Goal: Task Accomplishment & Management: Manage account settings

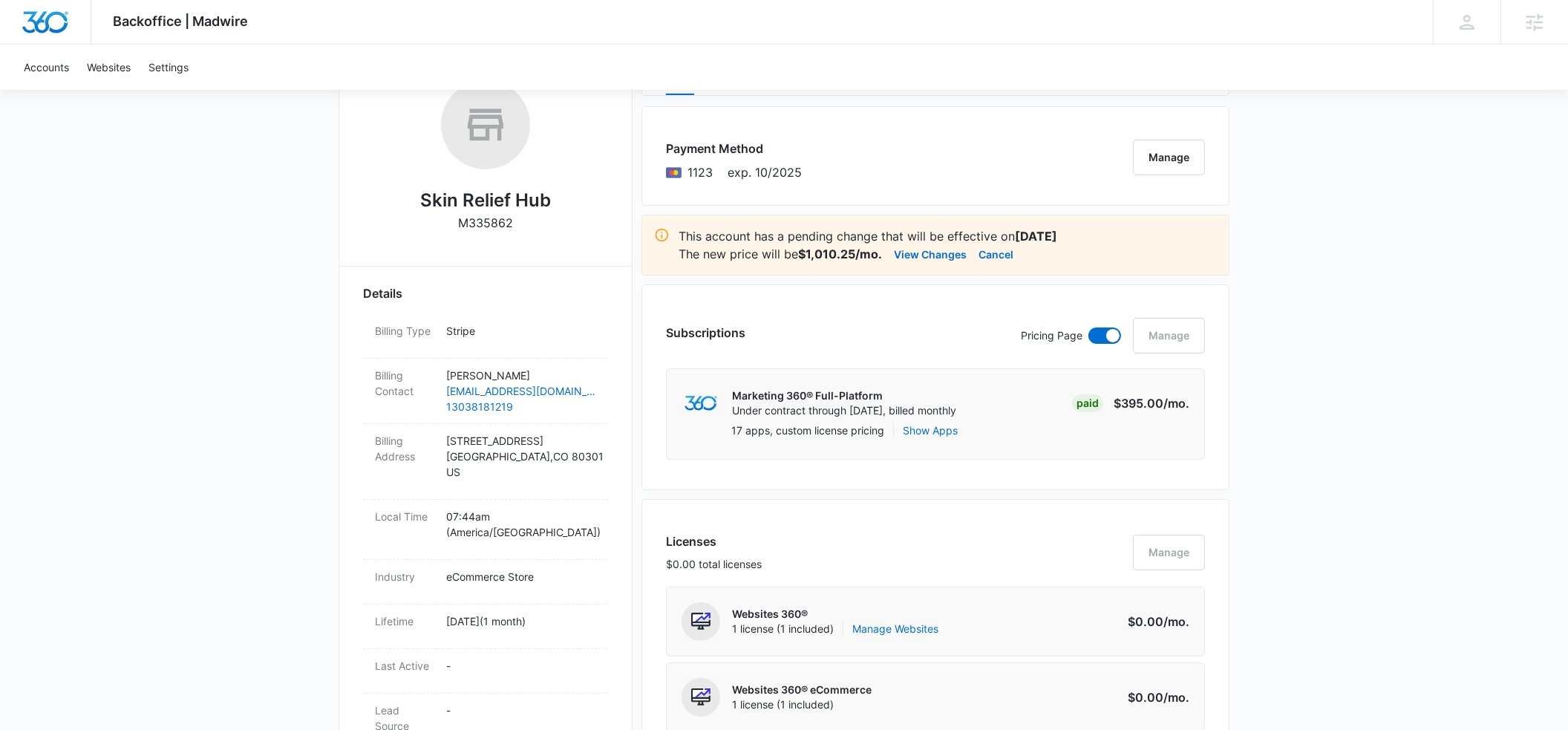
scroll to position [250, 0]
click at [995, 255] on button "Cancel" at bounding box center [995, 255] width 35 height 18
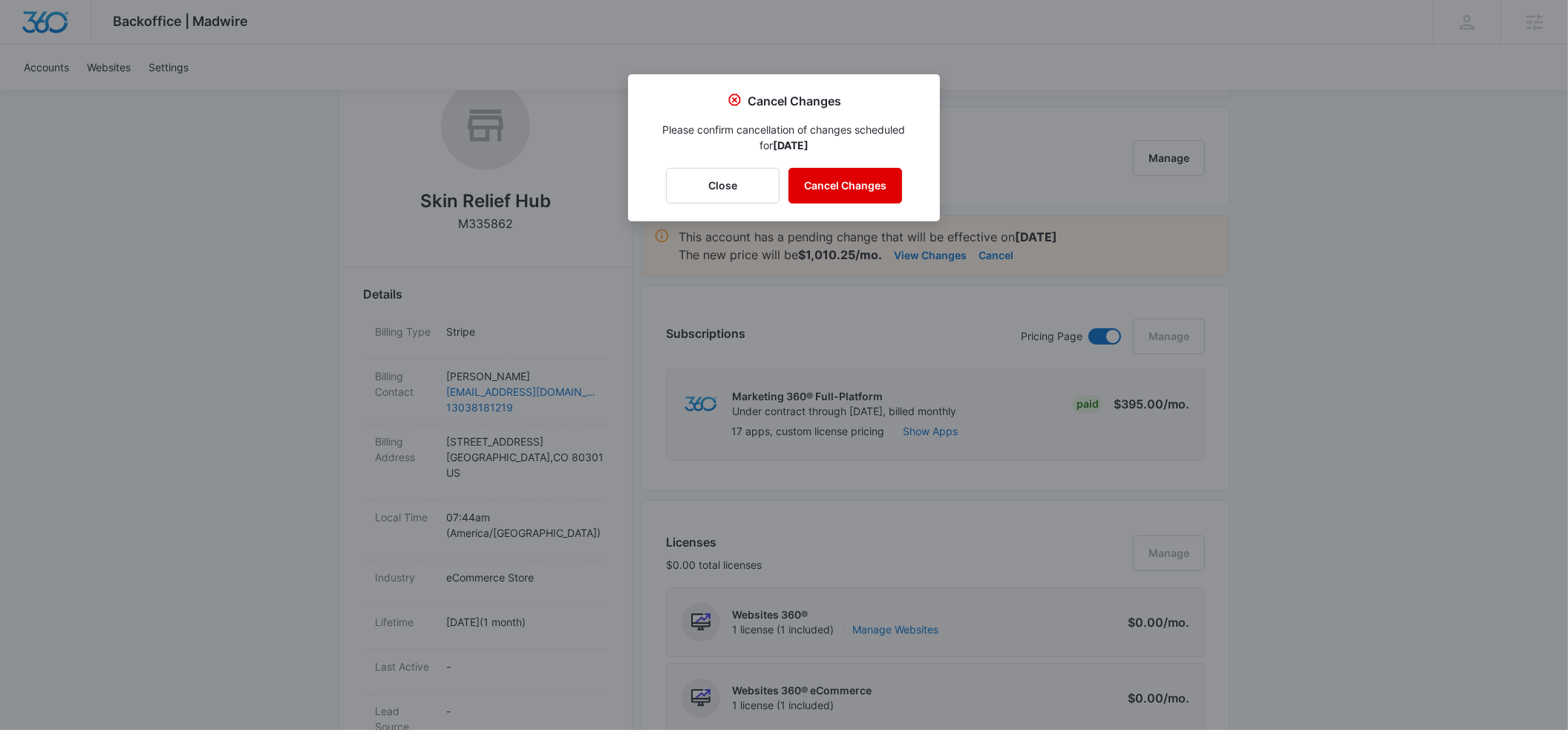
click at [853, 182] on button "Cancel Changes" at bounding box center [845, 186] width 114 height 36
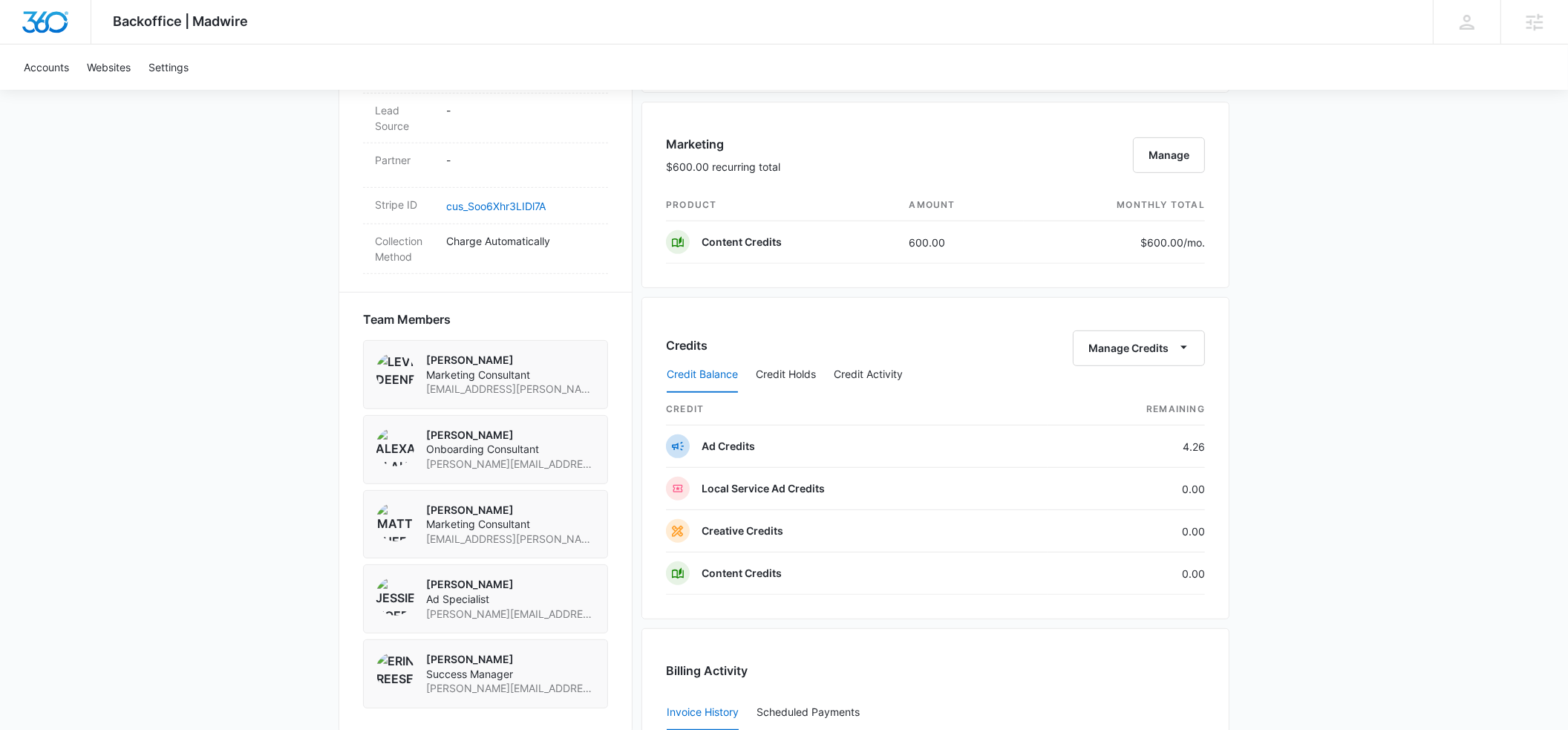
scroll to position [852, 0]
click at [1162, 155] on button "Manage" at bounding box center [1169, 154] width 72 height 36
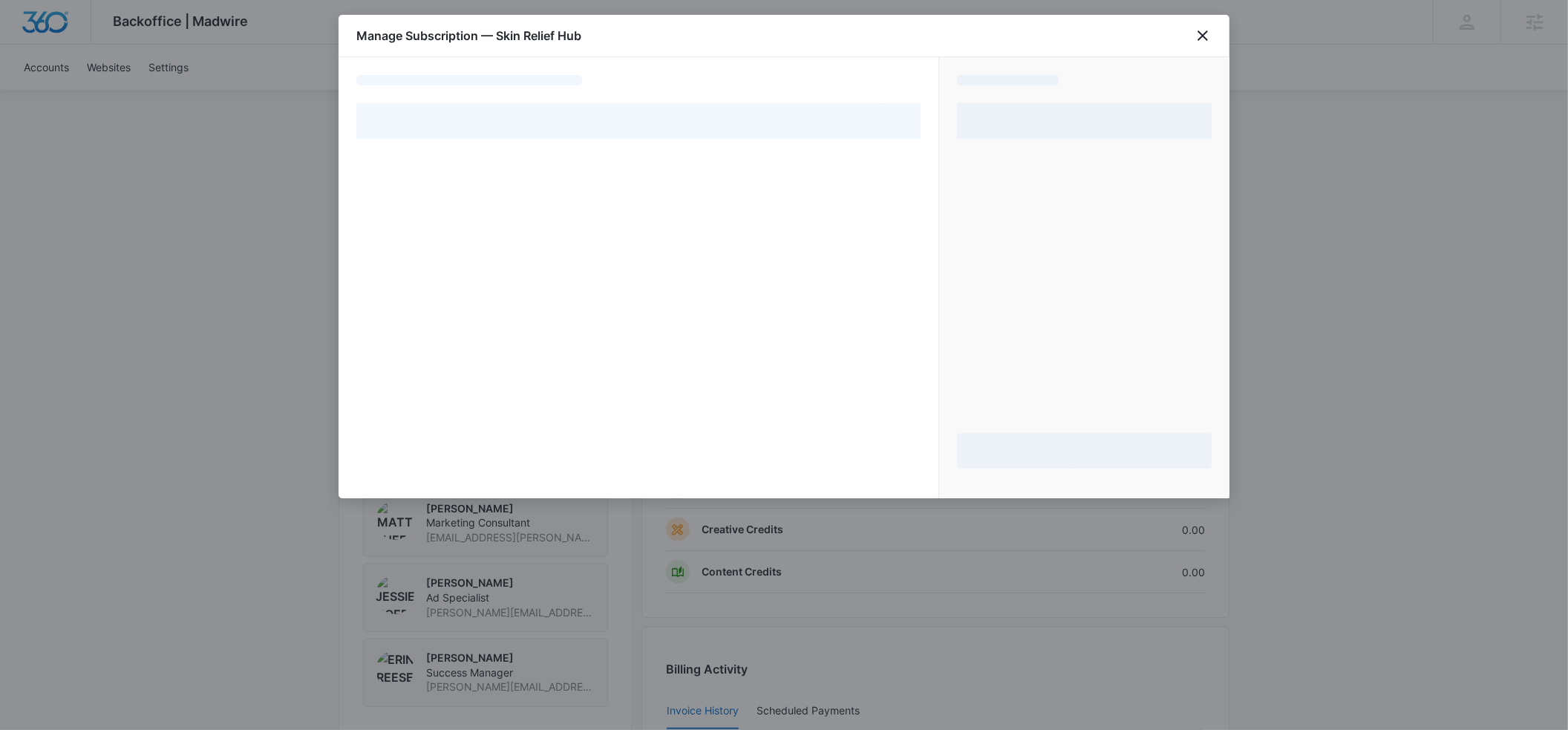
select select "pm_1RtAV0A4n8RTgNjUjYPypkP4"
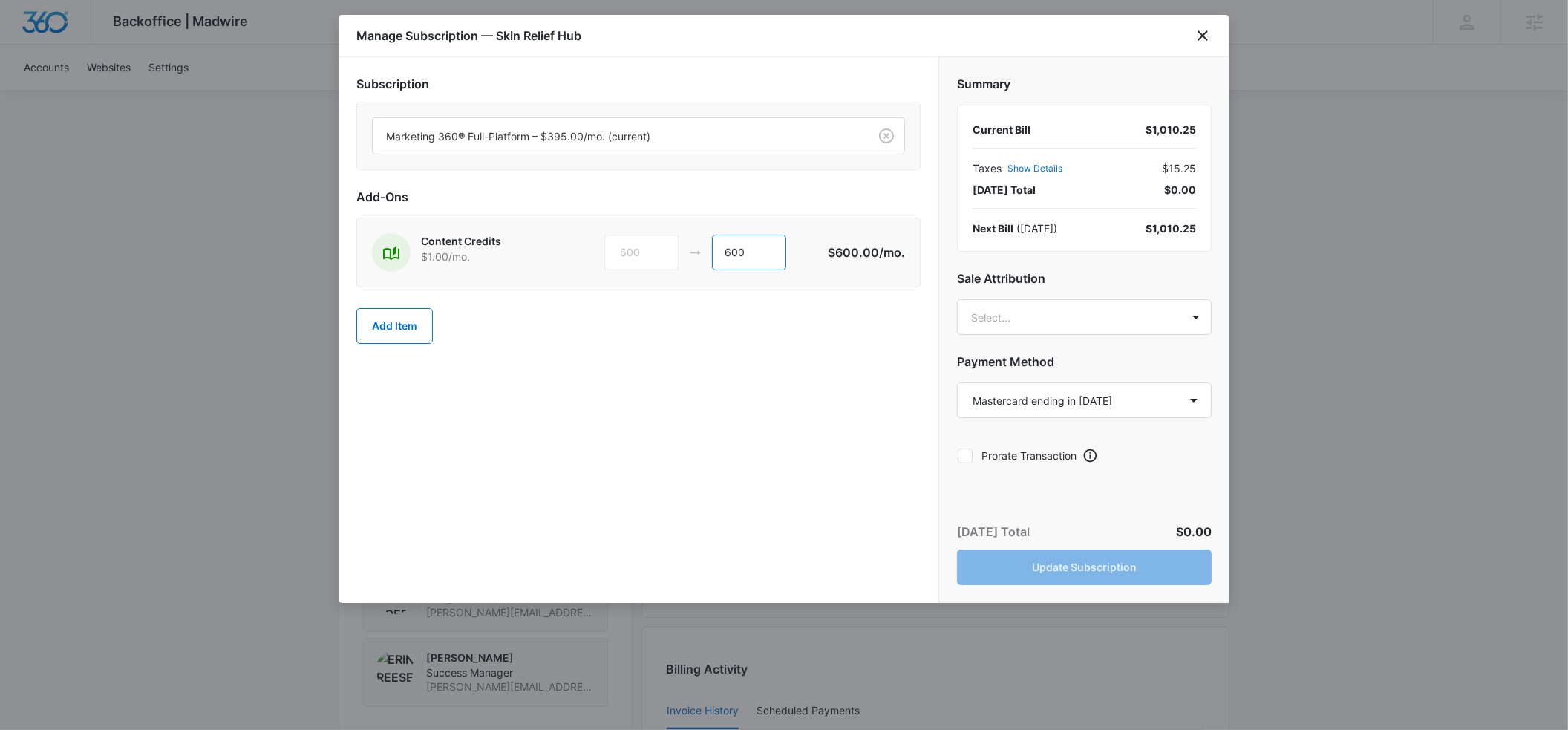
drag, startPoint x: 751, startPoint y: 253, endPoint x: 707, endPoint y: 253, distance: 44.0
click at [707, 253] on div "600 600" at bounding box center [715, 253] width 223 height 36
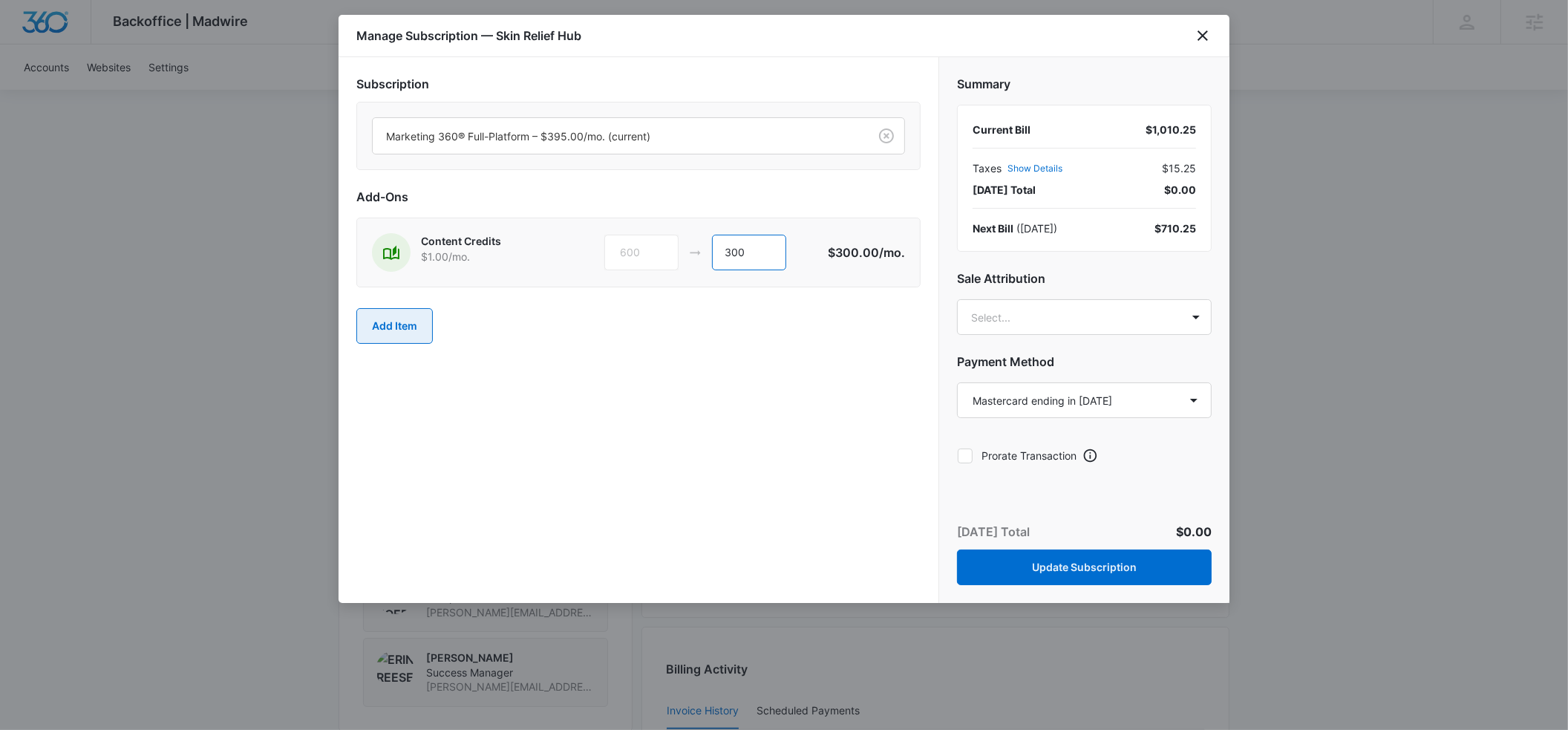
type input "300"
click at [409, 331] on button "Add Item" at bounding box center [394, 326] width 76 height 36
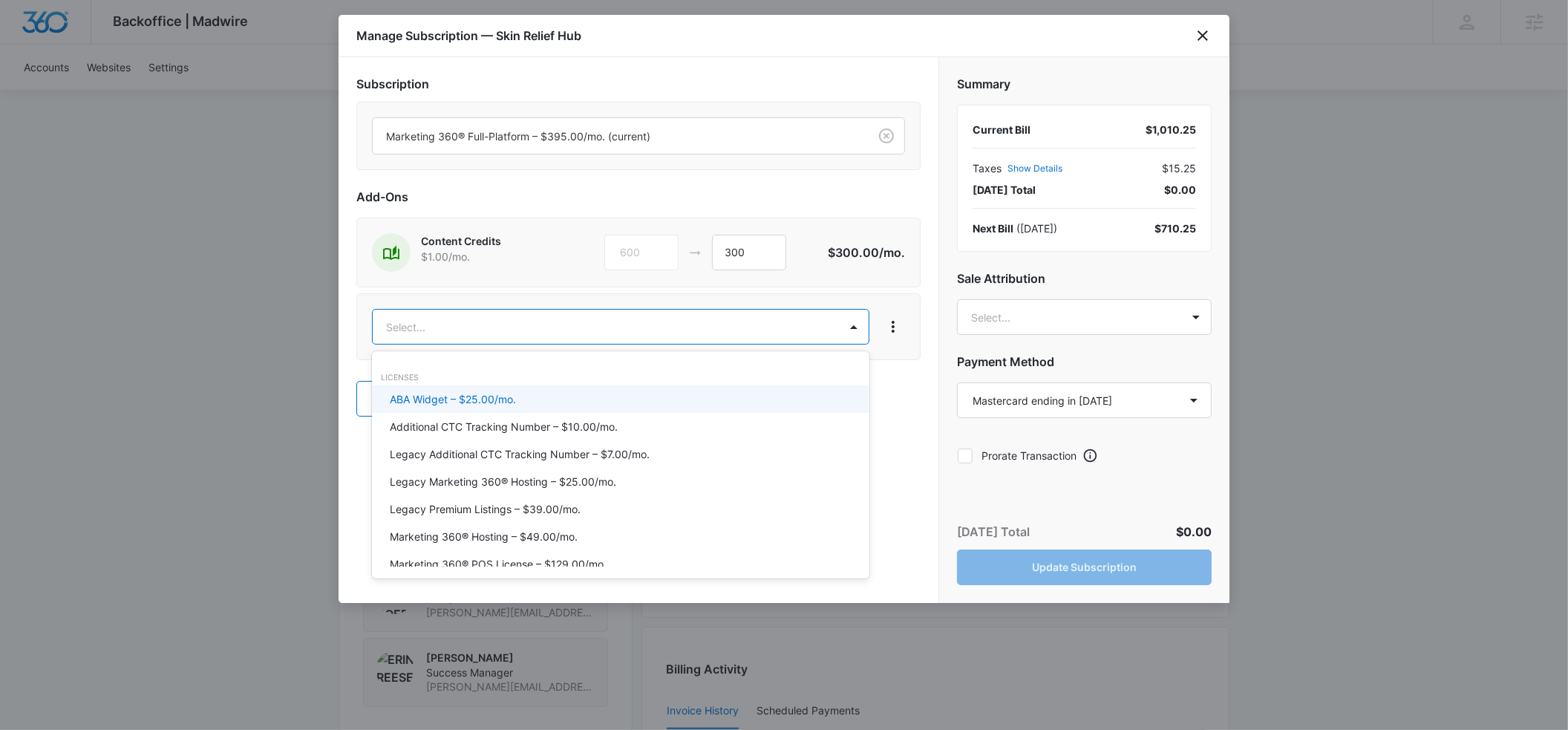
click at [780, 324] on body "Backoffice | Madwire Apps Settings ER [PERSON_NAME] [PERSON_NAME][EMAIL_ADDRESS…" at bounding box center [784, 148] width 1568 height 2000
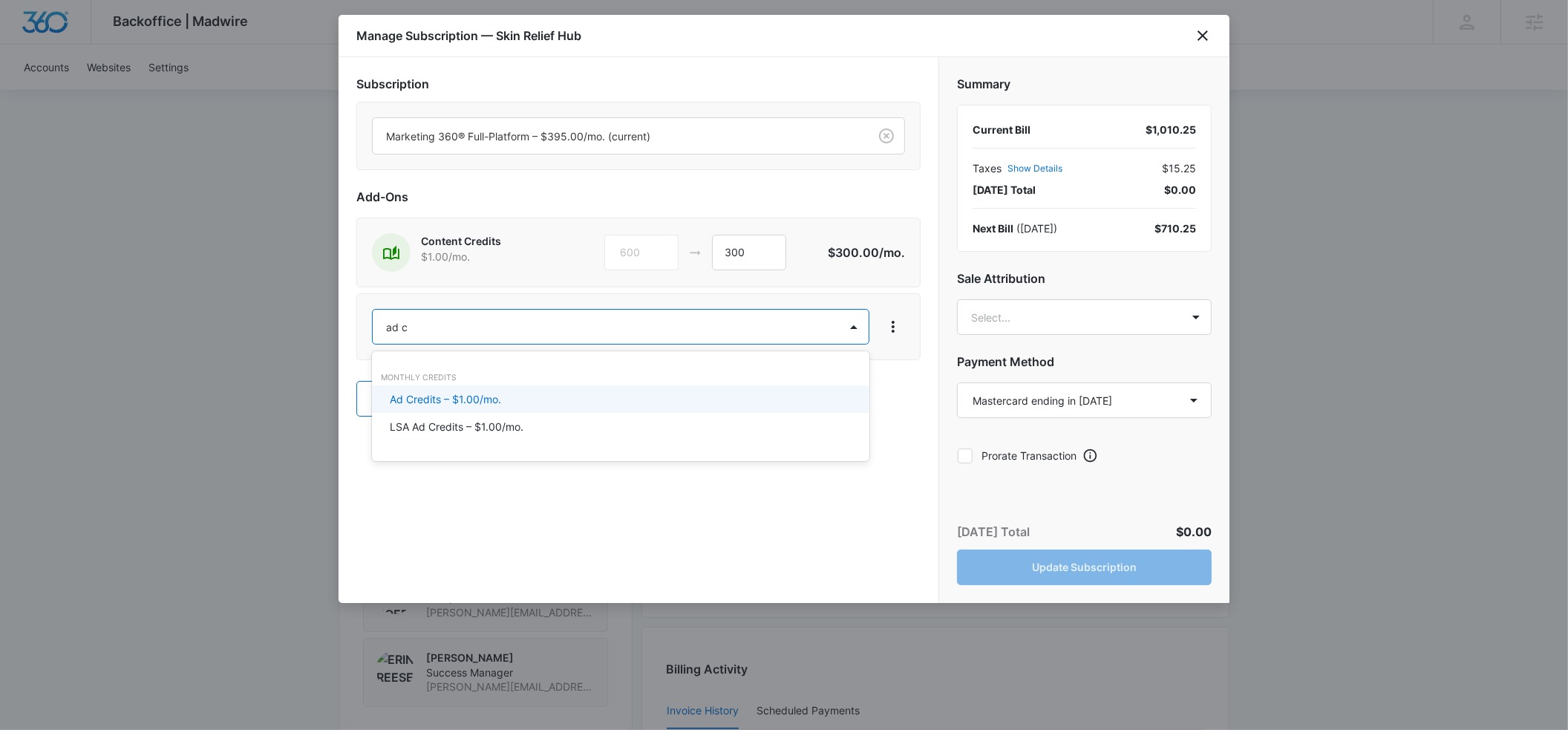
type input "ad cr"
click at [435, 395] on p "Ad Credits – $1.00/mo." at bounding box center [445, 399] width 111 height 16
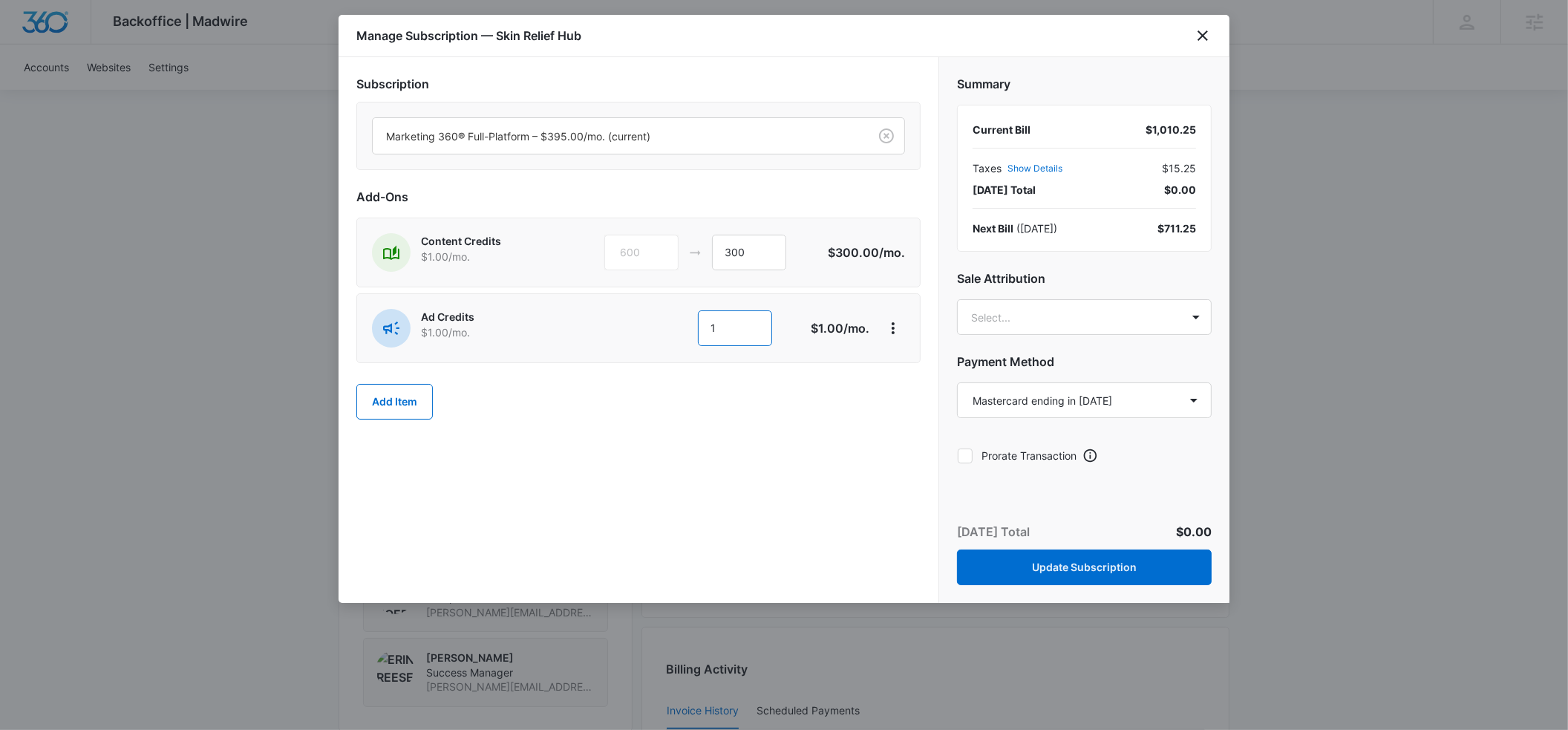
drag, startPoint x: 739, startPoint y: 329, endPoint x: 688, endPoint y: 329, distance: 51.0
click at [688, 329] on div "1 1" at bounding box center [695, 328] width 210 height 36
drag, startPoint x: 714, startPoint y: 327, endPoint x: 701, endPoint y: 327, distance: 13.0
click at [699, 327] on input "900" at bounding box center [731, 328] width 74 height 36
type input "1050"
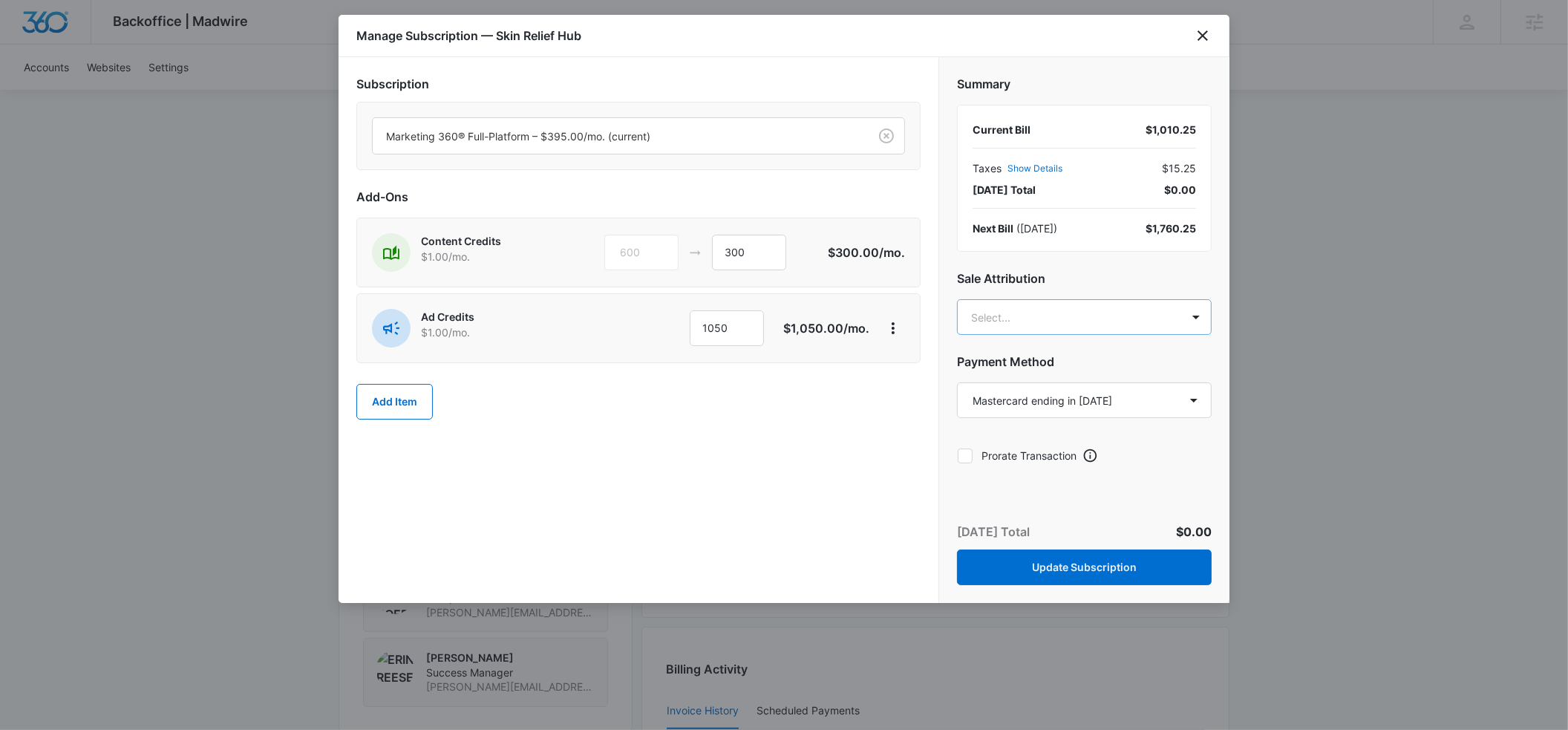
click at [1034, 308] on body "Backoffice | Madwire Apps Settings ER [PERSON_NAME] [PERSON_NAME][EMAIL_ADDRESS…" at bounding box center [784, 148] width 1568 height 2000
type input "erin reese"
click at [984, 377] on p "[PERSON_NAME][EMAIL_ADDRESS][DOMAIN_NAME]" at bounding box center [1083, 393] width 216 height 31
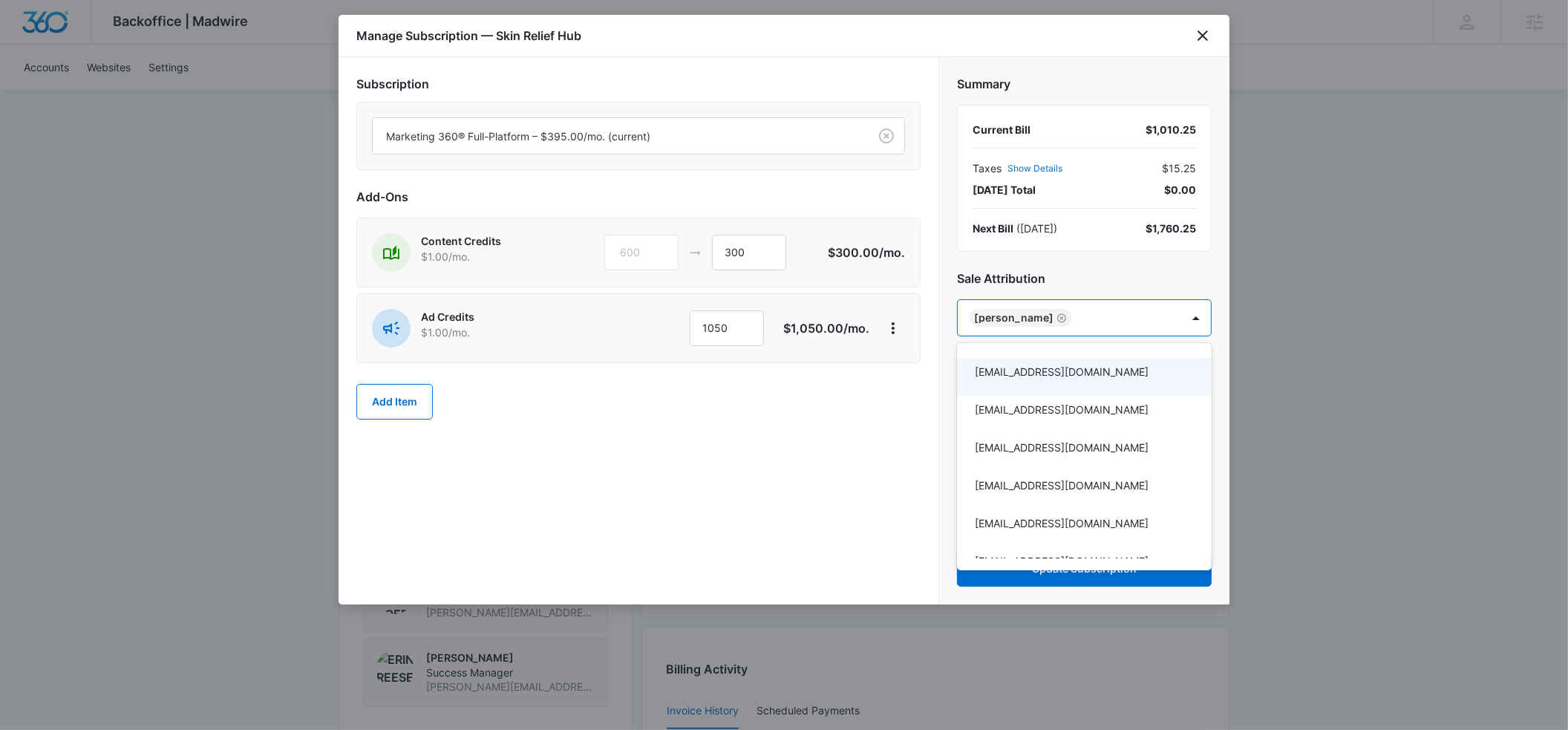
click at [1106, 271] on div at bounding box center [784, 365] width 1568 height 730
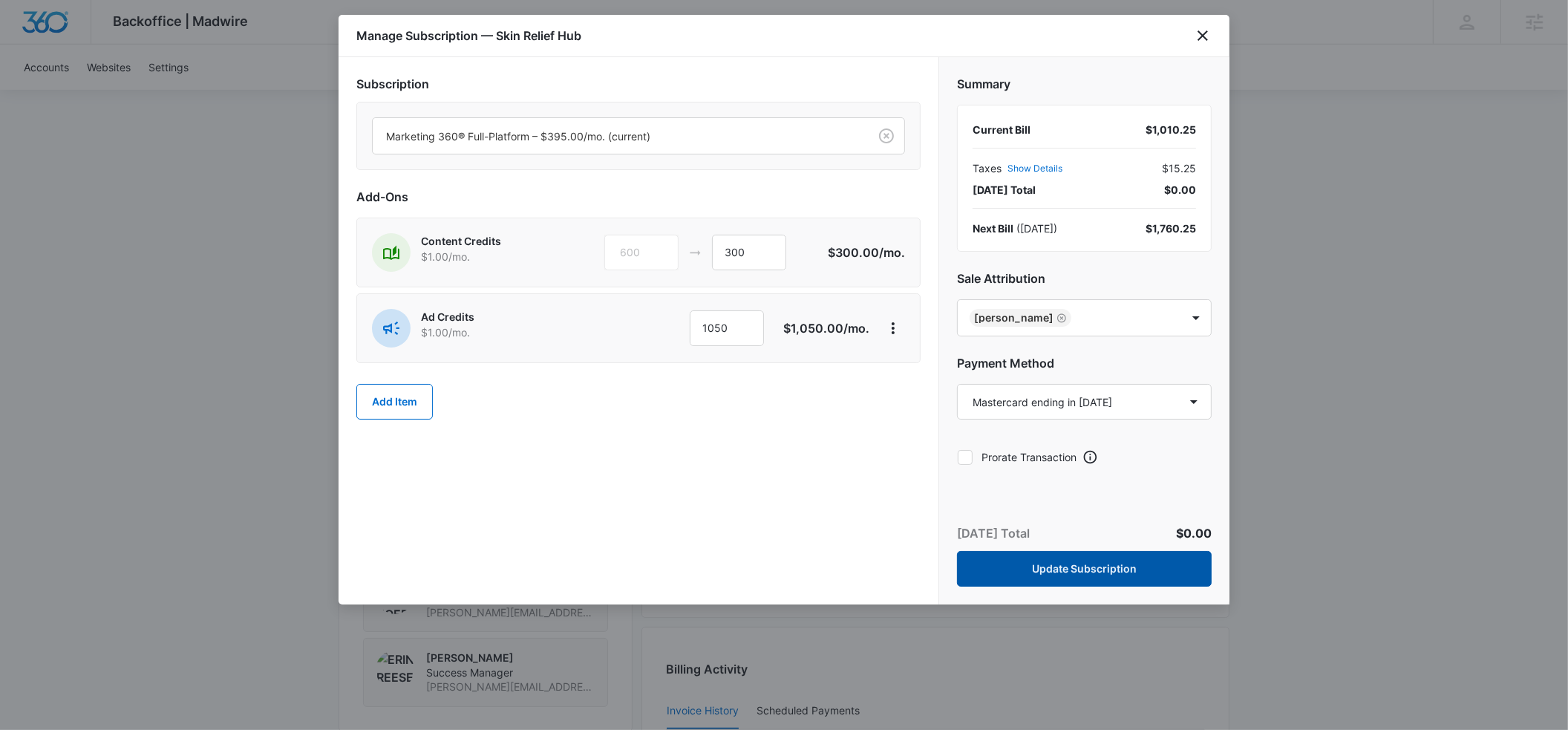
click at [1085, 570] on button "Update Subscription" at bounding box center [1084, 569] width 255 height 36
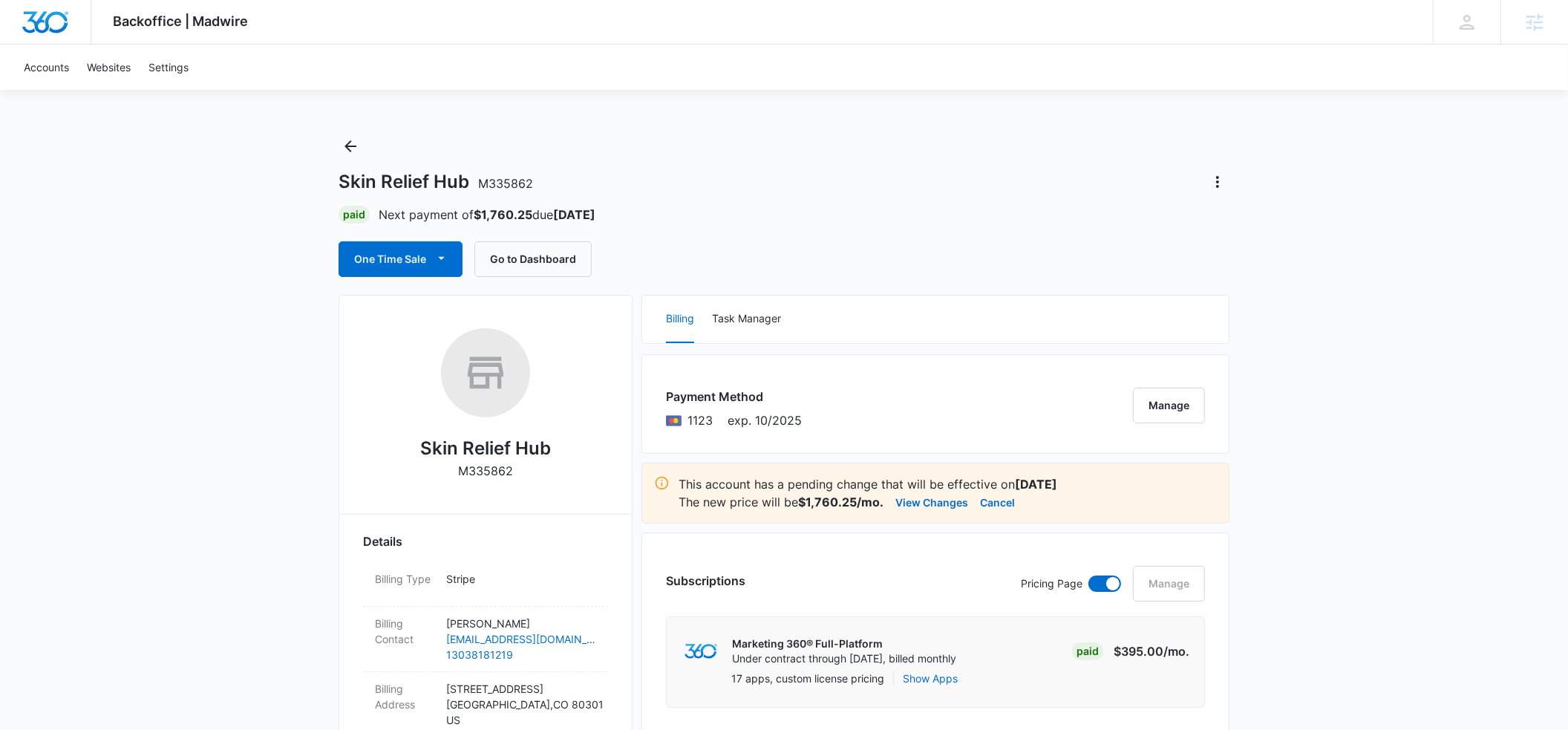
scroll to position [0, 0]
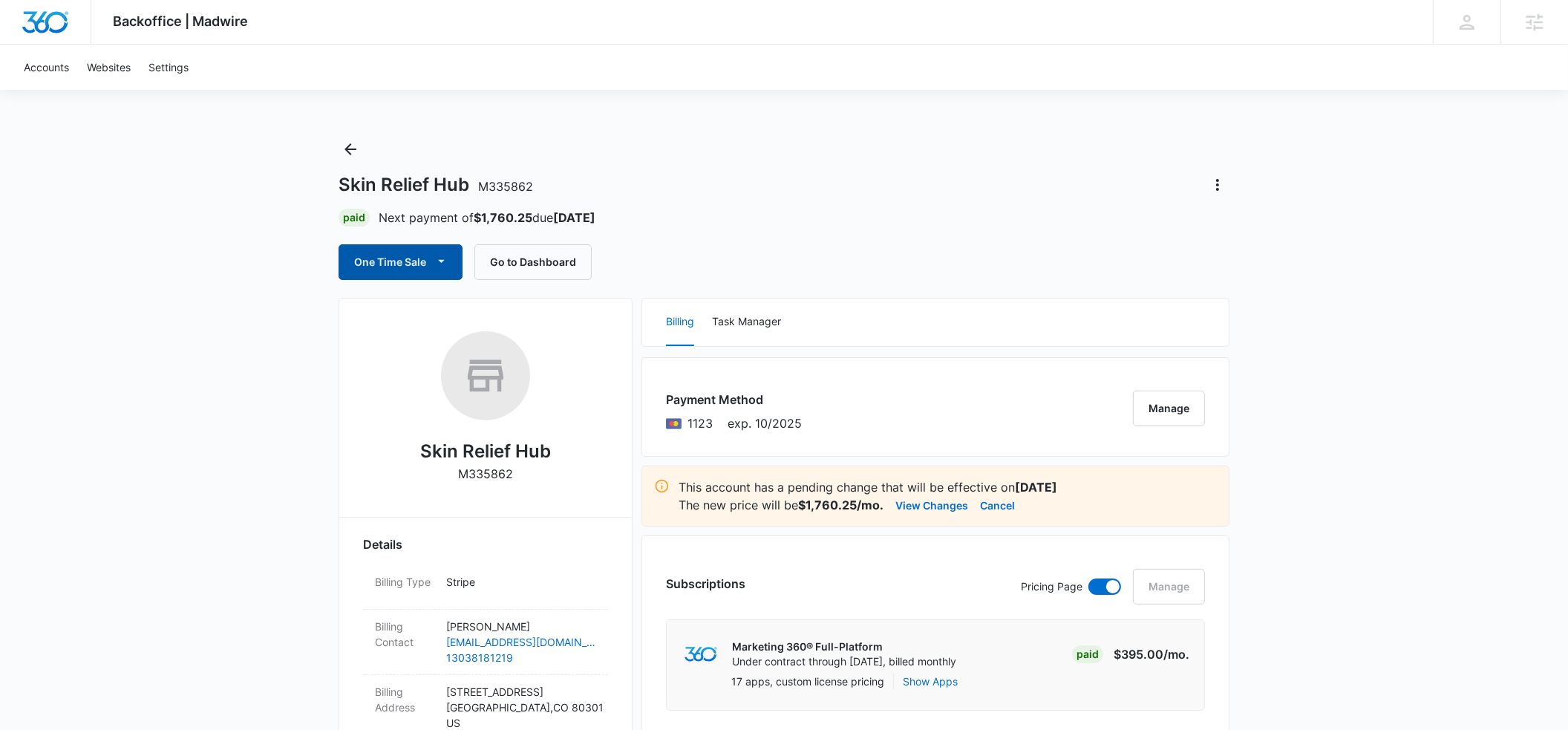
click at [435, 261] on icon "button" at bounding box center [441, 260] width 16 height 16
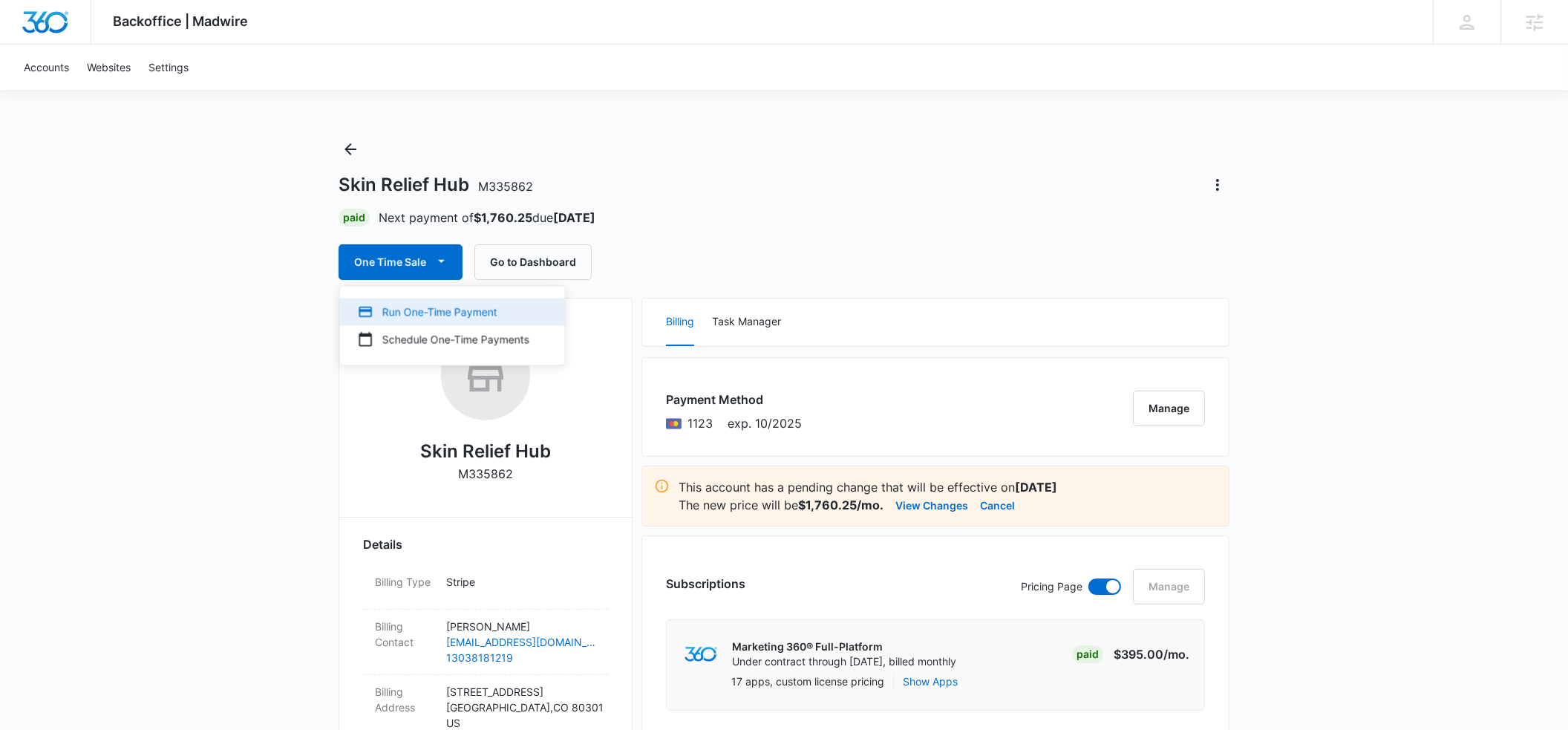
click at [421, 315] on div "Run One-Time Payment" at bounding box center [444, 311] width 172 height 16
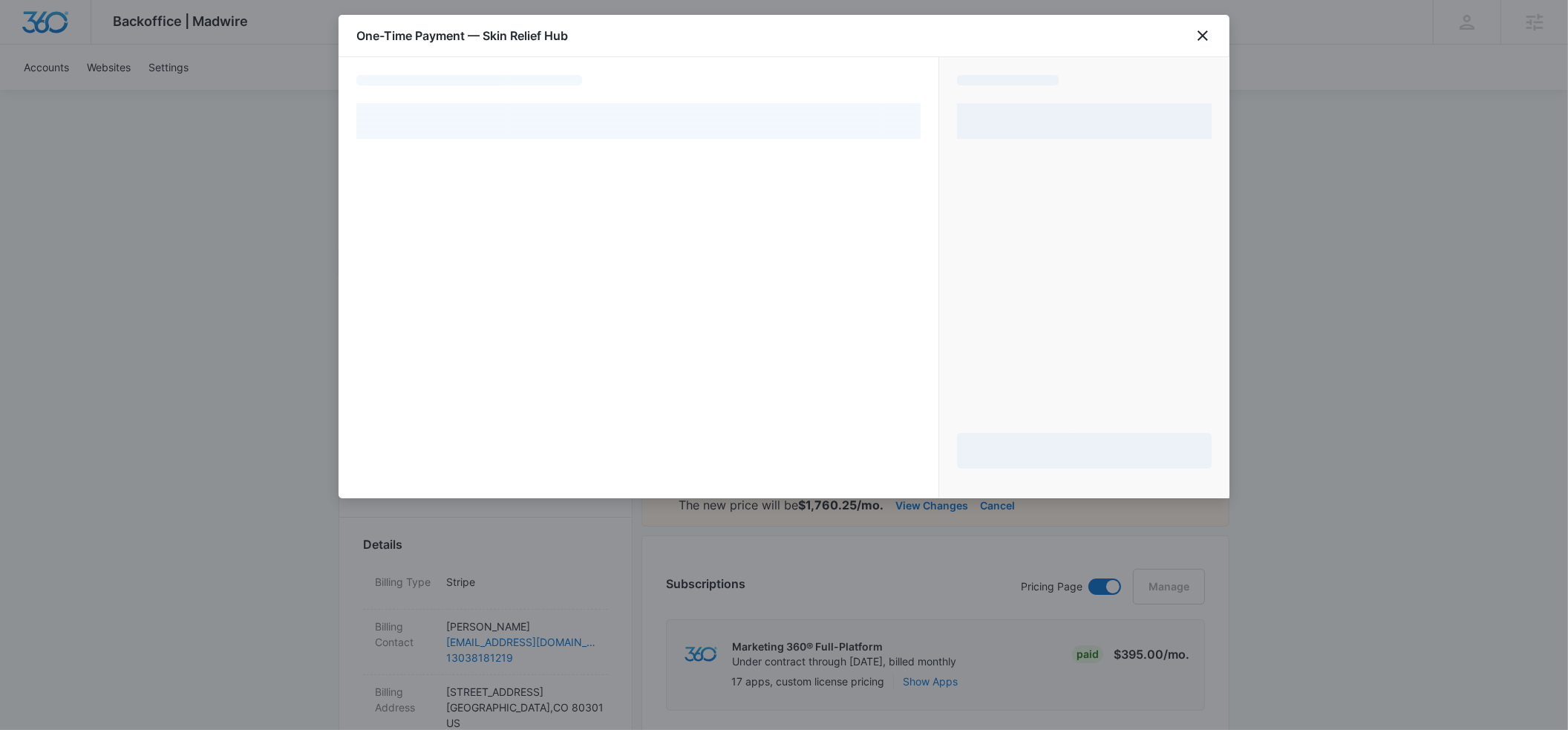
select select "pm_1RtAV0A4n8RTgNjUjYPypkP4"
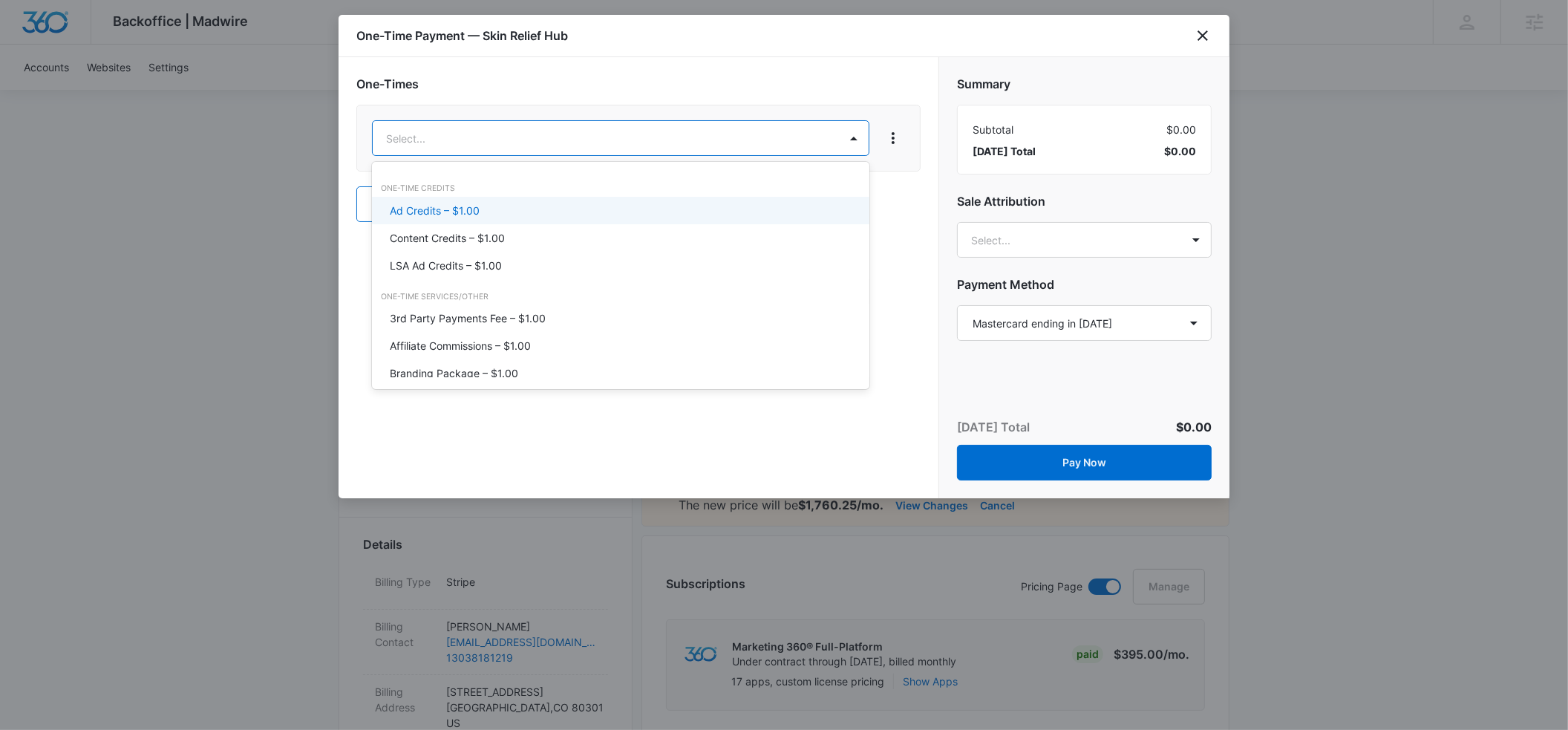
click at [457, 203] on p "Ad Credits – $1.00" at bounding box center [435, 210] width 90 height 16
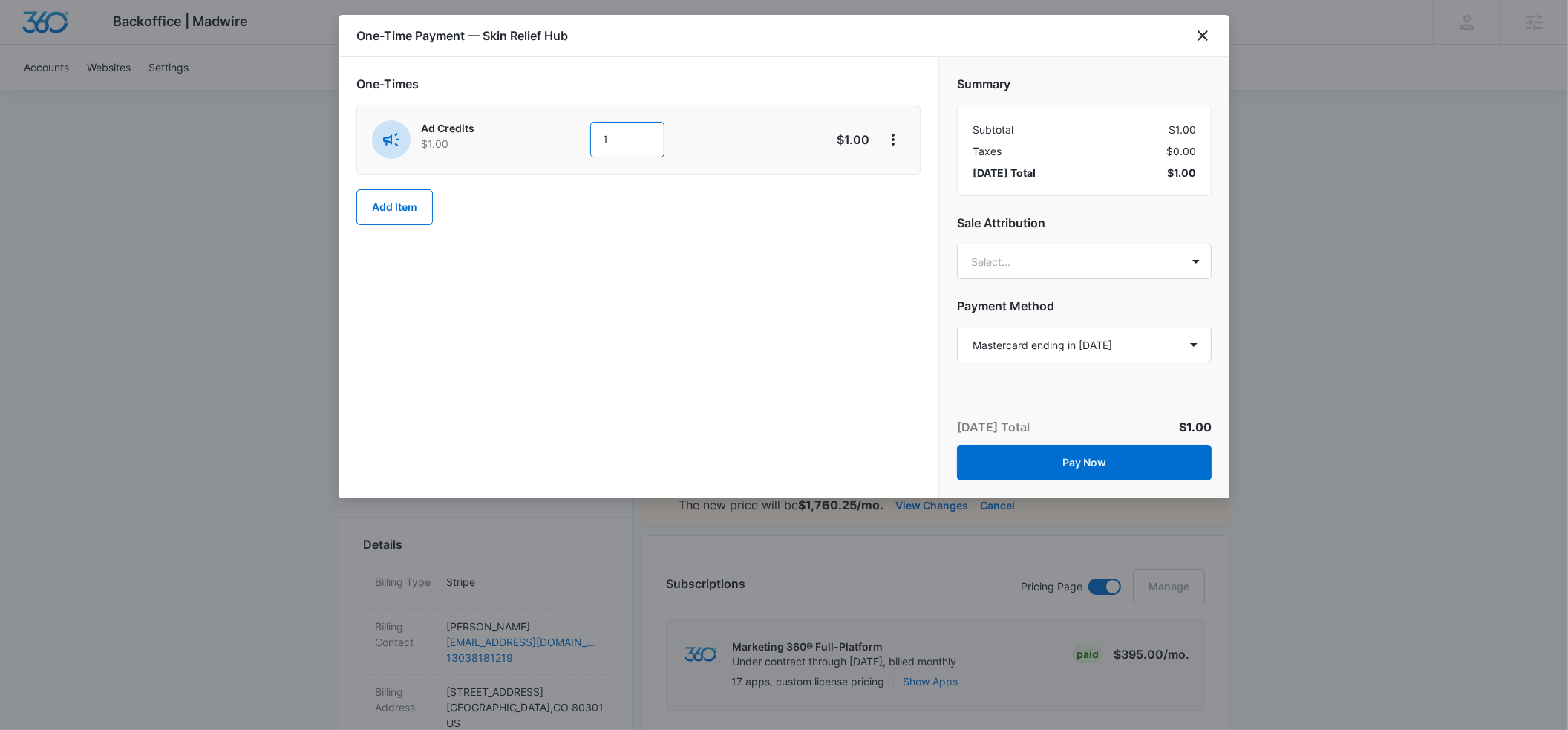
click at [588, 140] on div "Ad Credits $1.00 1" at bounding box center [585, 139] width 427 height 38
type input "750"
type input "erin reese"
click at [1007, 304] on div "Erin Reese erin@madwire.com" at bounding box center [1084, 334] width 255 height 69
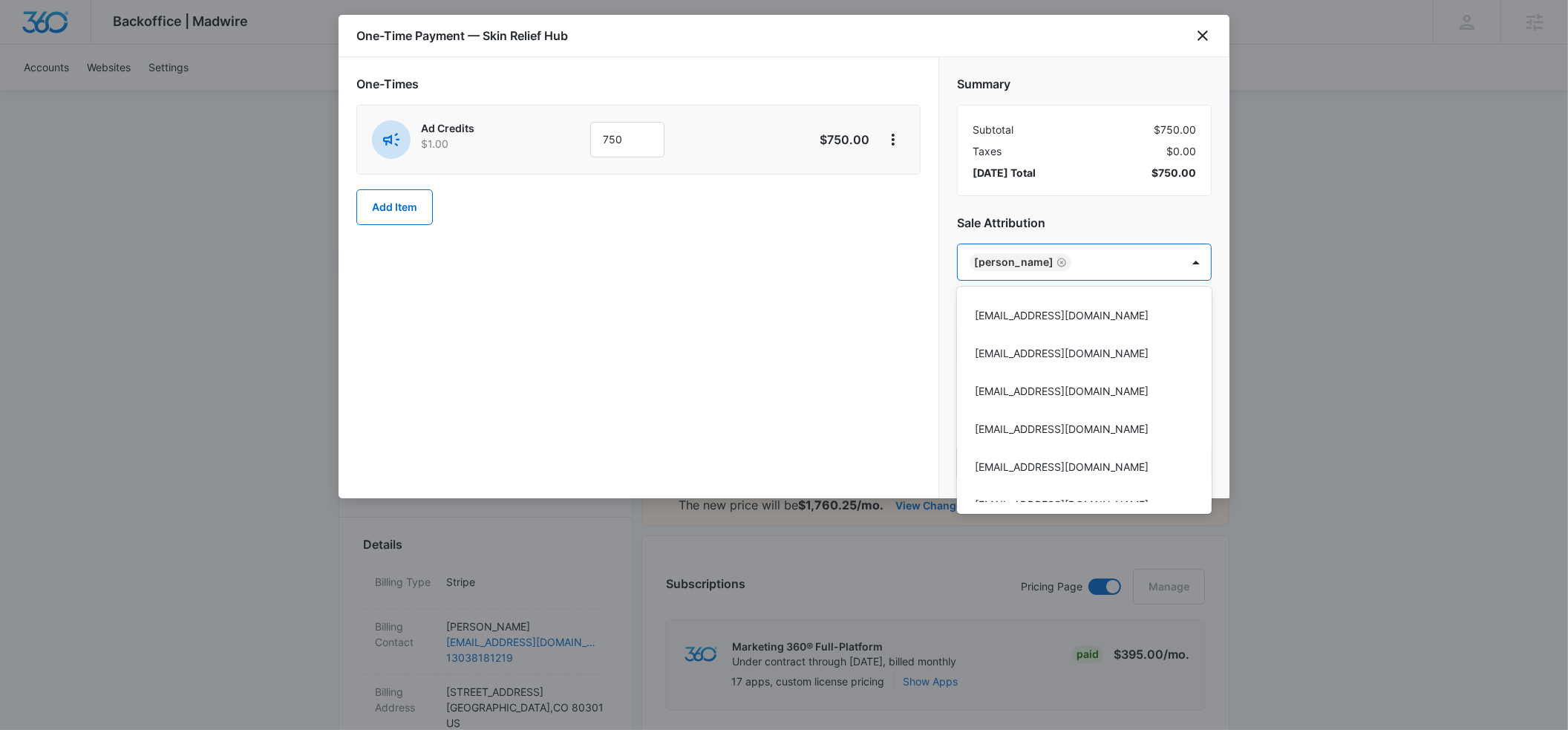
click at [1088, 210] on div at bounding box center [784, 365] width 1568 height 730
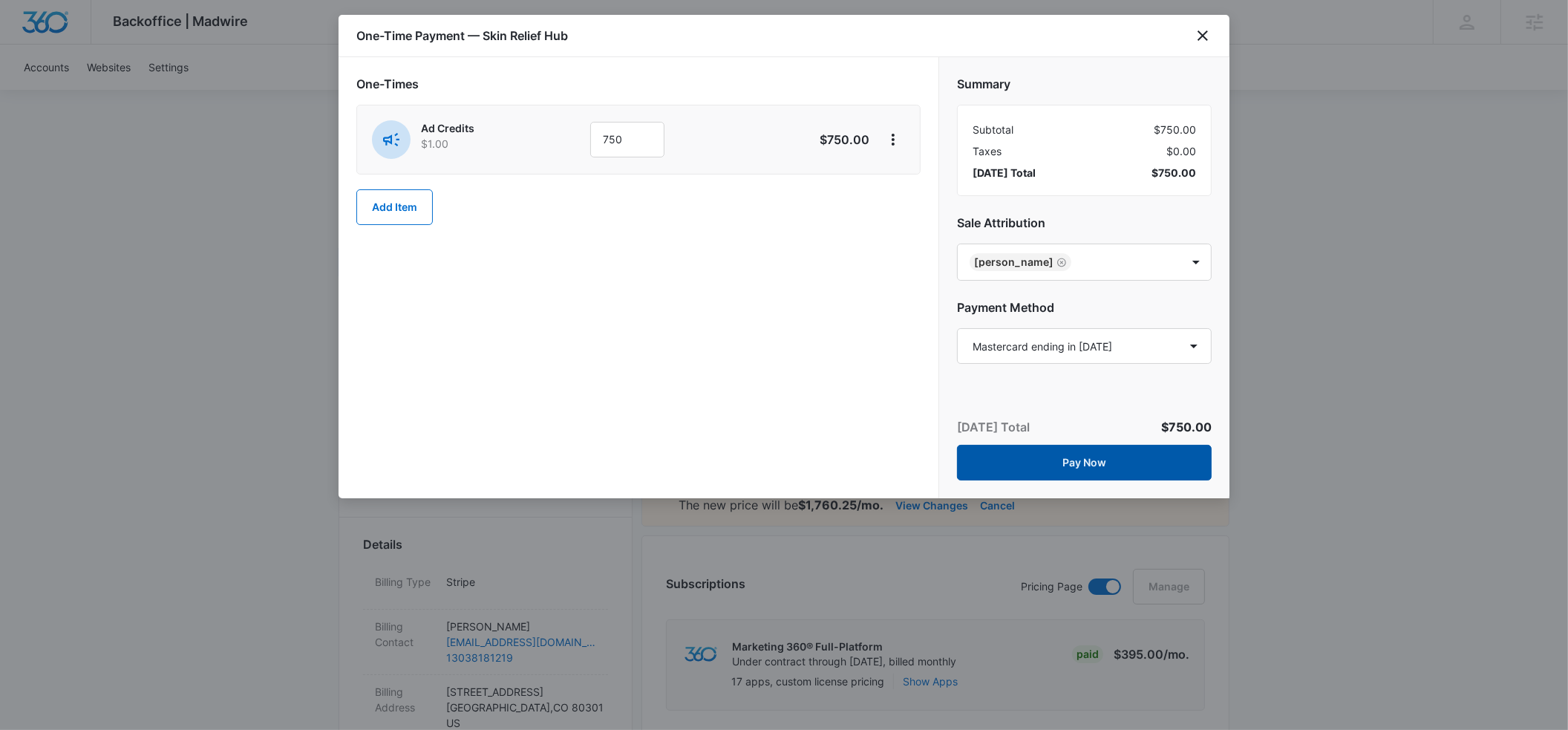
click at [1088, 463] on button "Pay Now" at bounding box center [1084, 462] width 255 height 36
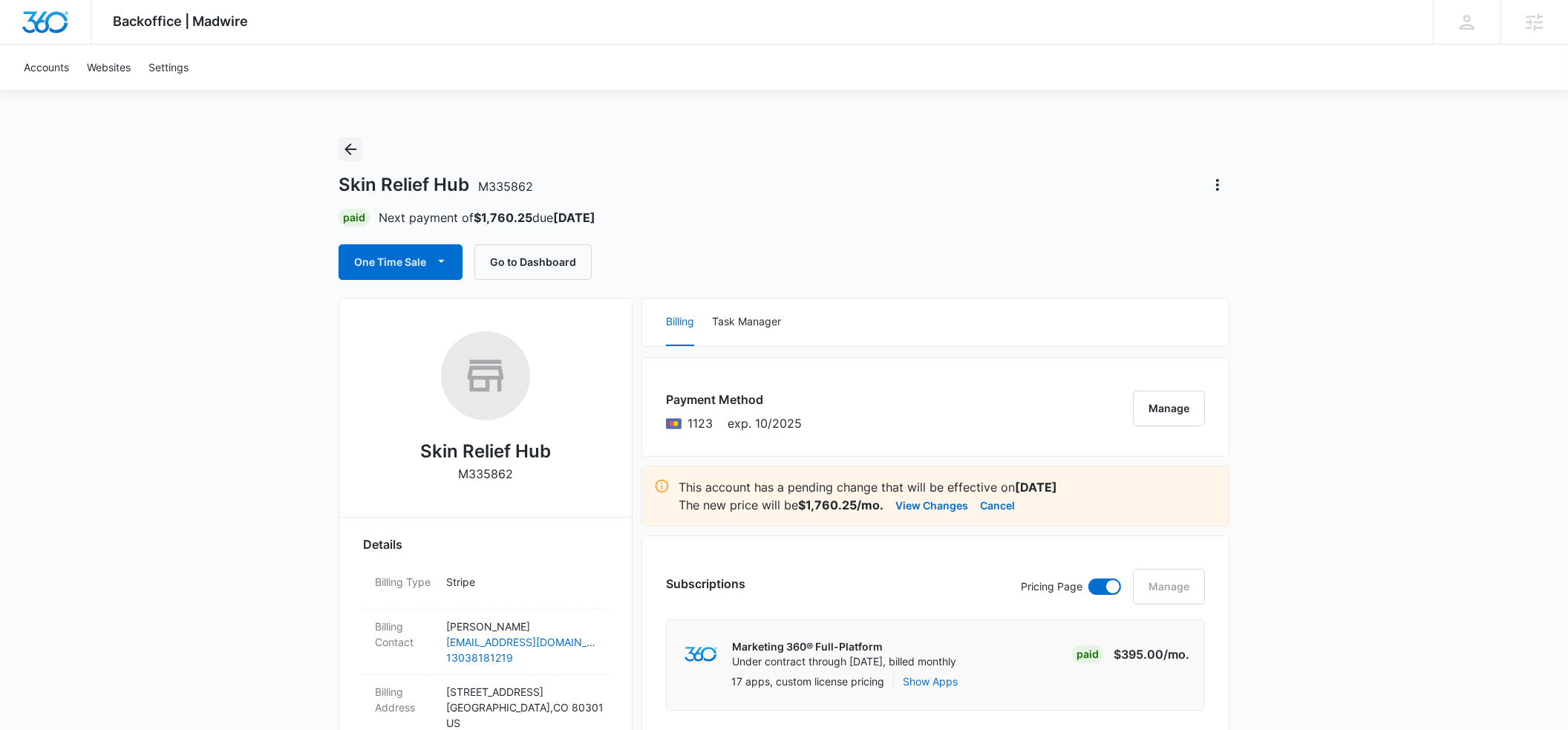
click at [352, 150] on icon "Back" at bounding box center [350, 149] width 18 height 18
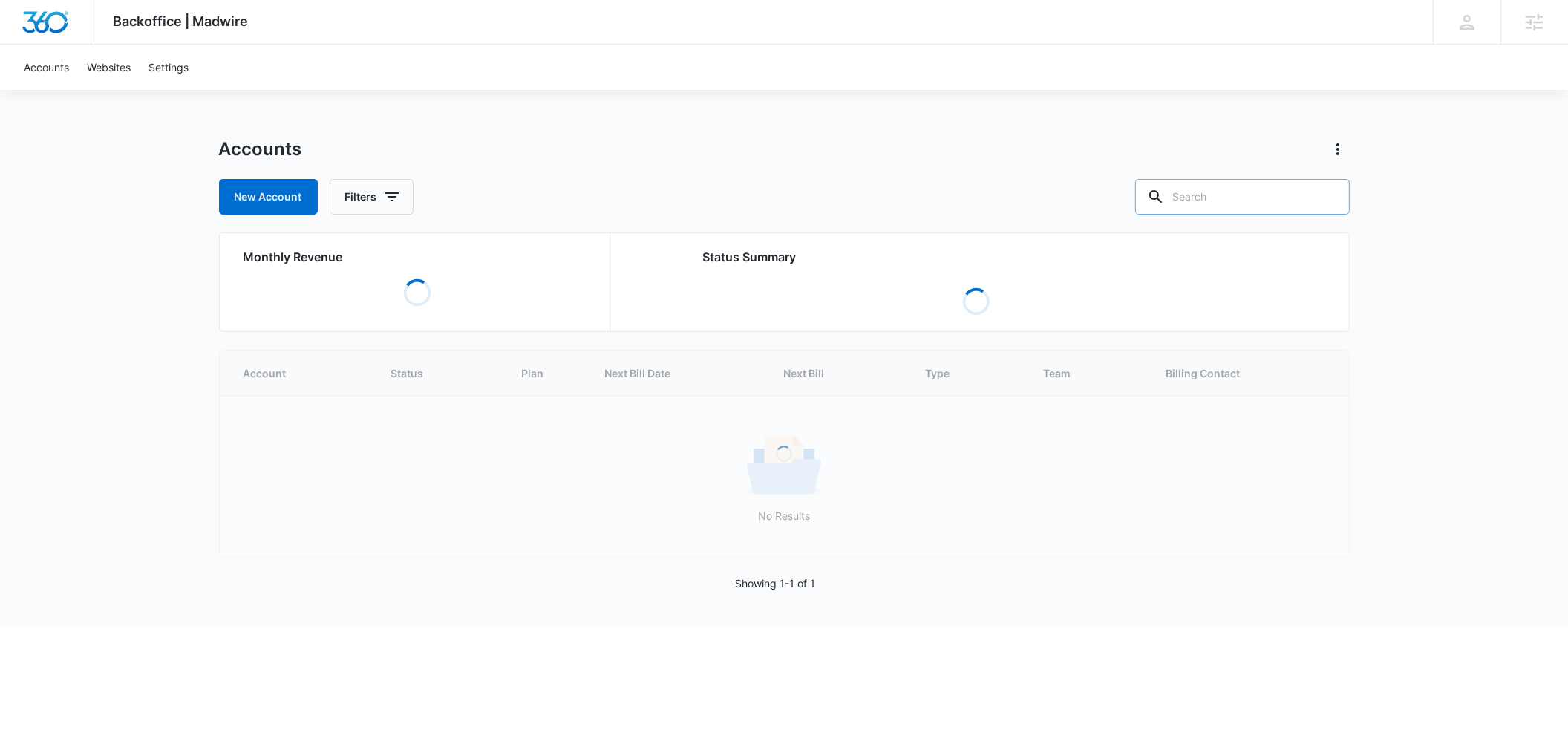
click at [1240, 195] on input "text" at bounding box center [1242, 197] width 214 height 36
type input "light ent"
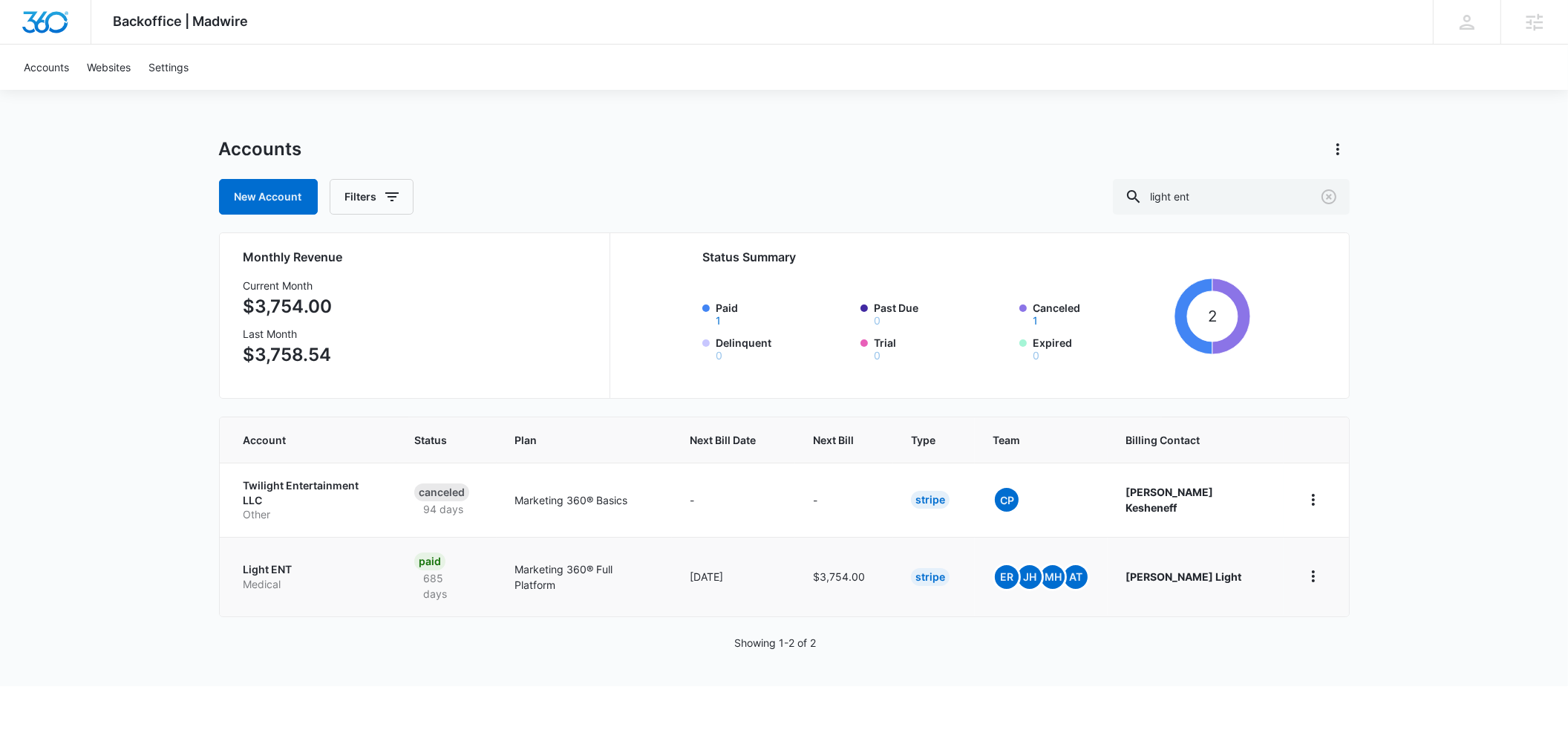
click at [268, 562] on p "Light ENT" at bounding box center [312, 570] width 136 height 15
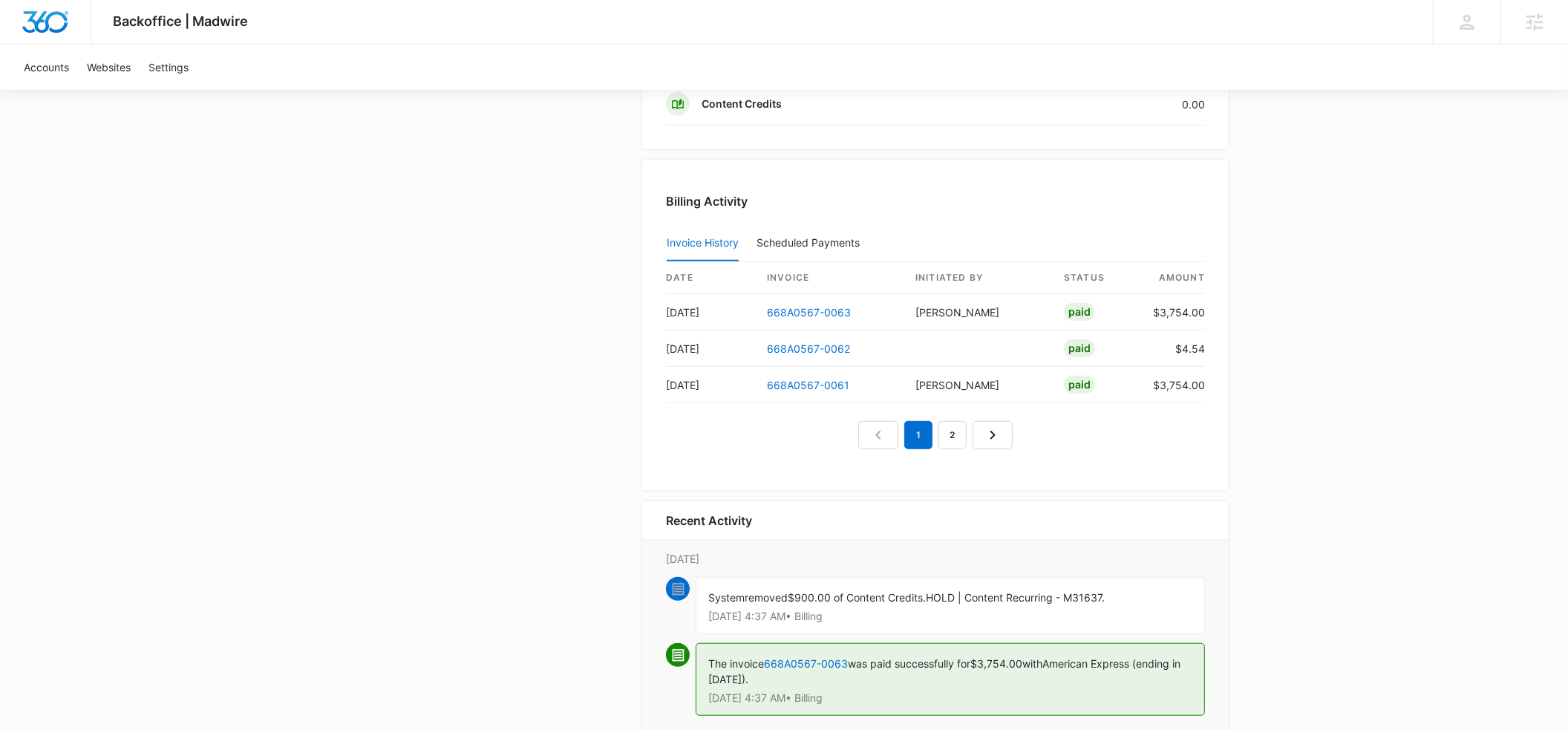
scroll to position [1443, 0]
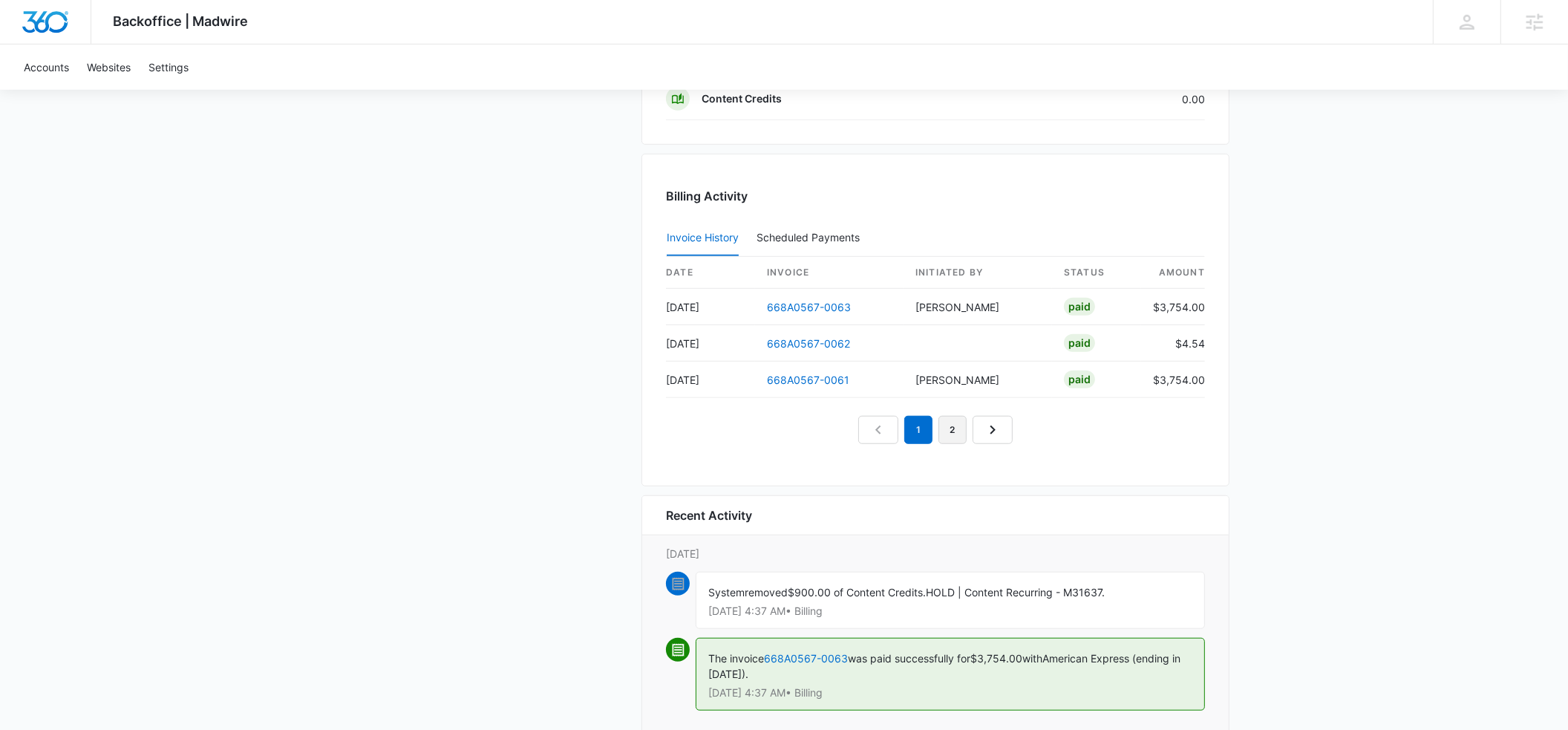
click at [955, 437] on link "2" at bounding box center [952, 430] width 28 height 28
click at [903, 435] on link "1" at bounding box center [901, 430] width 28 height 28
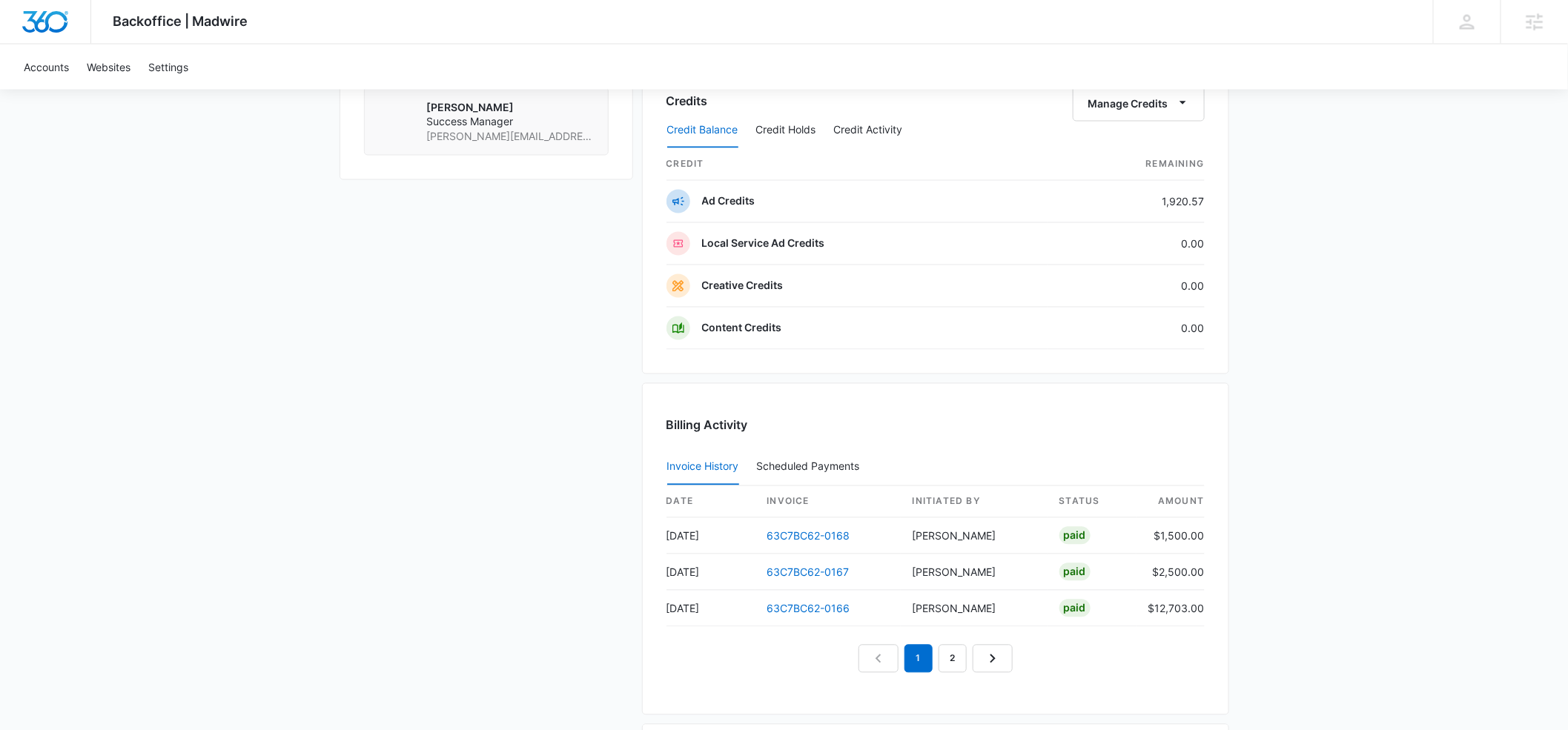
scroll to position [1179, 0]
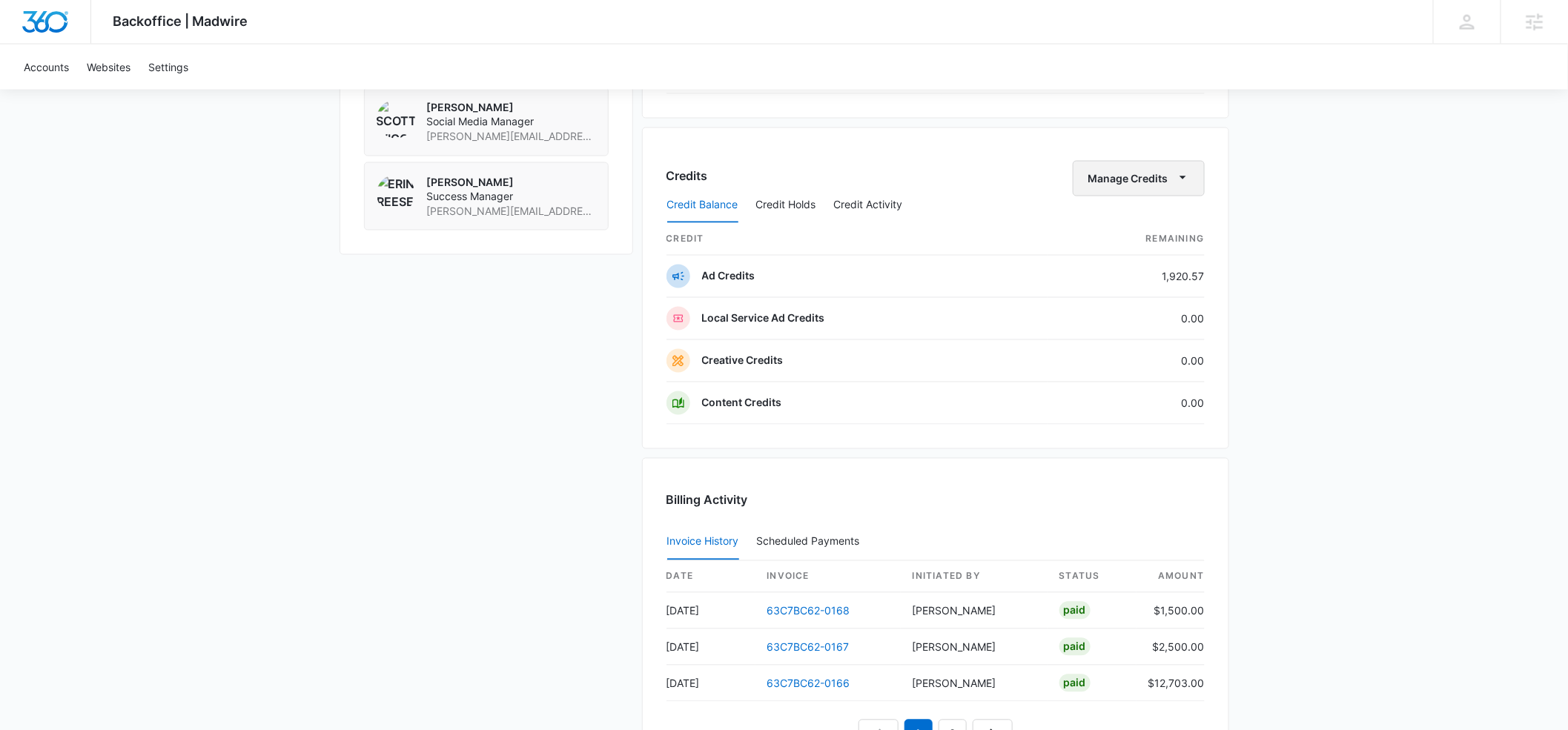
click at [1161, 177] on button "Manage Credits" at bounding box center [1138, 179] width 132 height 36
click at [1122, 223] on div "Transfer Credits" at bounding box center [1131, 228] width 78 height 11
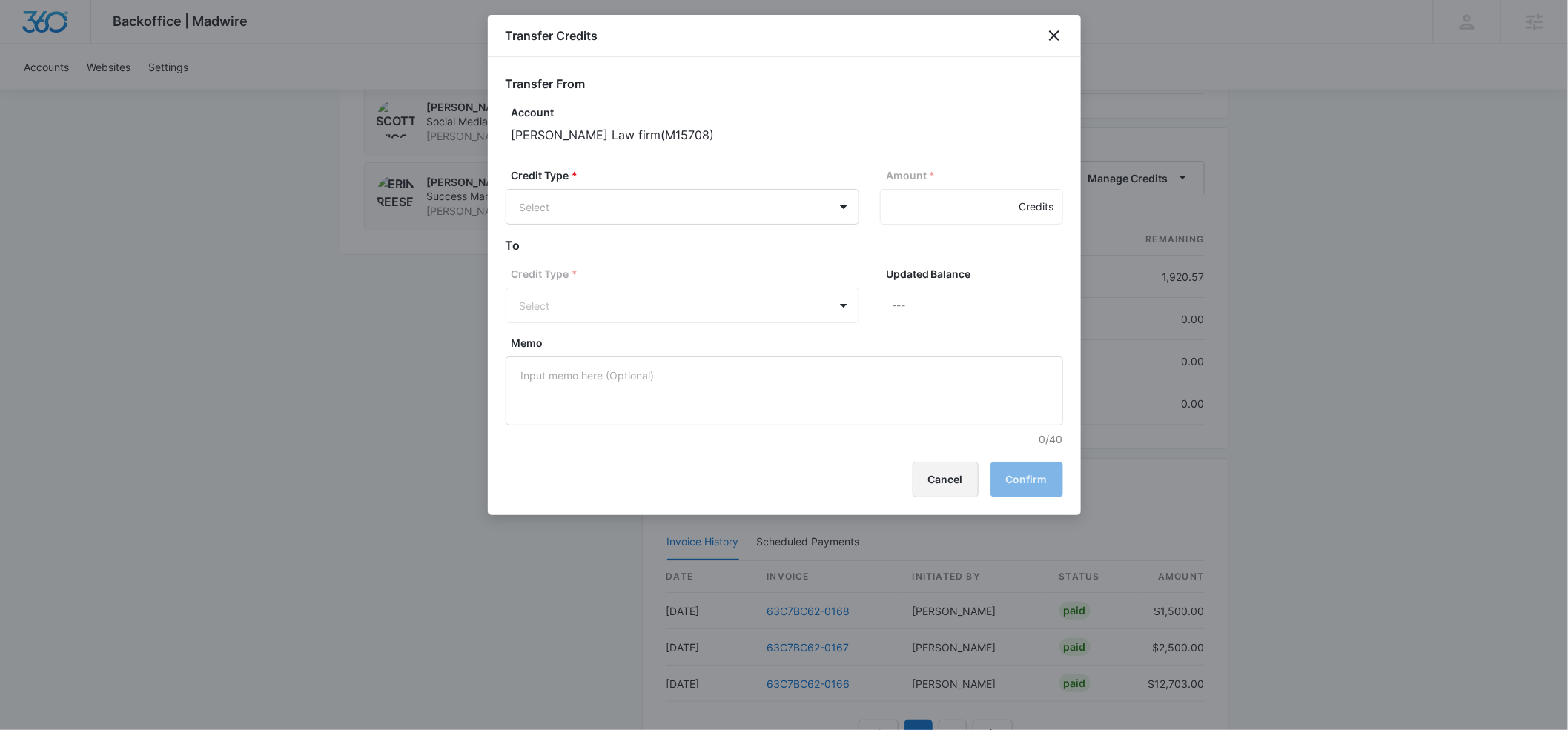
click at [931, 476] on button "Cancel" at bounding box center [946, 480] width 66 height 36
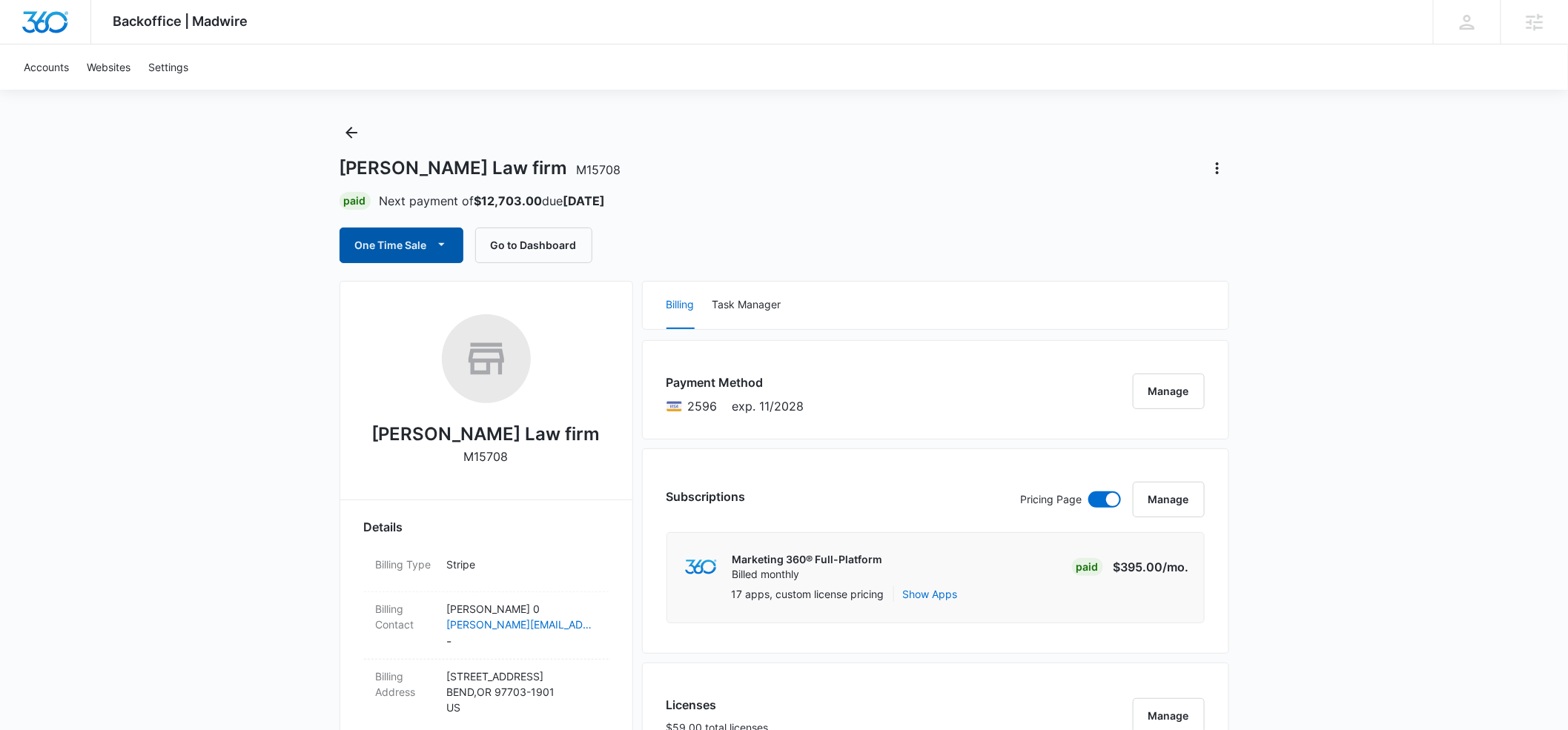
scroll to position [10, 0]
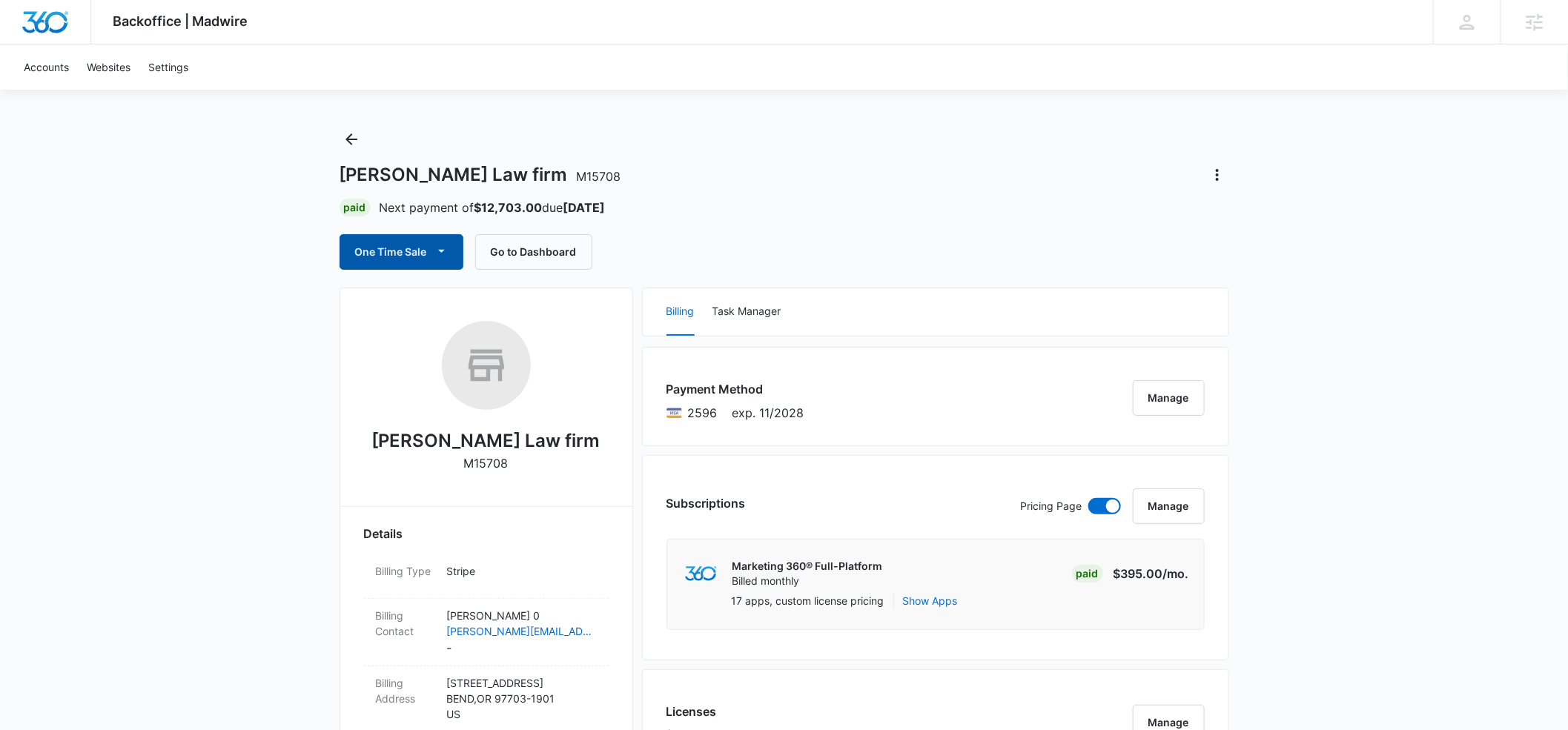
click at [392, 251] on button "One Time Sale" at bounding box center [401, 253] width 123 height 36
click at [401, 298] on div "Run One-Time Payment" at bounding box center [444, 301] width 172 height 16
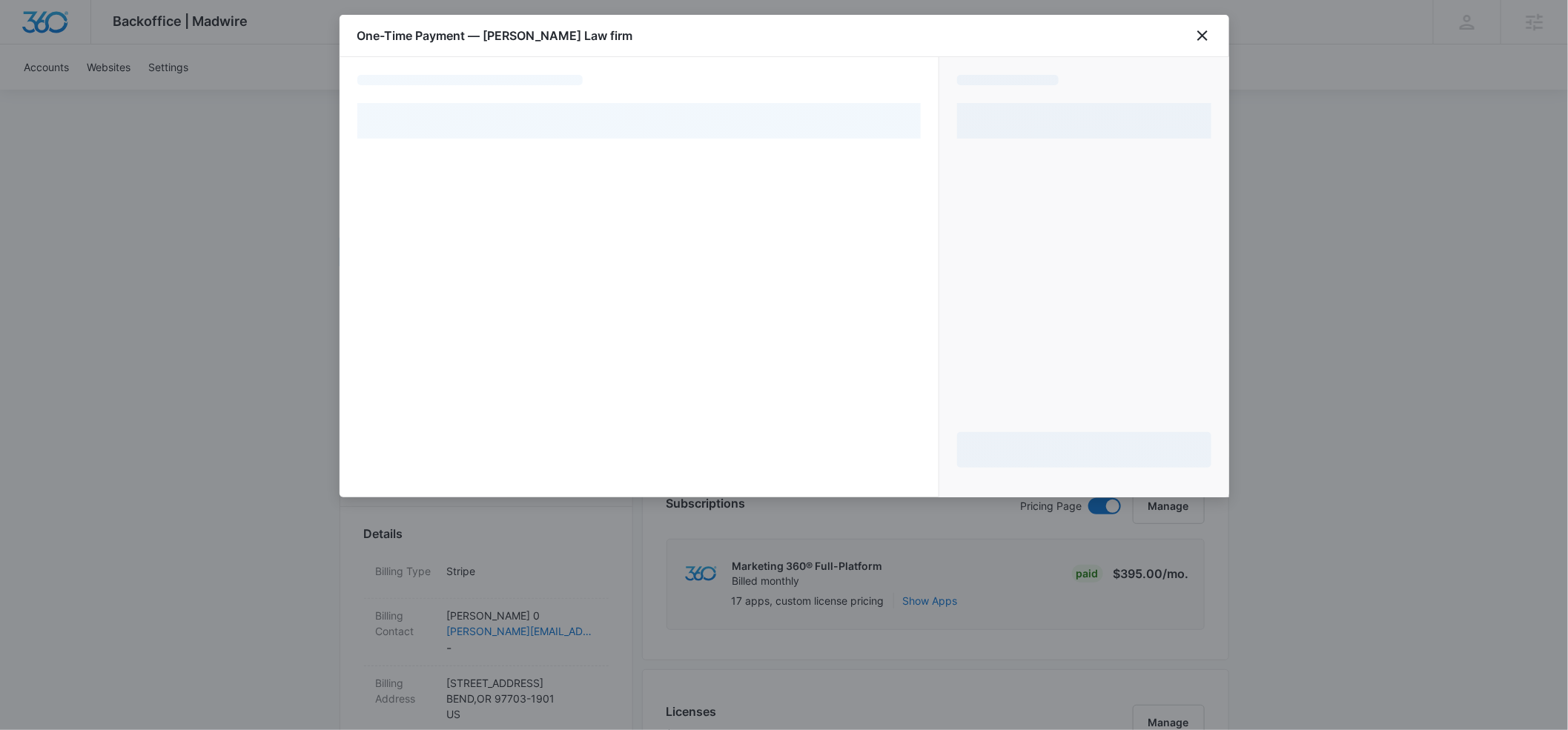
select select "pm_1P1WRrA4n8RTgNjUBmRDd3vQ"
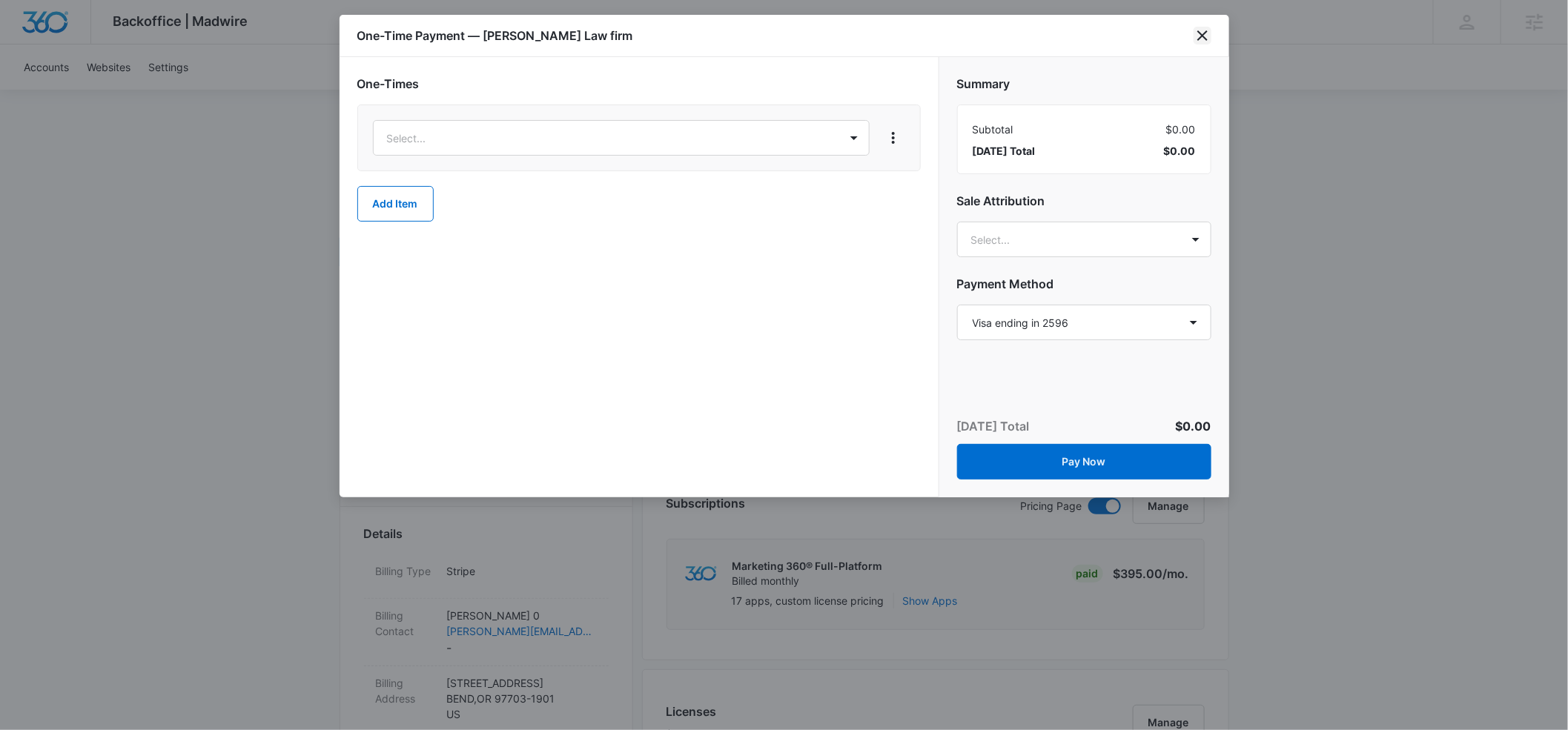
click at [1205, 36] on icon "close" at bounding box center [1203, 36] width 18 height 18
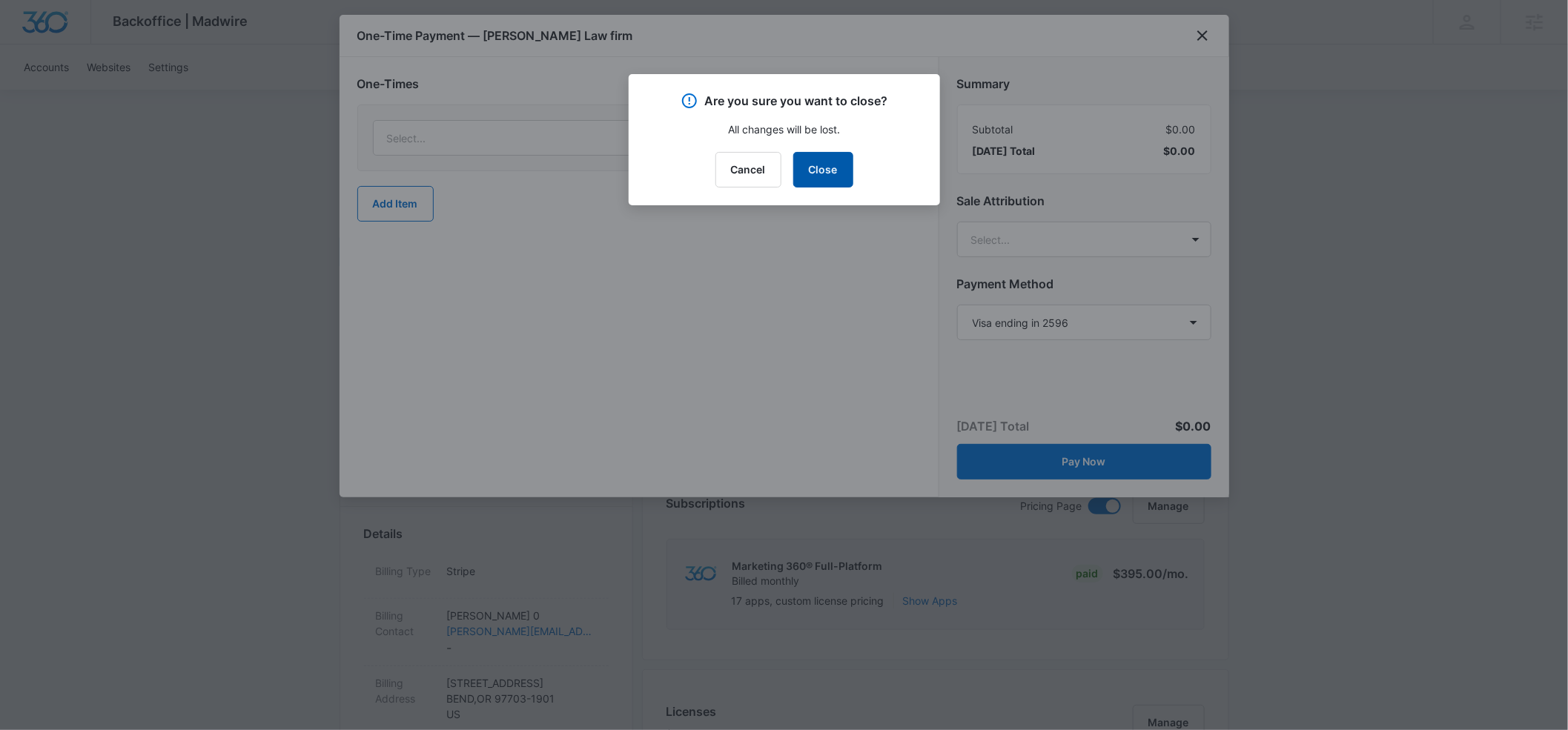
drag, startPoint x: 813, startPoint y: 172, endPoint x: 261, endPoint y: 258, distance: 558.7
click at [812, 173] on button "Close" at bounding box center [823, 170] width 60 height 36
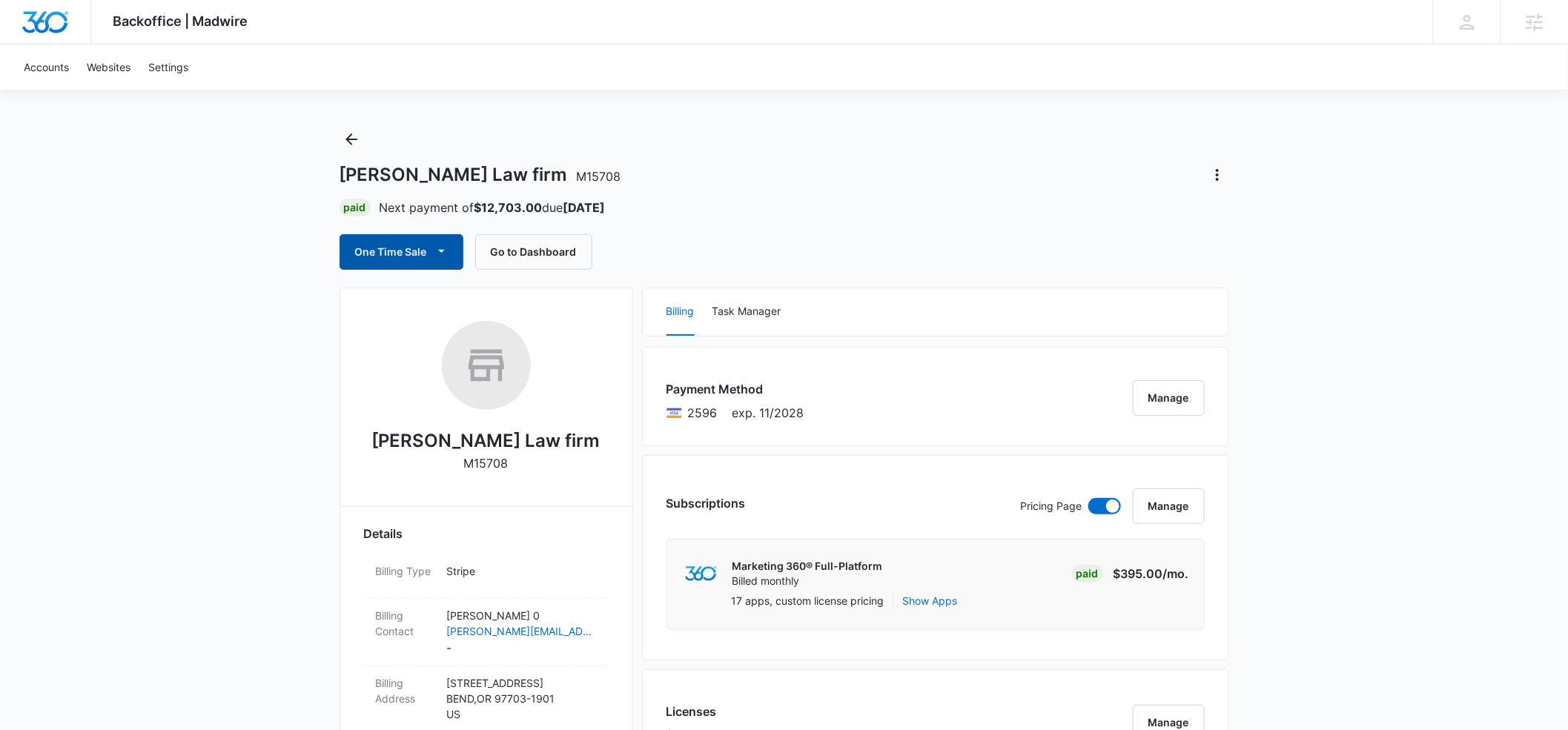
click at [435, 255] on icon "button" at bounding box center [441, 251] width 16 height 16
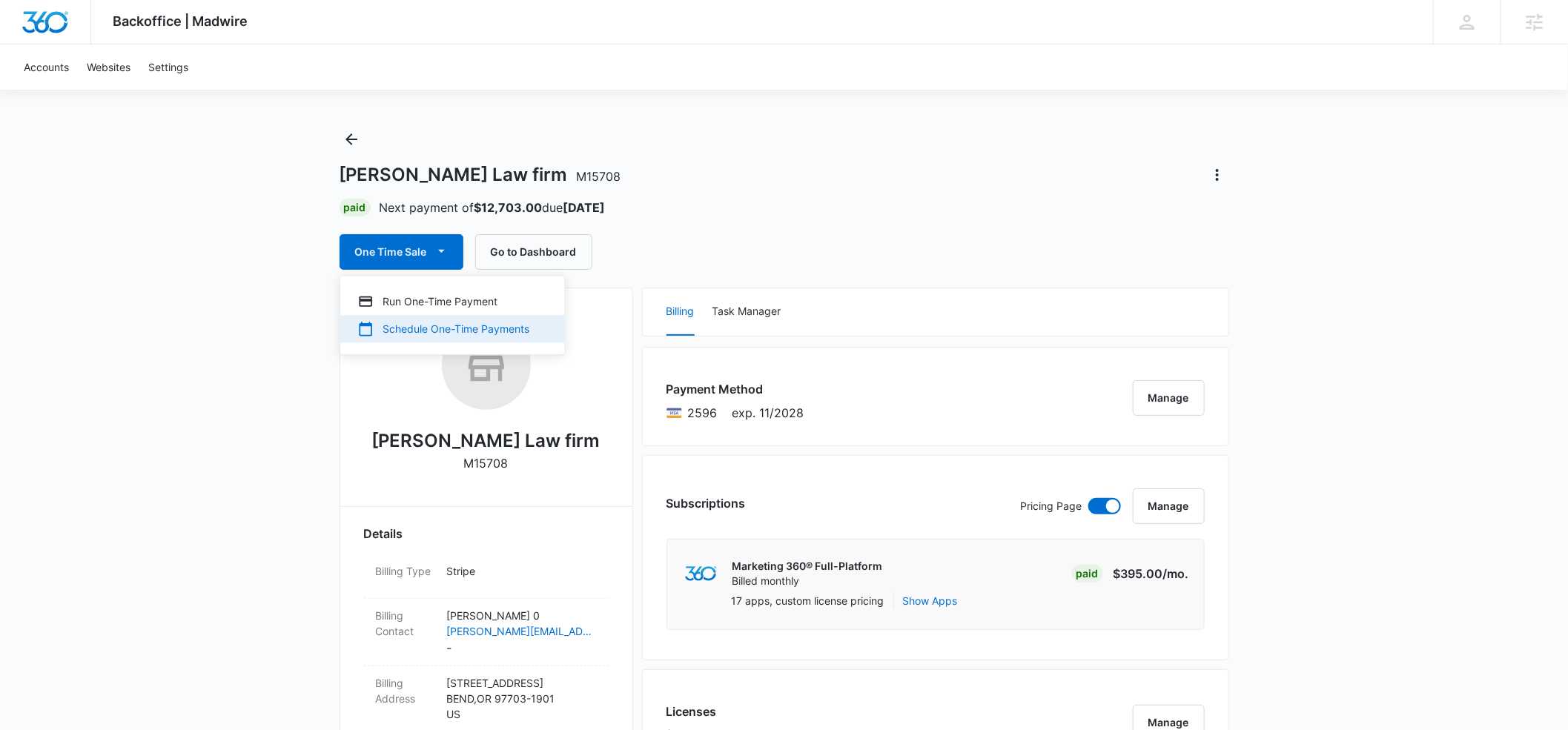
click at [417, 331] on div "Schedule One-Time Payments" at bounding box center [444, 329] width 172 height 16
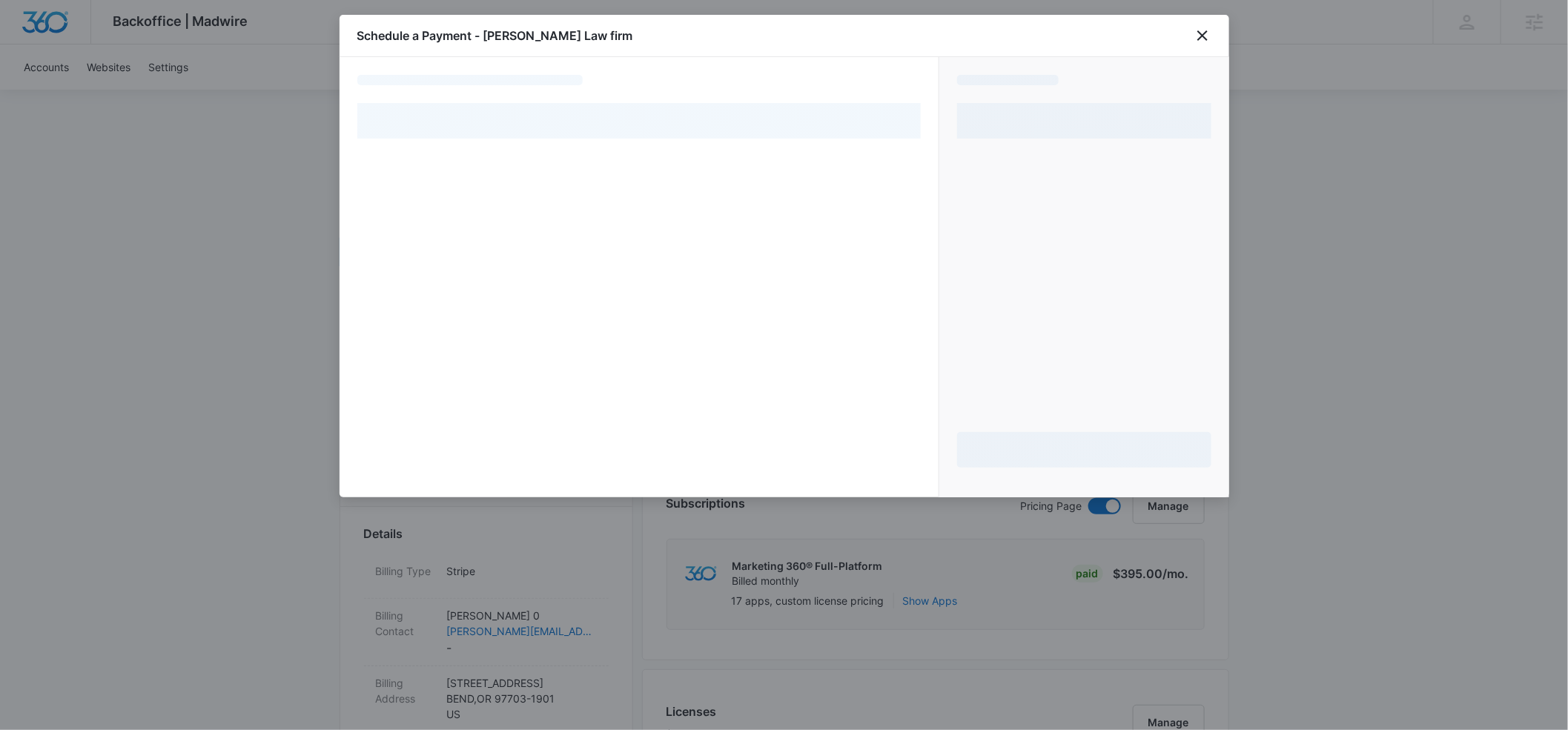
select select "pm_1P1WRrA4n8RTgNjUBmRDd3vQ"
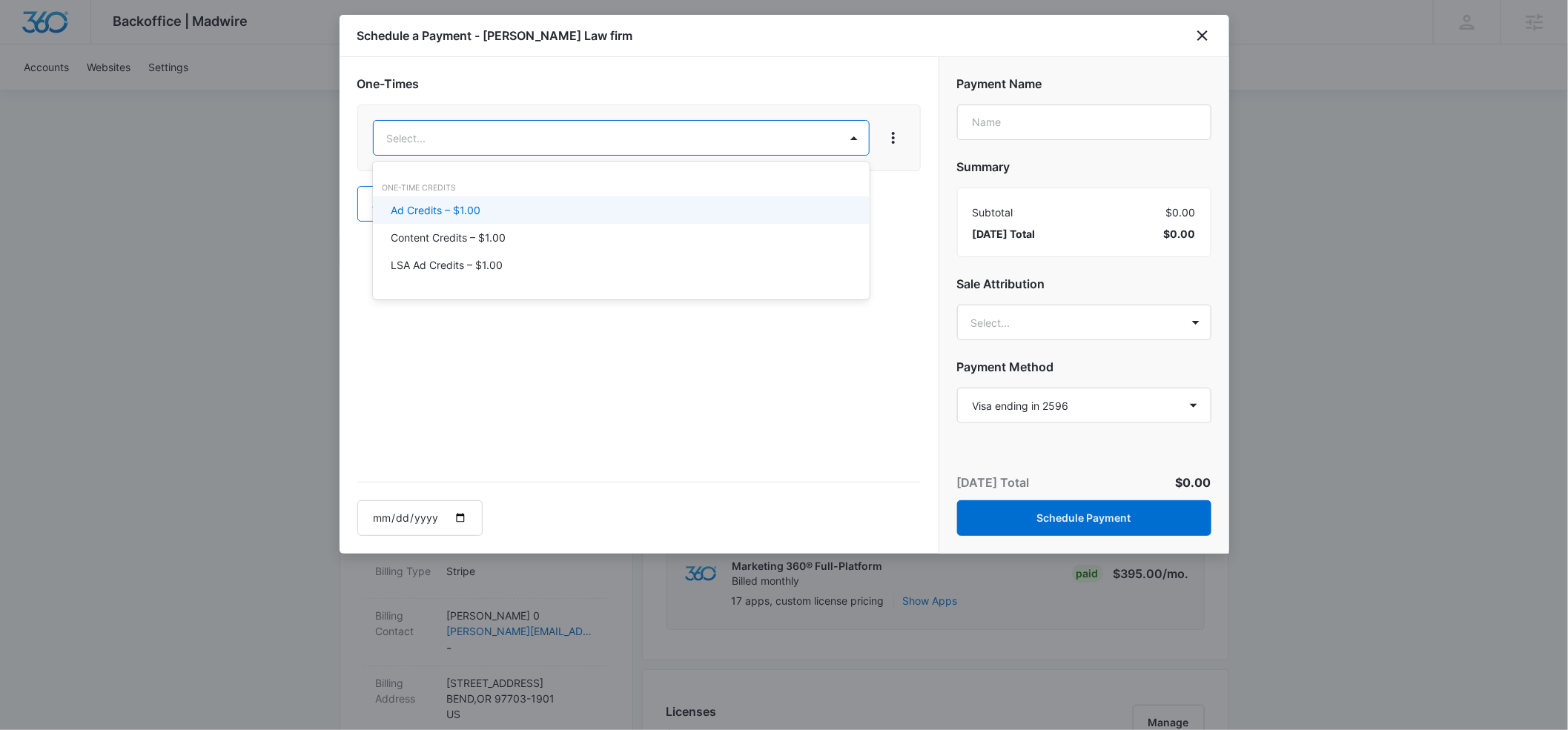
click at [470, 204] on p "Ad Credits – $1.00" at bounding box center [436, 210] width 90 height 16
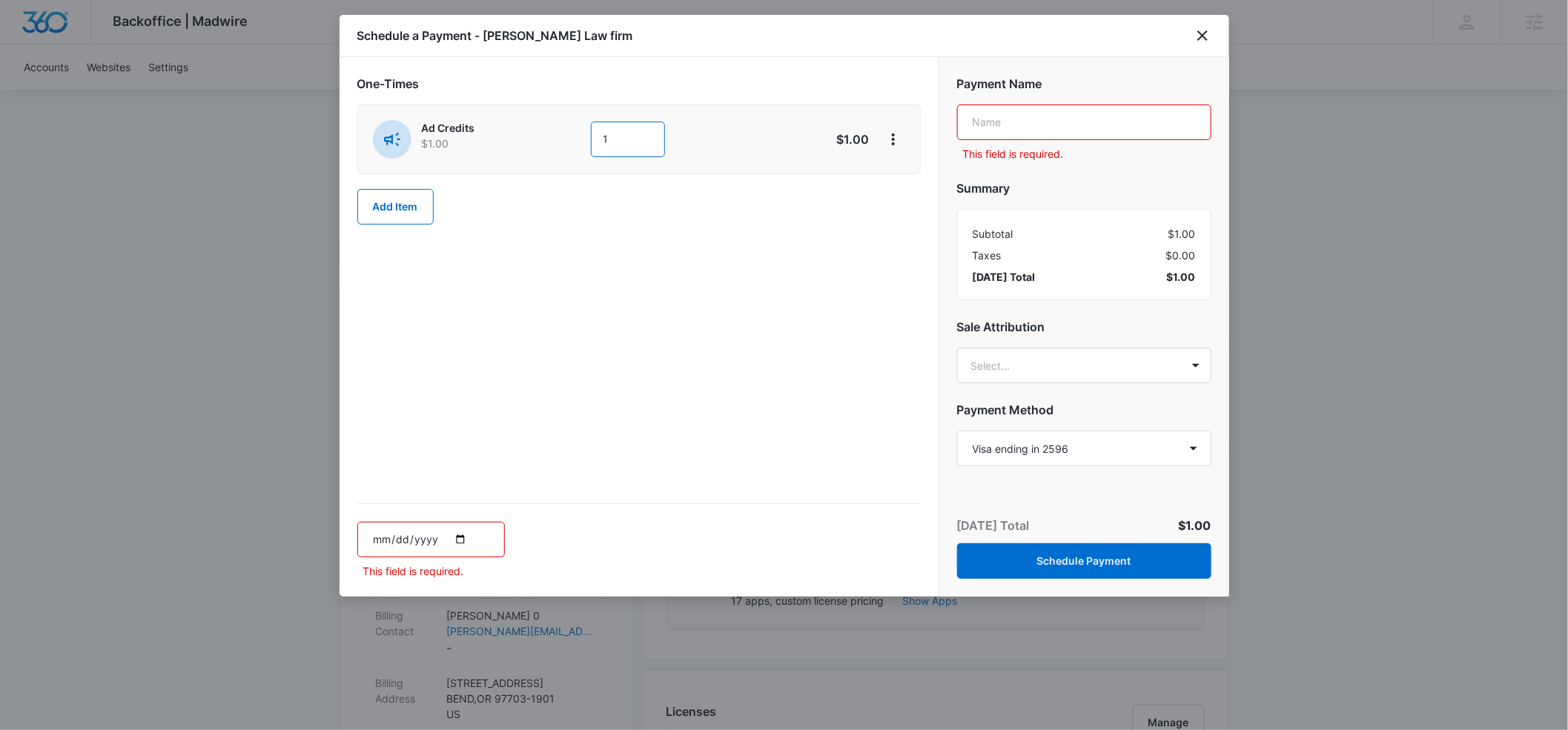
drag, startPoint x: 613, startPoint y: 139, endPoint x: 600, endPoint y: 137, distance: 13.2
click at [600, 137] on input "1" at bounding box center [628, 140] width 74 height 36
type input "2000"
click at [999, 122] on input "text" at bounding box center [1084, 123] width 254 height 36
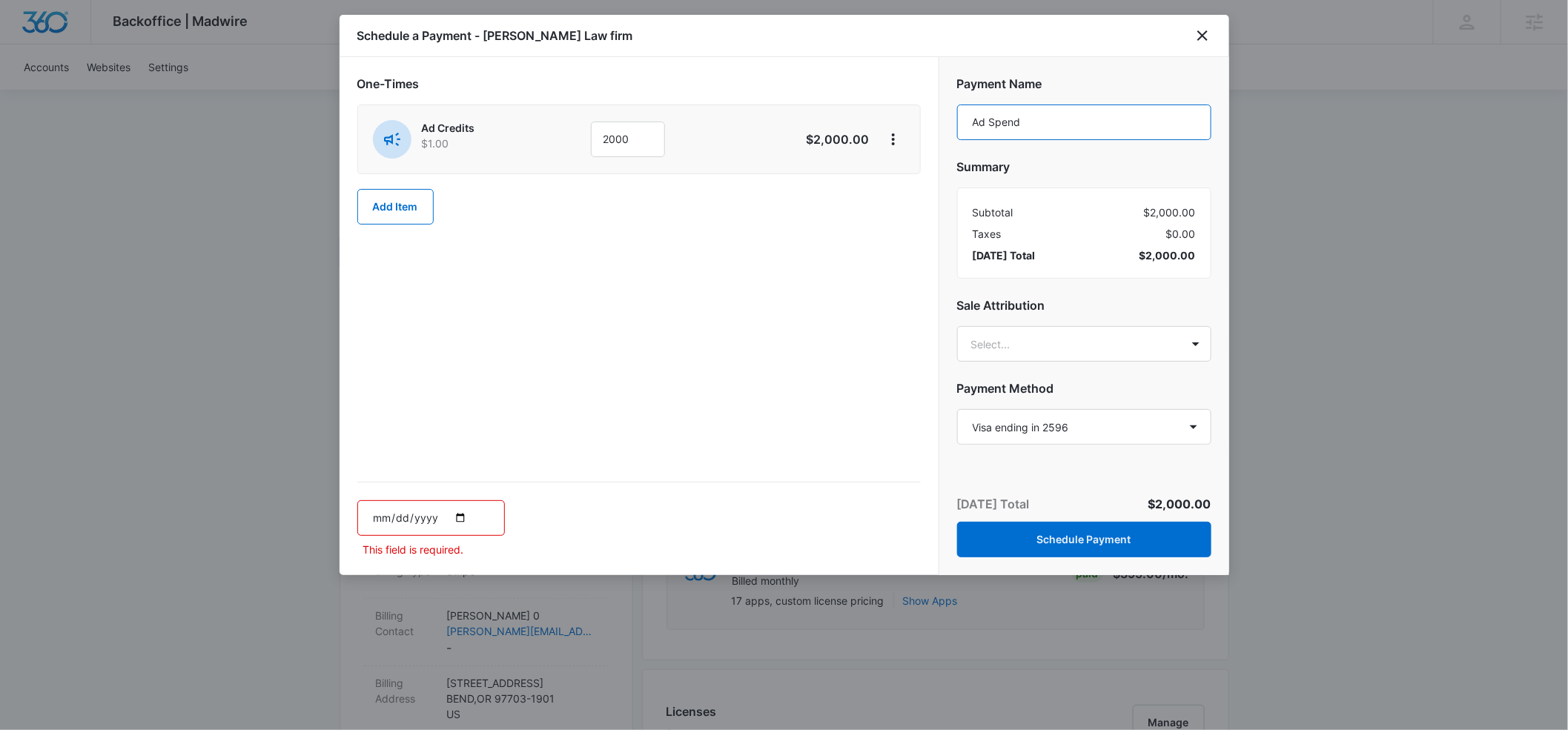
type input "Ad Spend"
click at [385, 516] on input "date" at bounding box center [431, 518] width 148 height 36
click at [459, 517] on input "date" at bounding box center [431, 518] width 148 height 36
type input "2025-09-18"
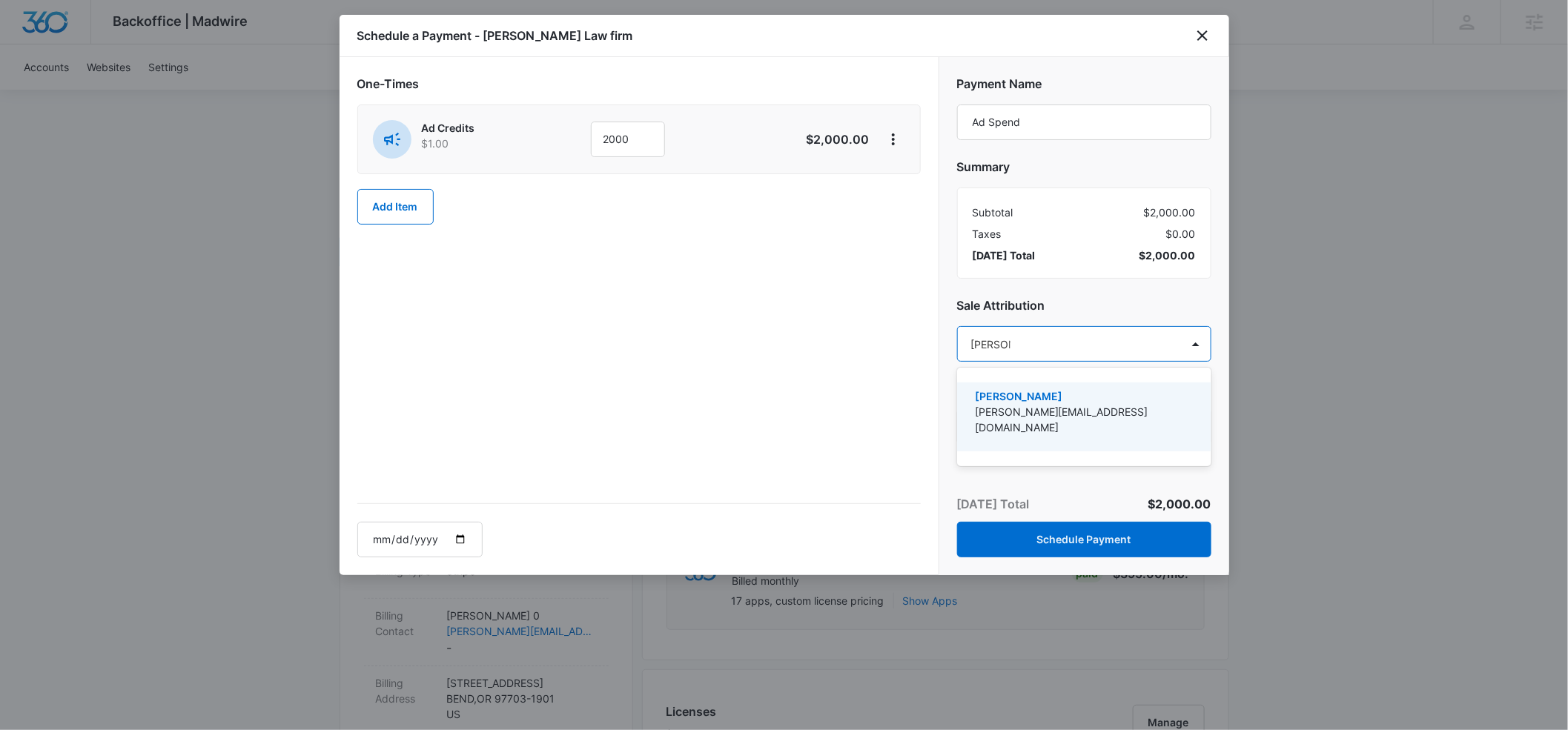
type input "[PERSON_NAME]"
click at [988, 392] on p "[PERSON_NAME]" at bounding box center [1083, 396] width 216 height 16
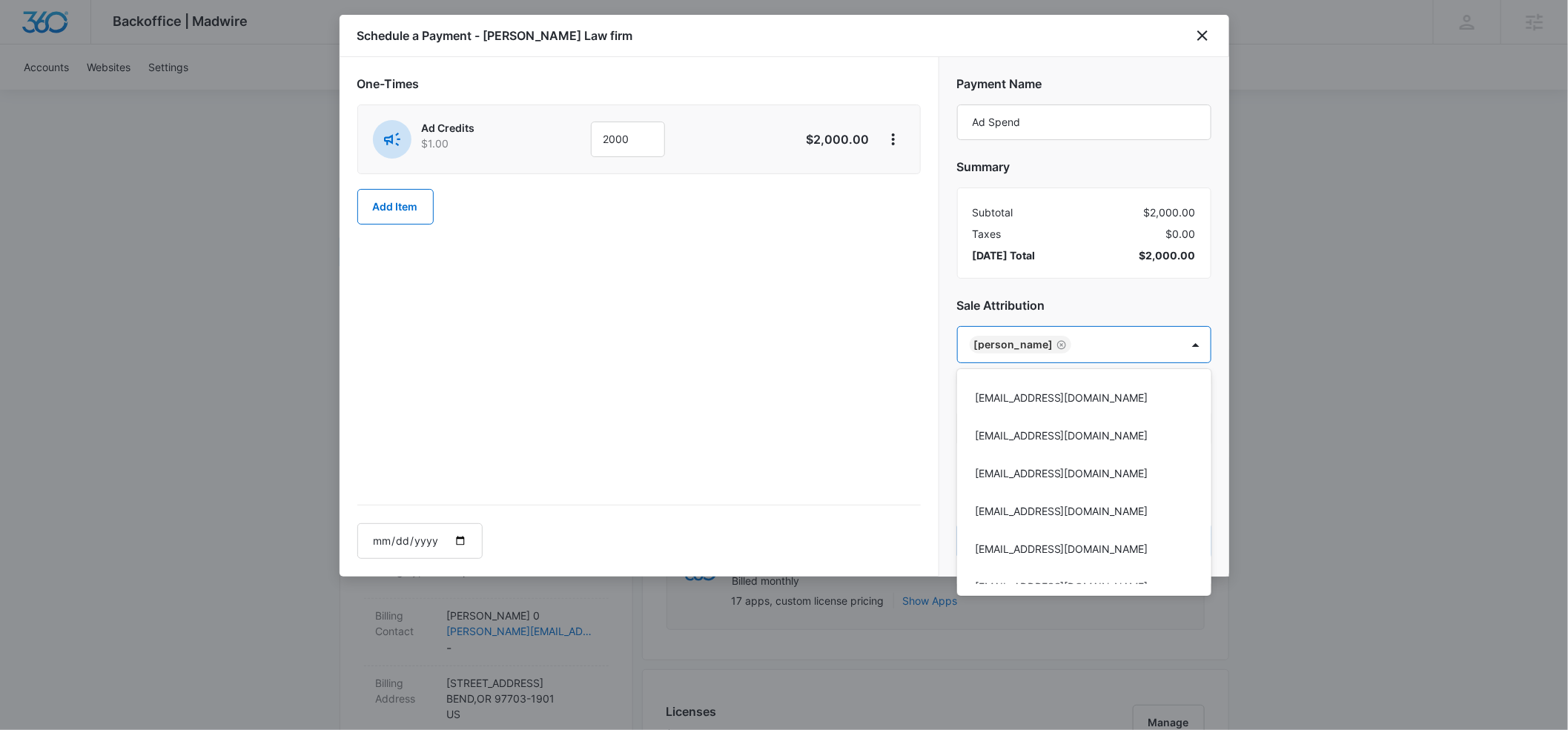
click at [1082, 295] on div at bounding box center [784, 365] width 1568 height 730
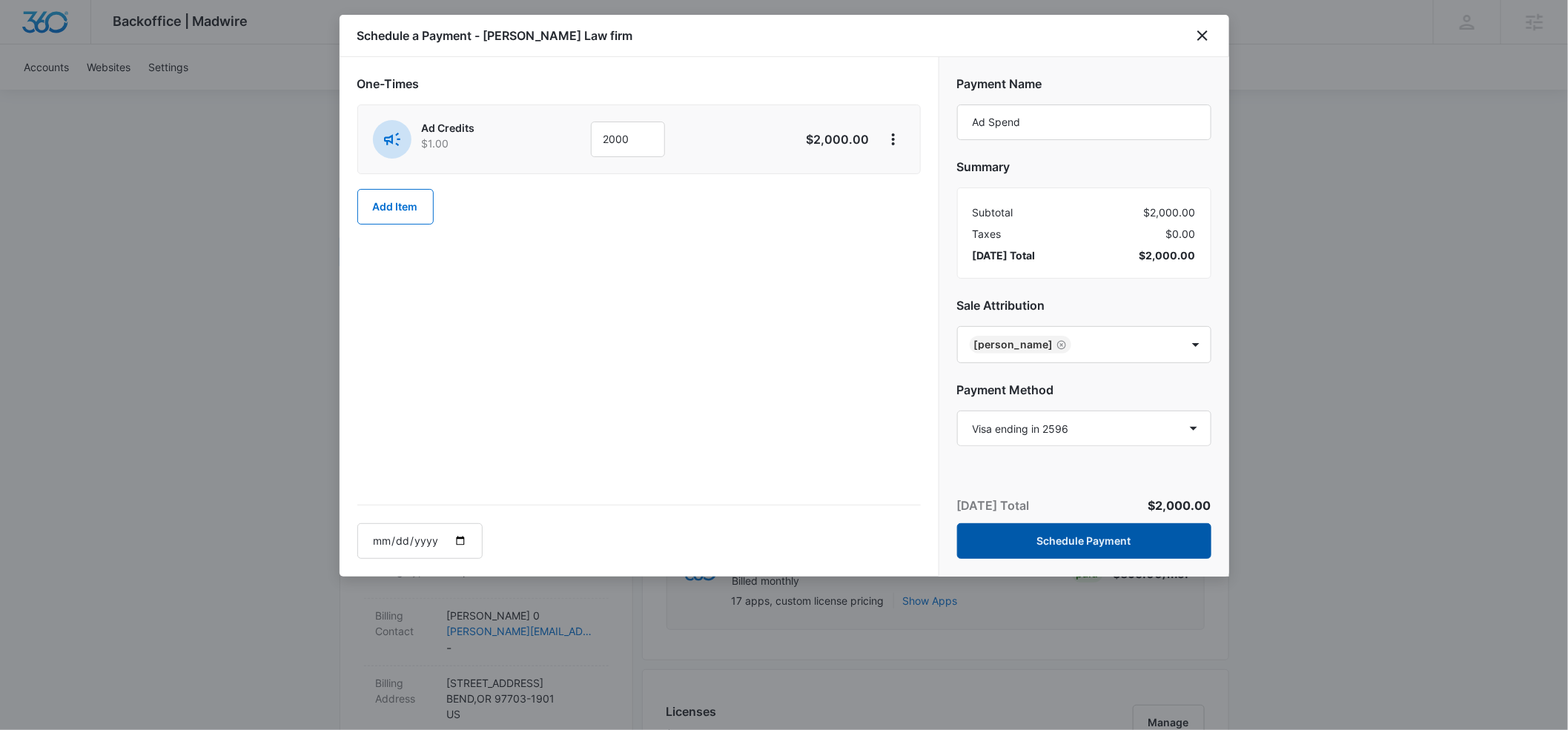
click at [1086, 541] on button "Schedule Payment" at bounding box center [1084, 541] width 254 height 36
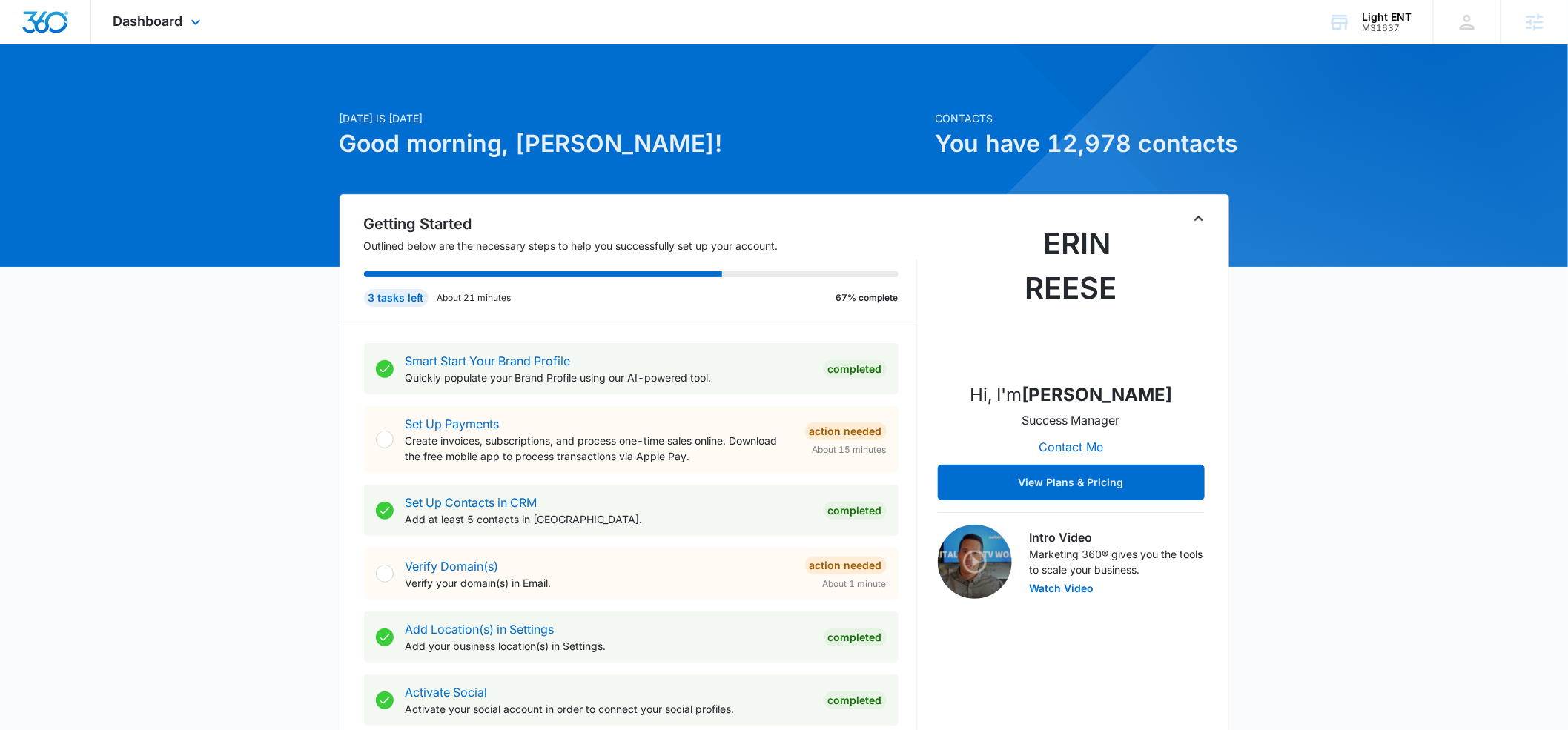
click at [186, 16] on div "Dashboard Apps Reputation Websites Forms CRM Email Social Shop Payments POS Con…" at bounding box center [159, 22] width 136 height 44
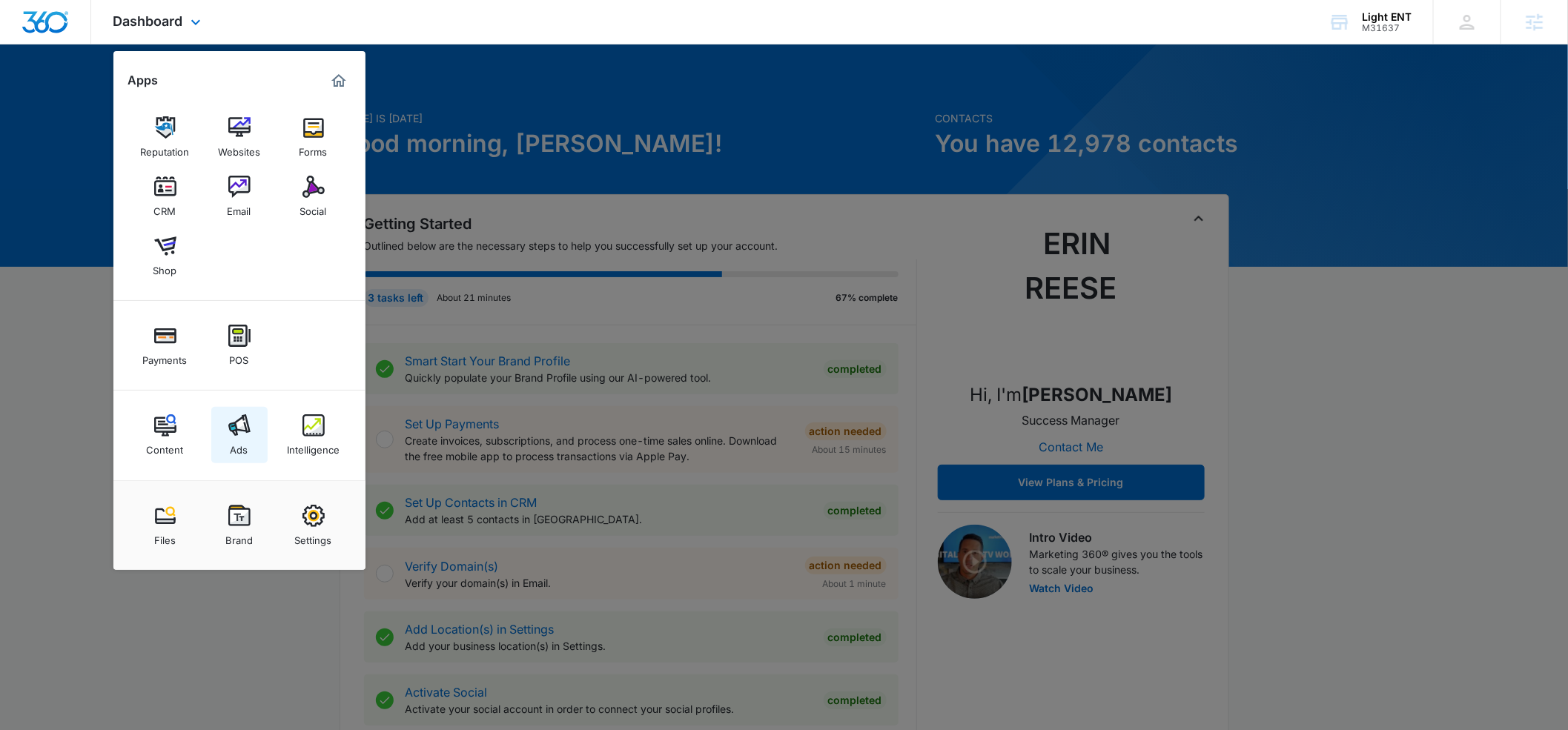
click at [249, 433] on img at bounding box center [239, 425] width 22 height 22
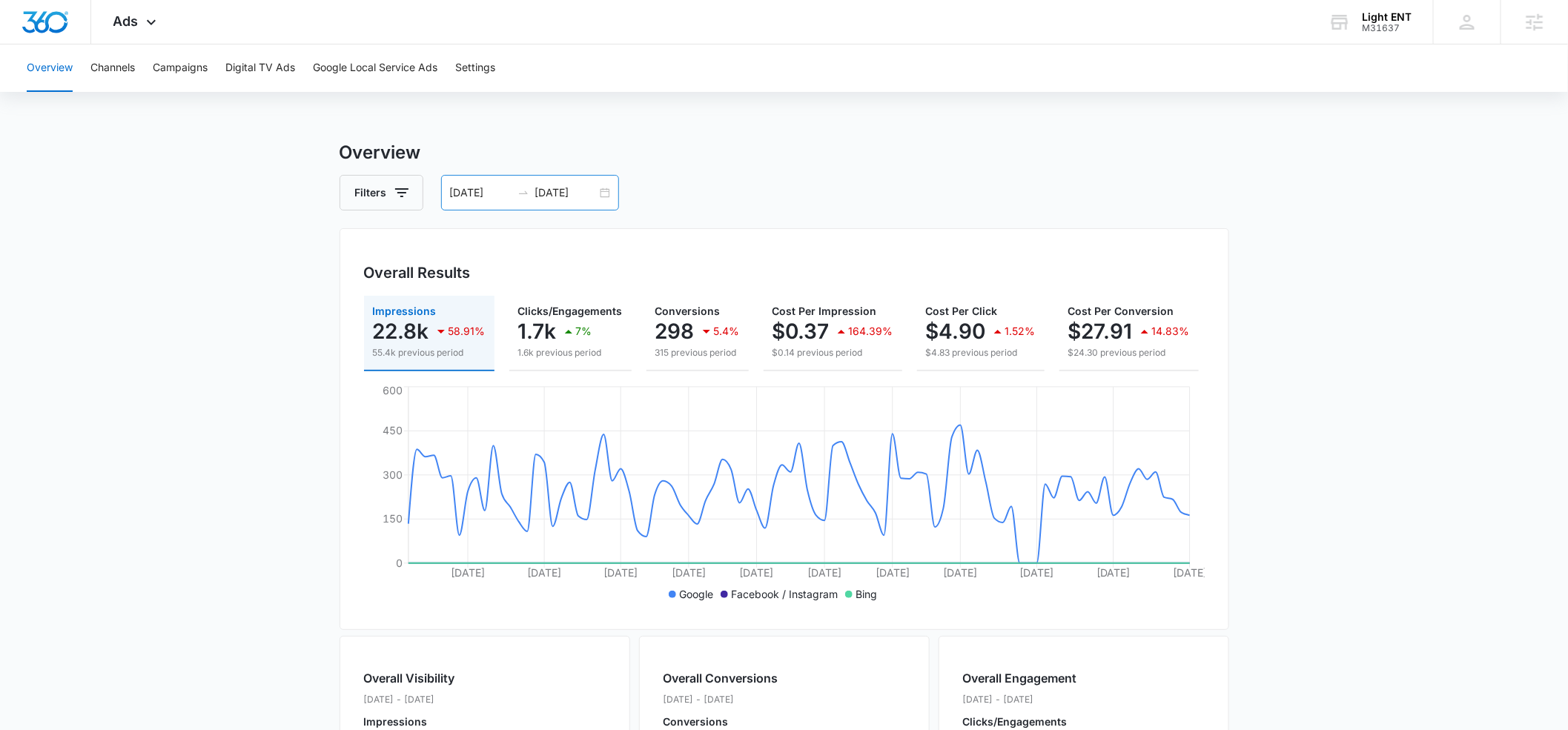
click at [548, 195] on input "09/01/2025" at bounding box center [566, 193] width 61 height 16
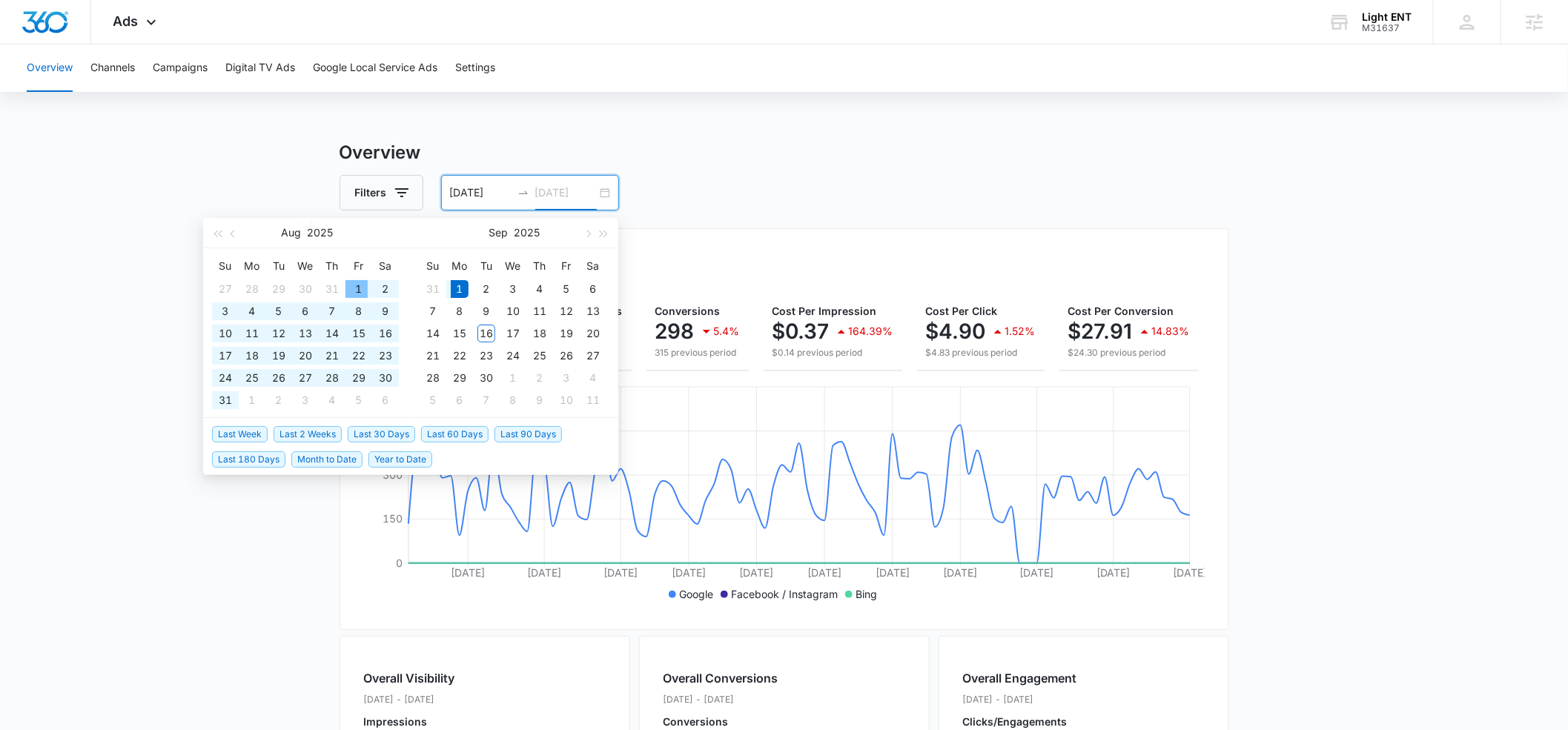
type input "09/01/2025"
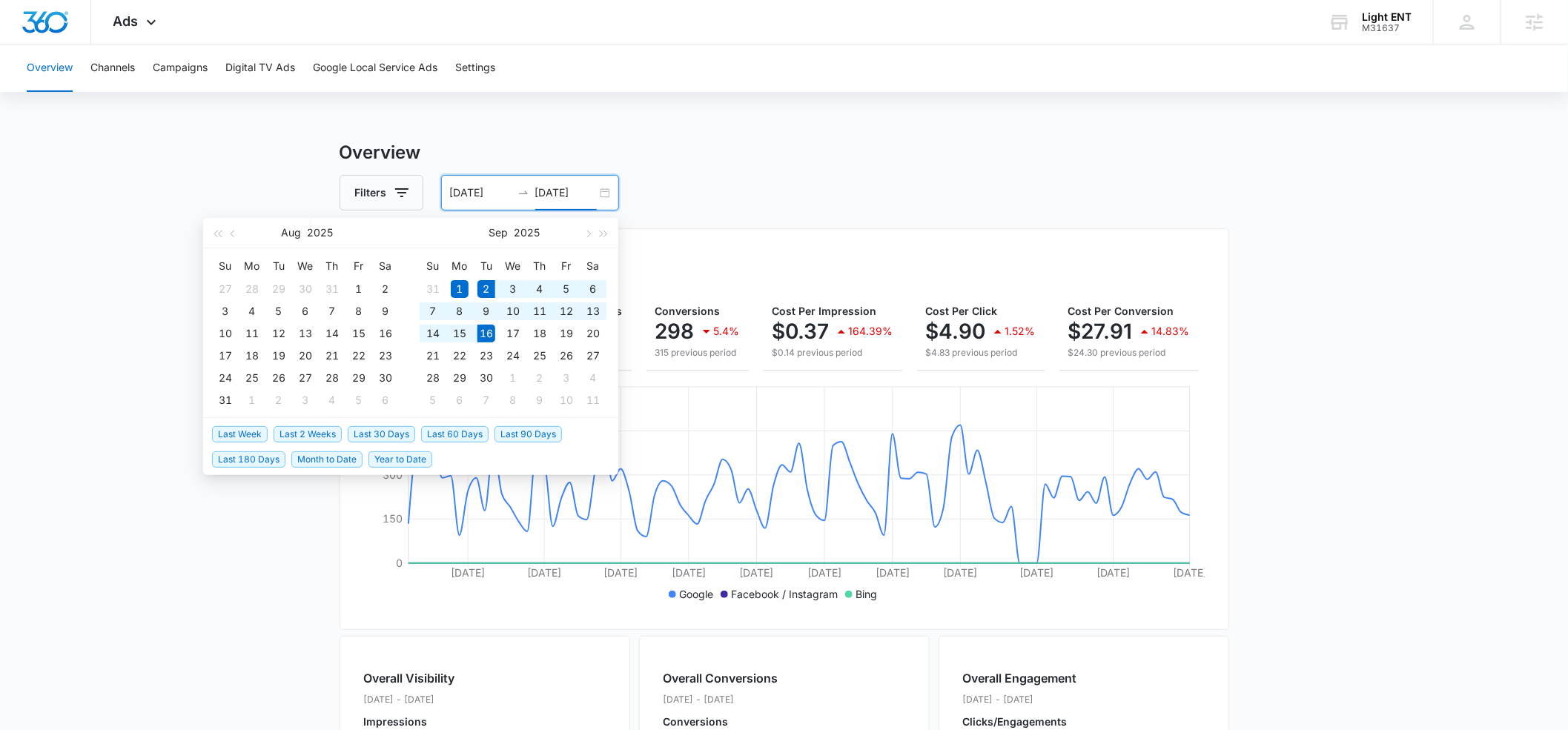
click at [315, 436] on span "Last 2 Weeks" at bounding box center [307, 435] width 68 height 16
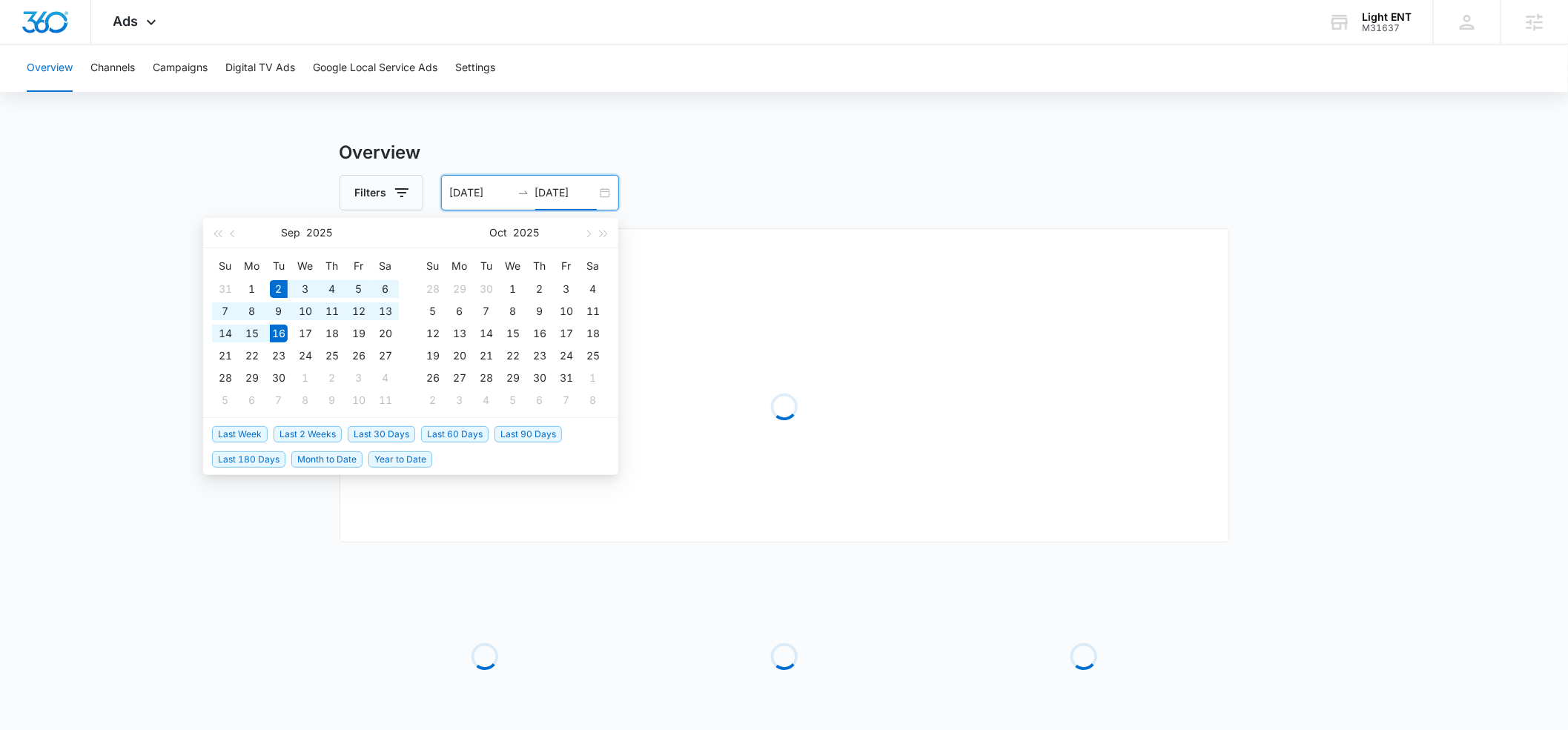
type input "09/02/2025"
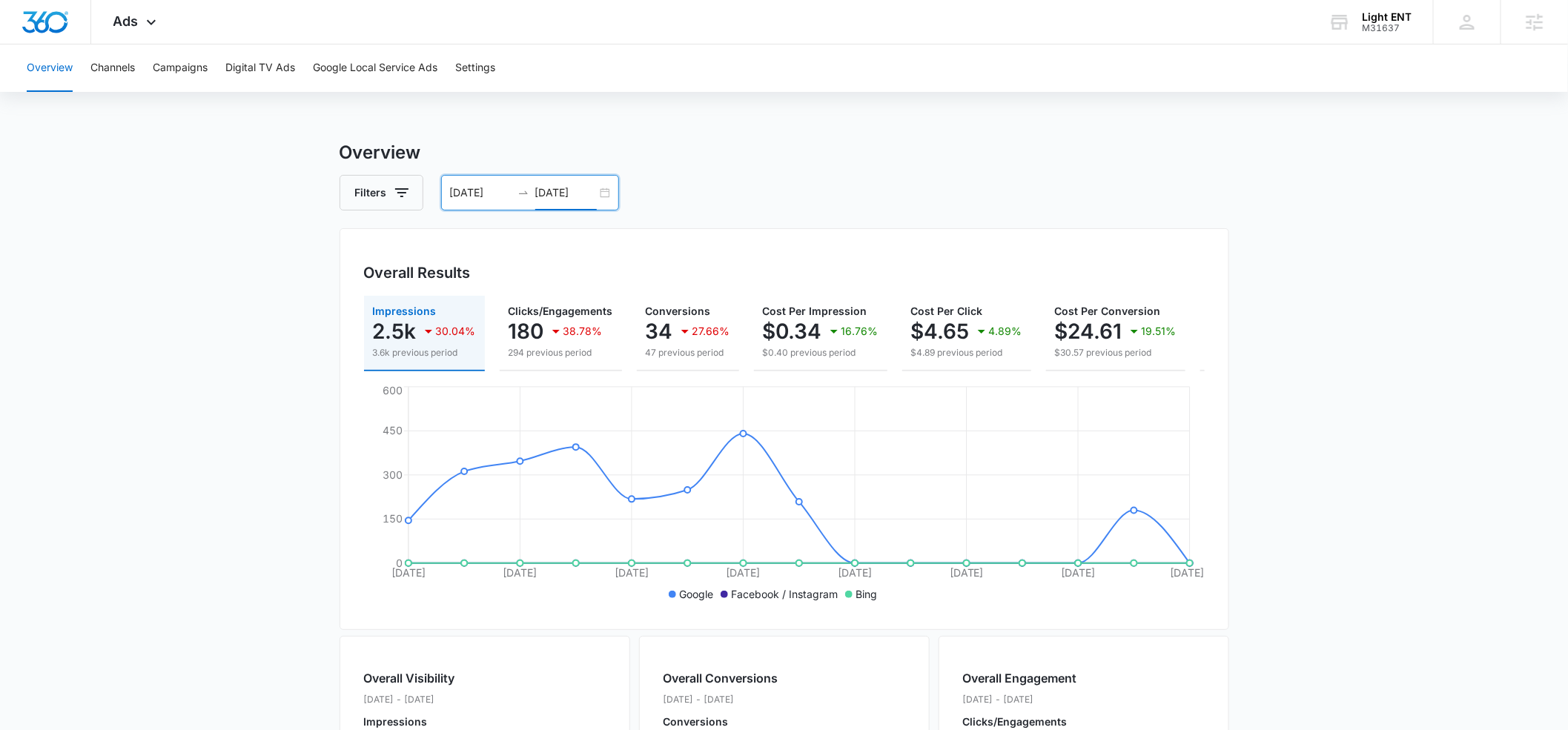
scroll to position [0, 155]
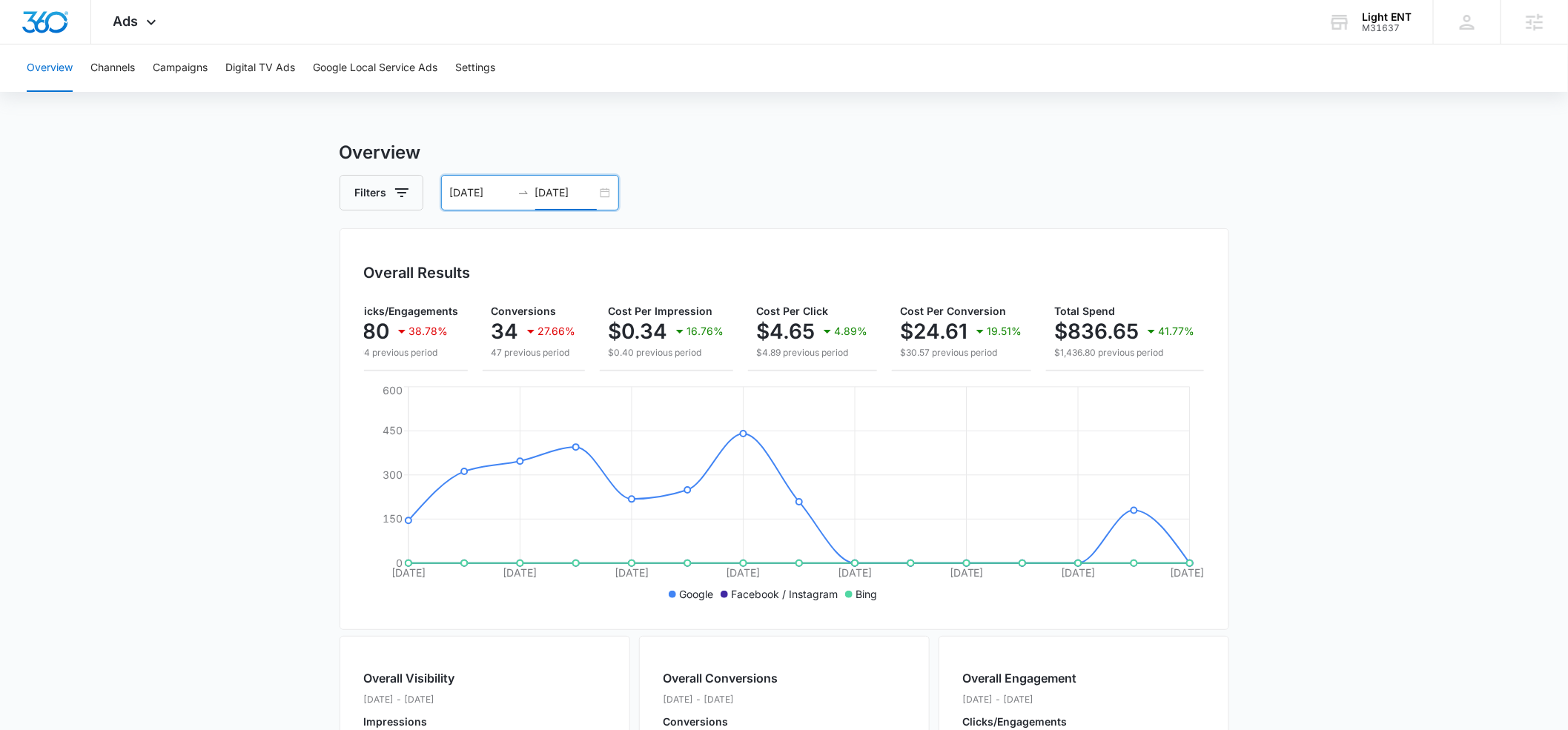
click at [551, 195] on input "09/16/2025" at bounding box center [566, 193] width 61 height 16
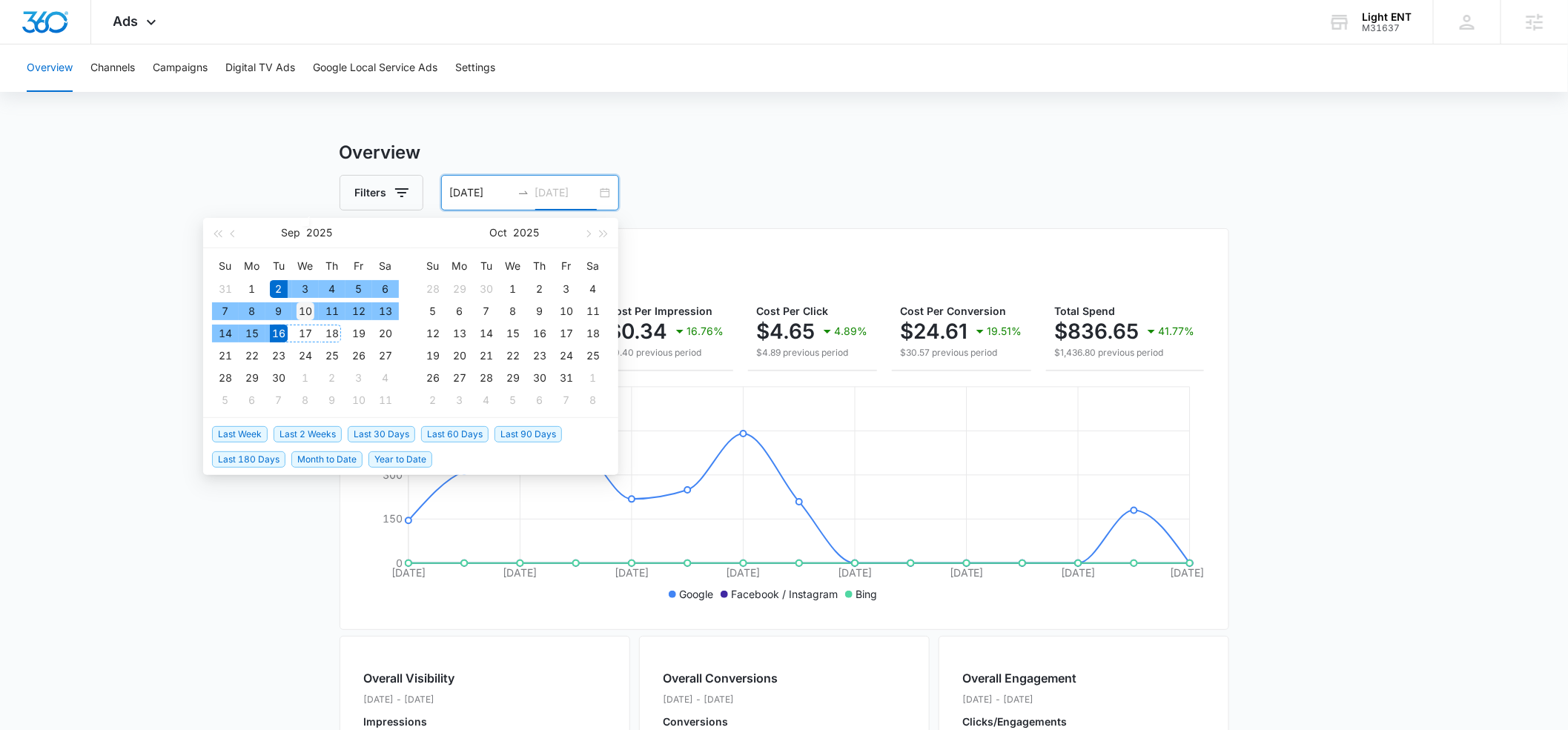
type input "09/10/2025"
click at [311, 311] on div "10" at bounding box center [306, 311] width 18 height 18
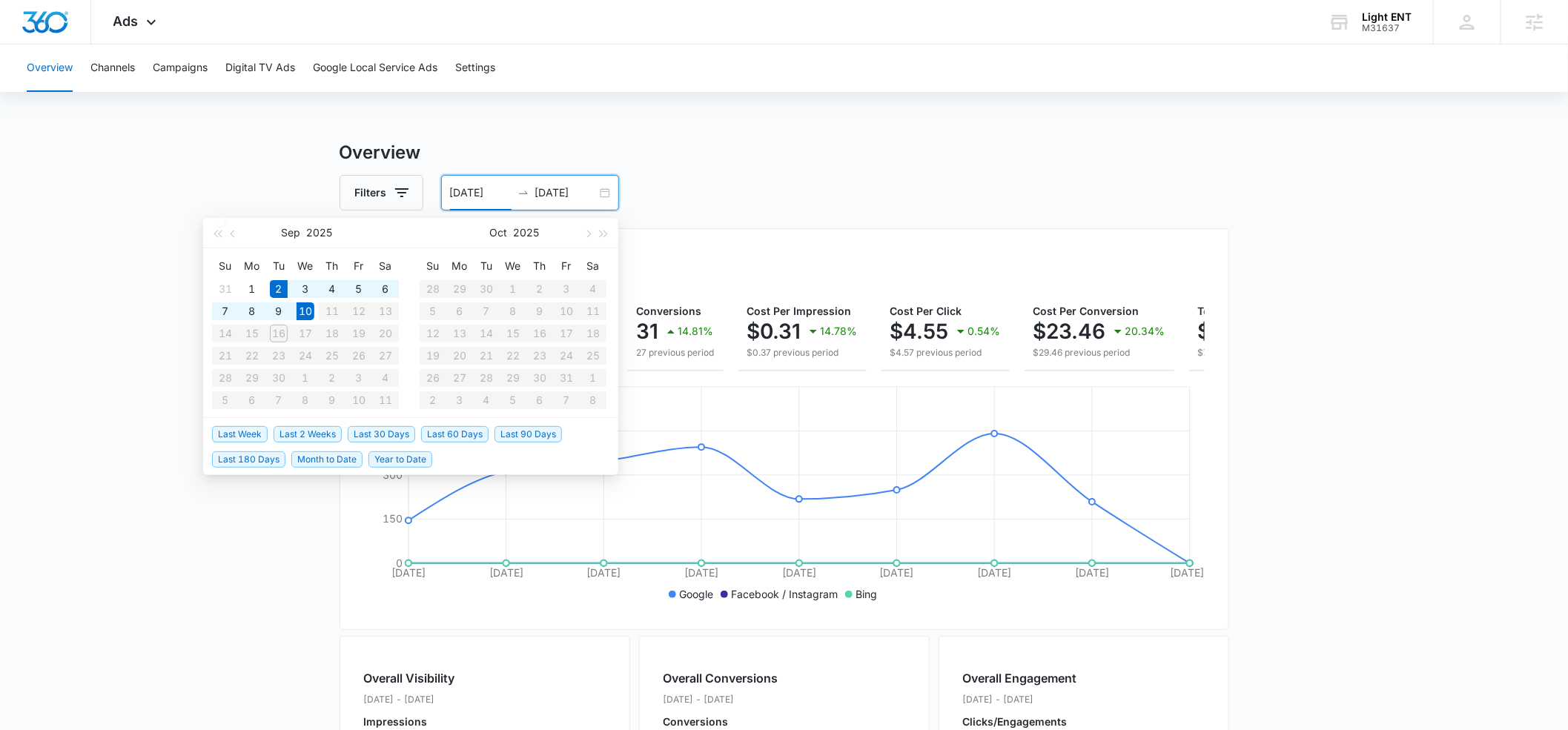
click at [463, 195] on input "09/02/2025" at bounding box center [481, 193] width 61 height 16
click at [236, 237] on button "button" at bounding box center [234, 233] width 16 height 29
type input "08/31/2025"
click at [222, 402] on div "31" at bounding box center [226, 401] width 18 height 18
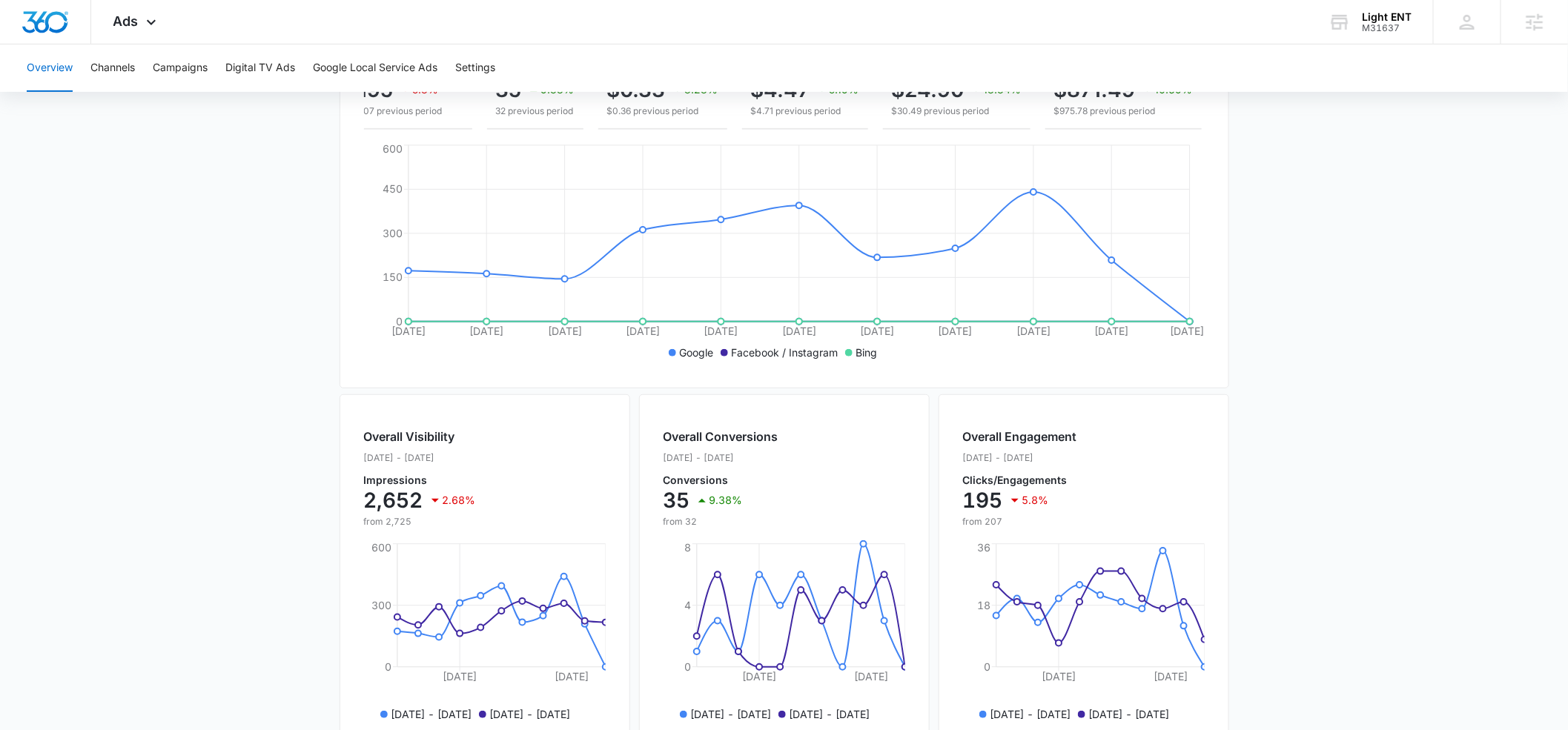
scroll to position [251, 0]
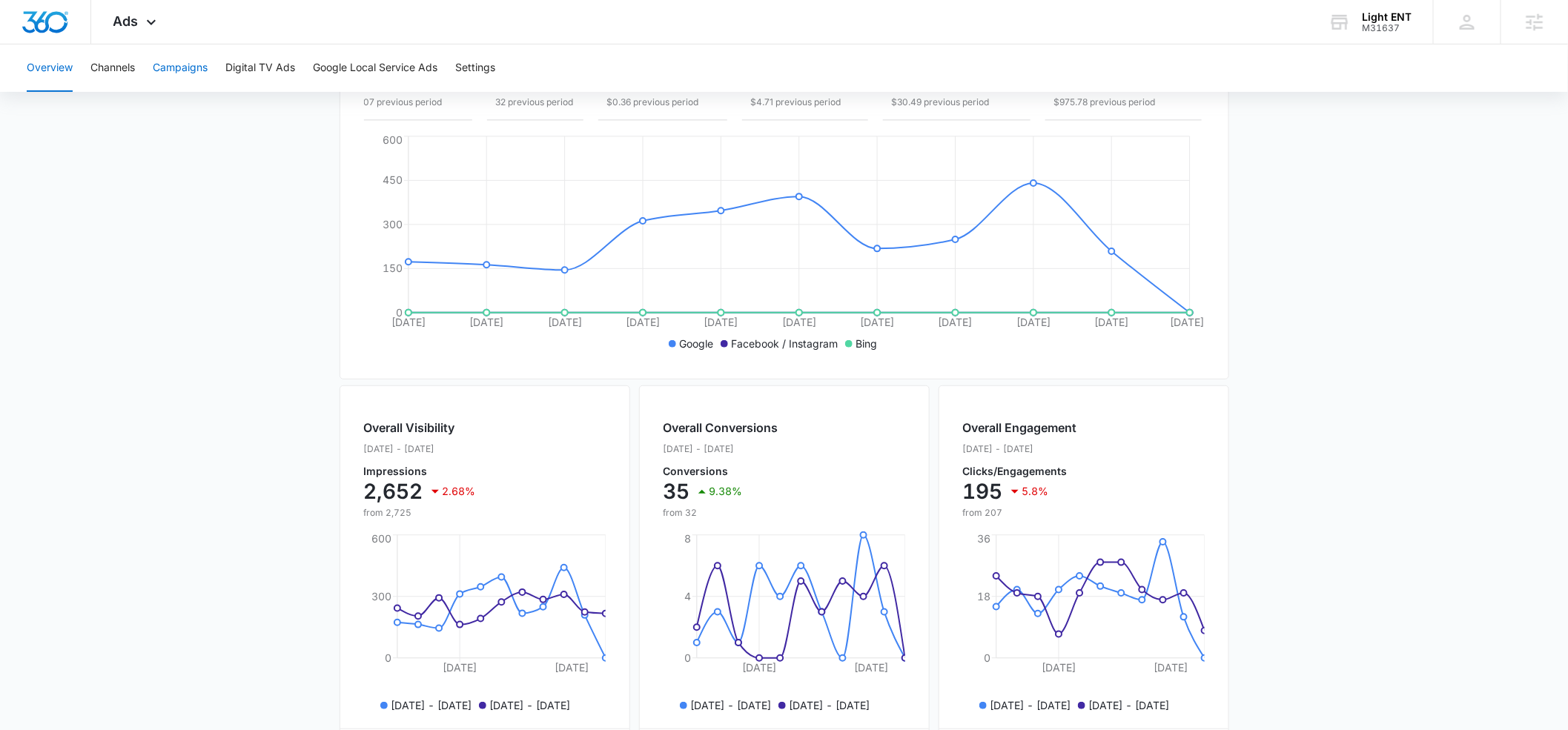
click at [164, 65] on button "Campaigns" at bounding box center [180, 68] width 55 height 47
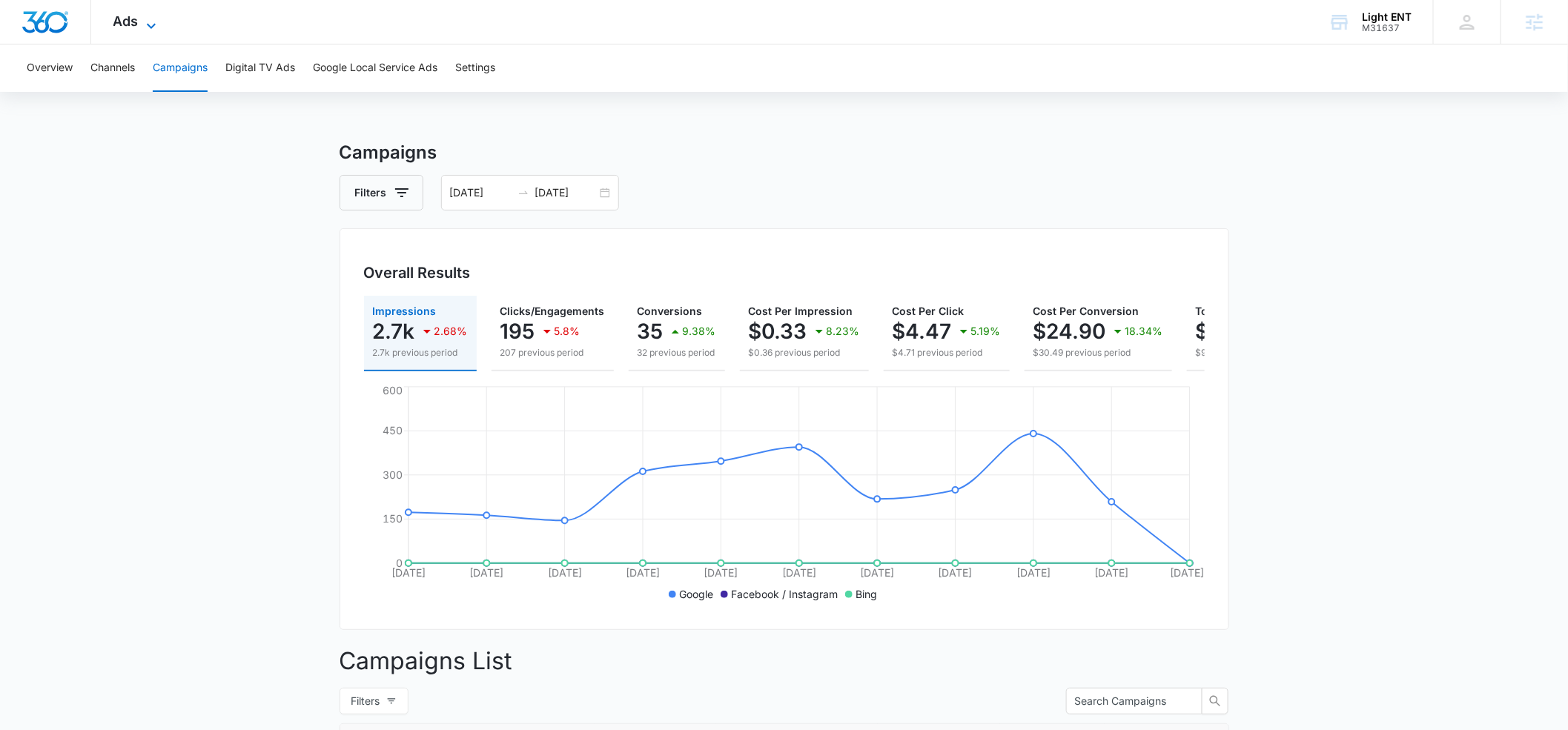
click at [147, 29] on icon at bounding box center [151, 26] width 18 height 18
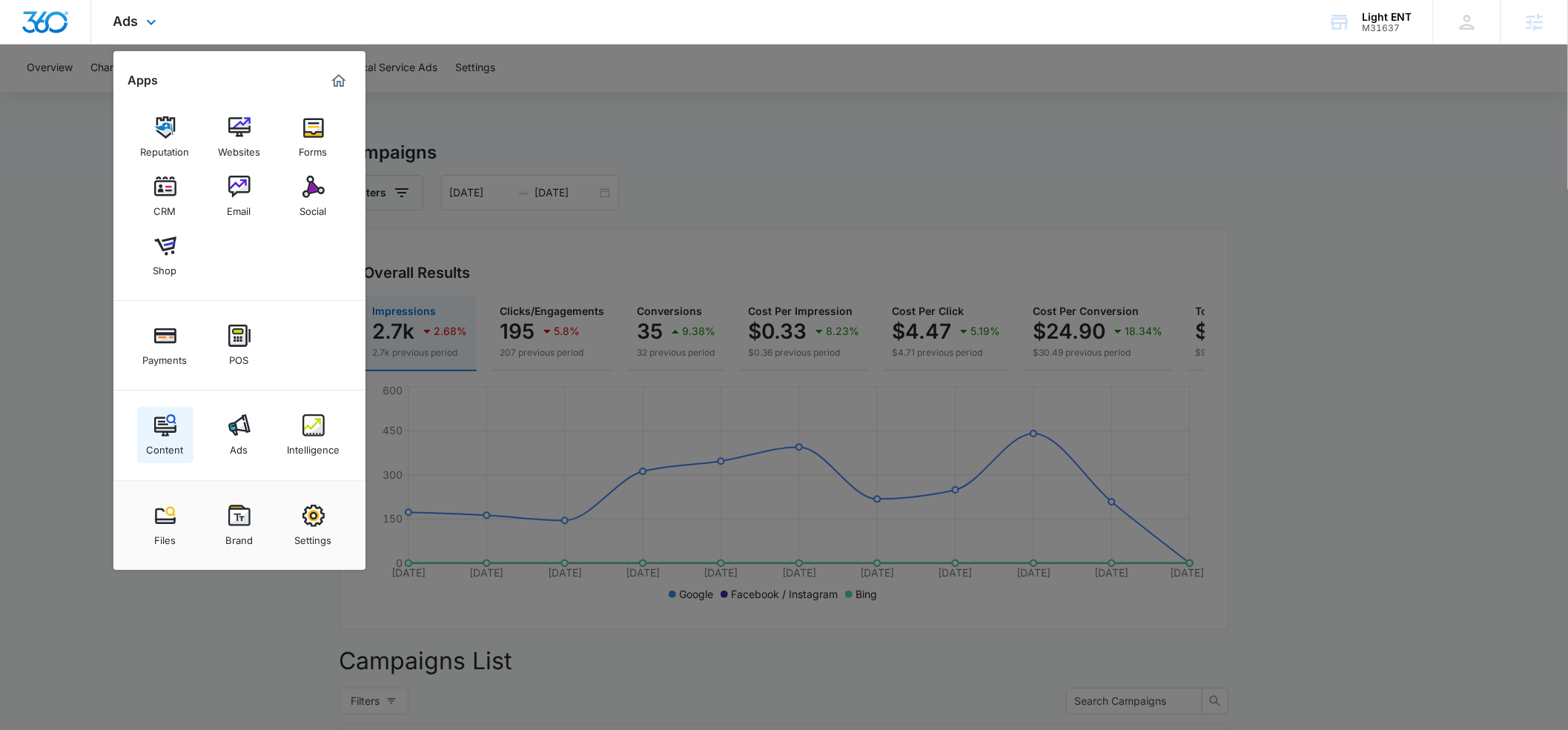
scroll to position [3, 0]
click at [758, 128] on div at bounding box center [784, 365] width 1568 height 730
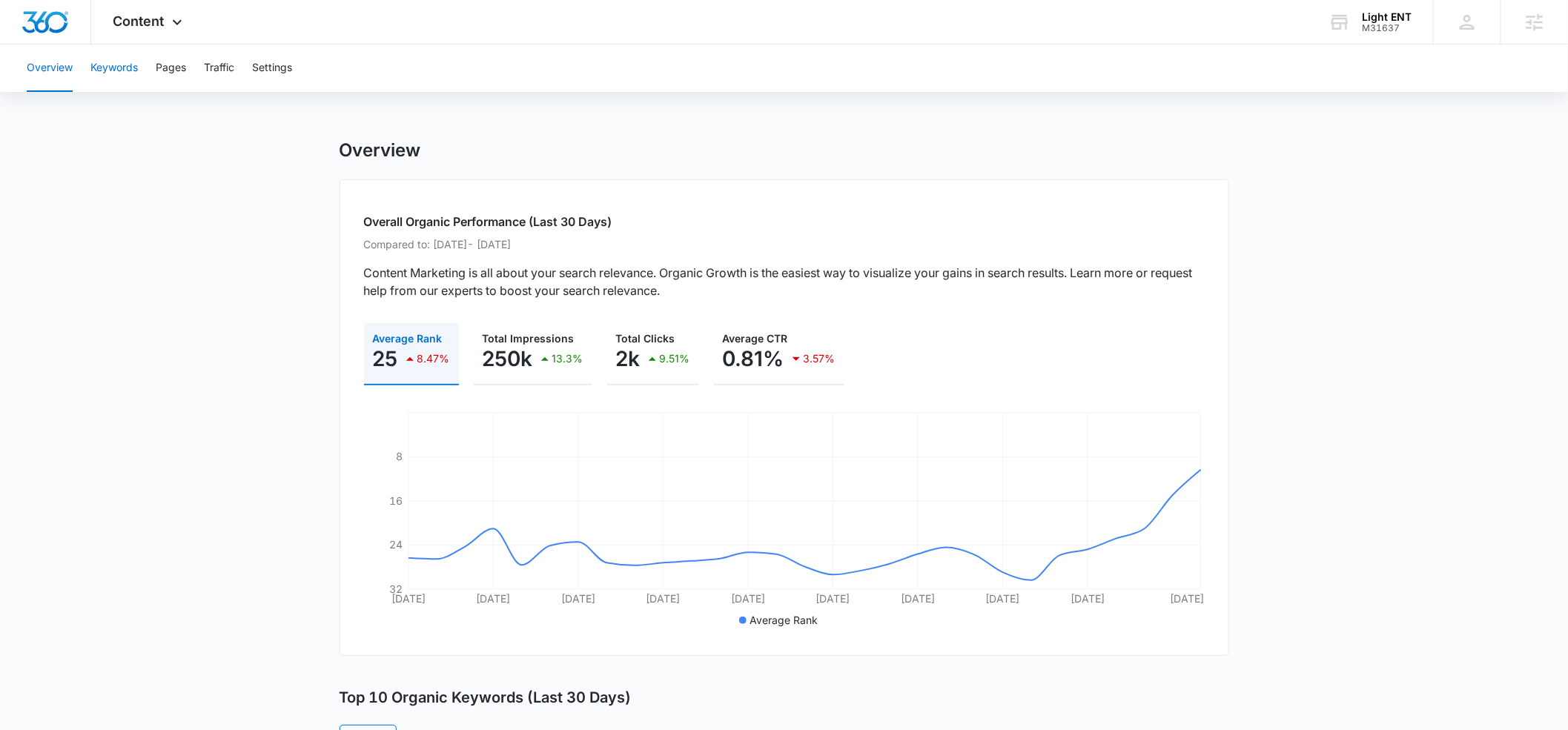
click at [123, 71] on button "Keywords" at bounding box center [114, 68] width 47 height 47
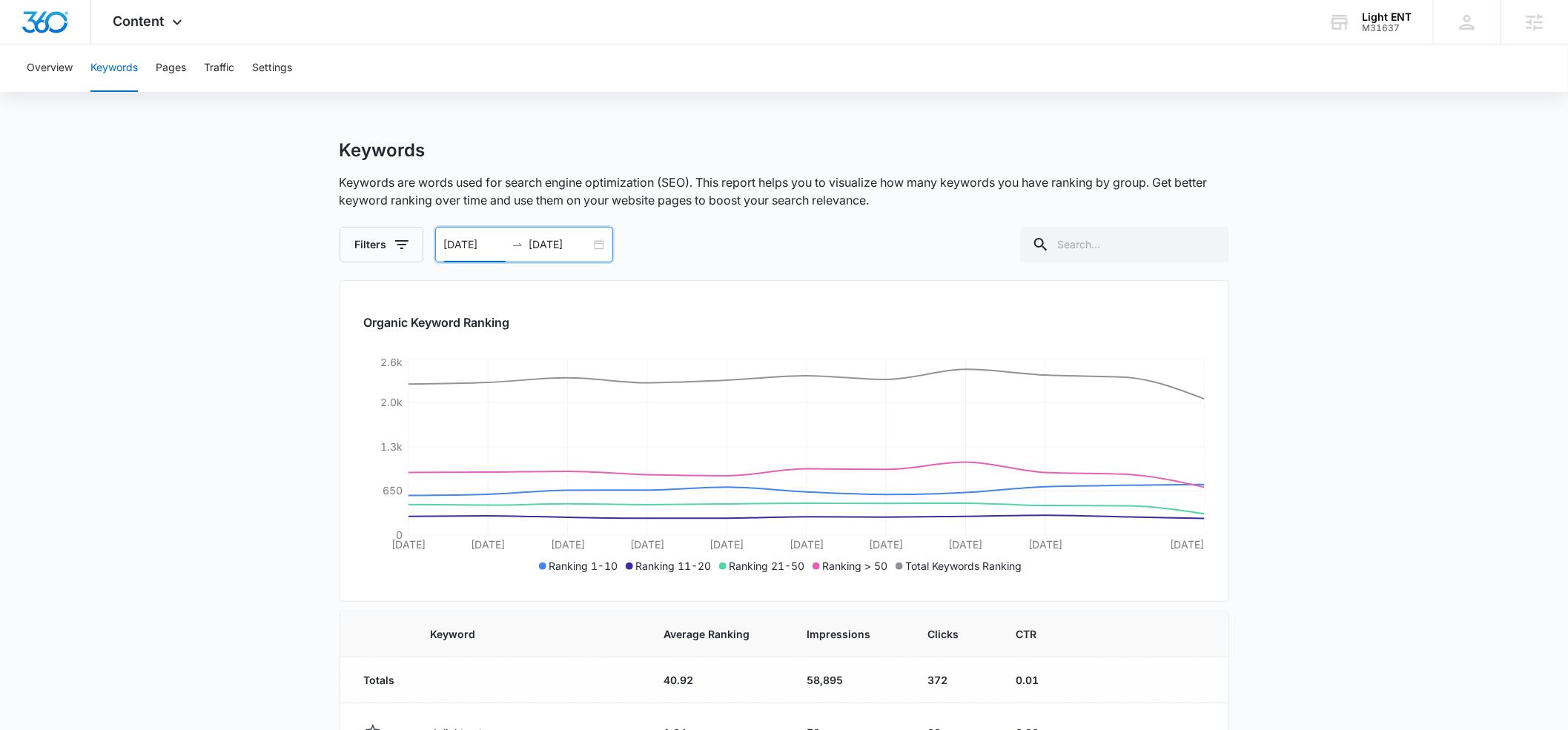
click at [489, 245] on input "08/31/2025" at bounding box center [474, 244] width 61 height 16
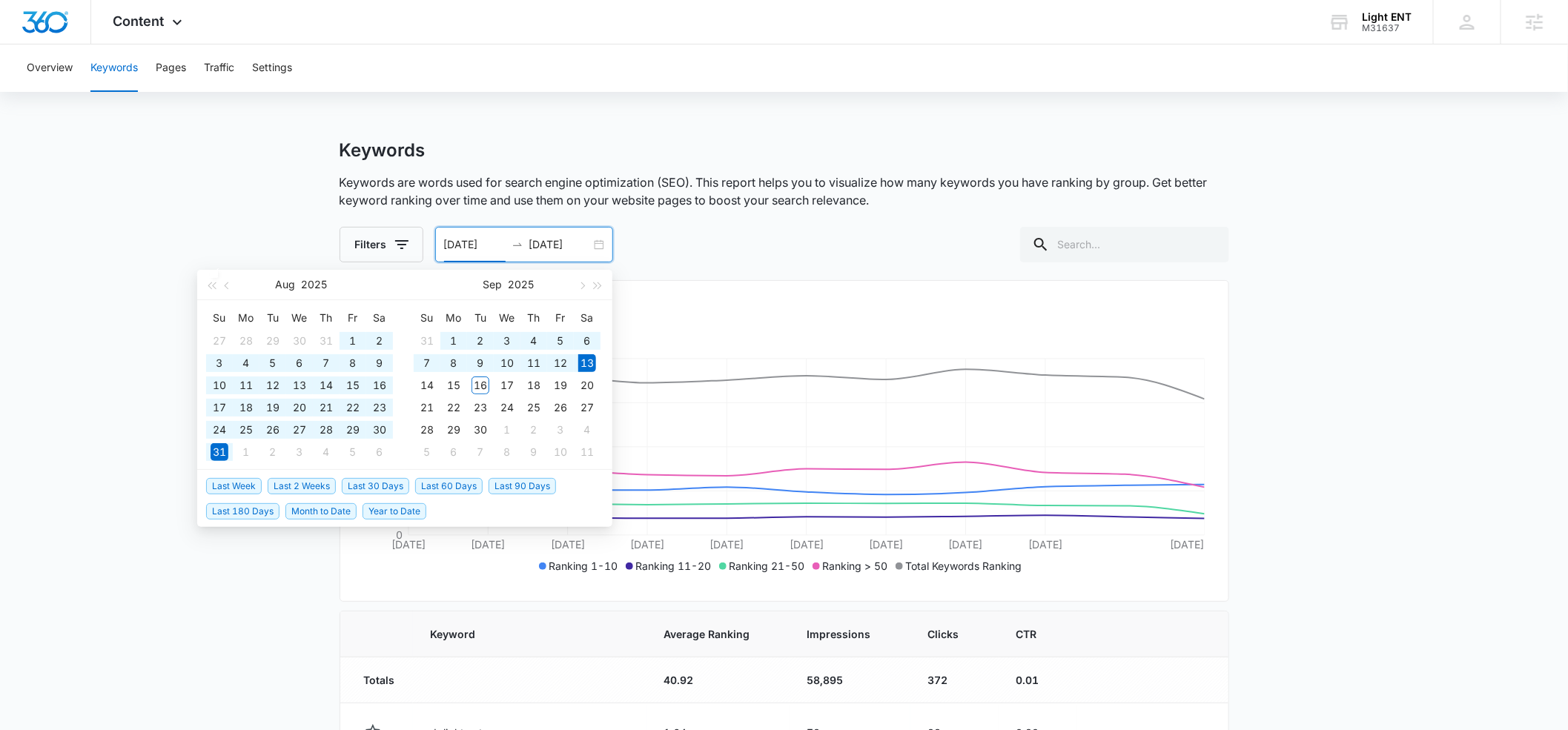
click at [511, 482] on span "Last 90 Days" at bounding box center [522, 486] width 68 height 16
type input "06/15/2025"
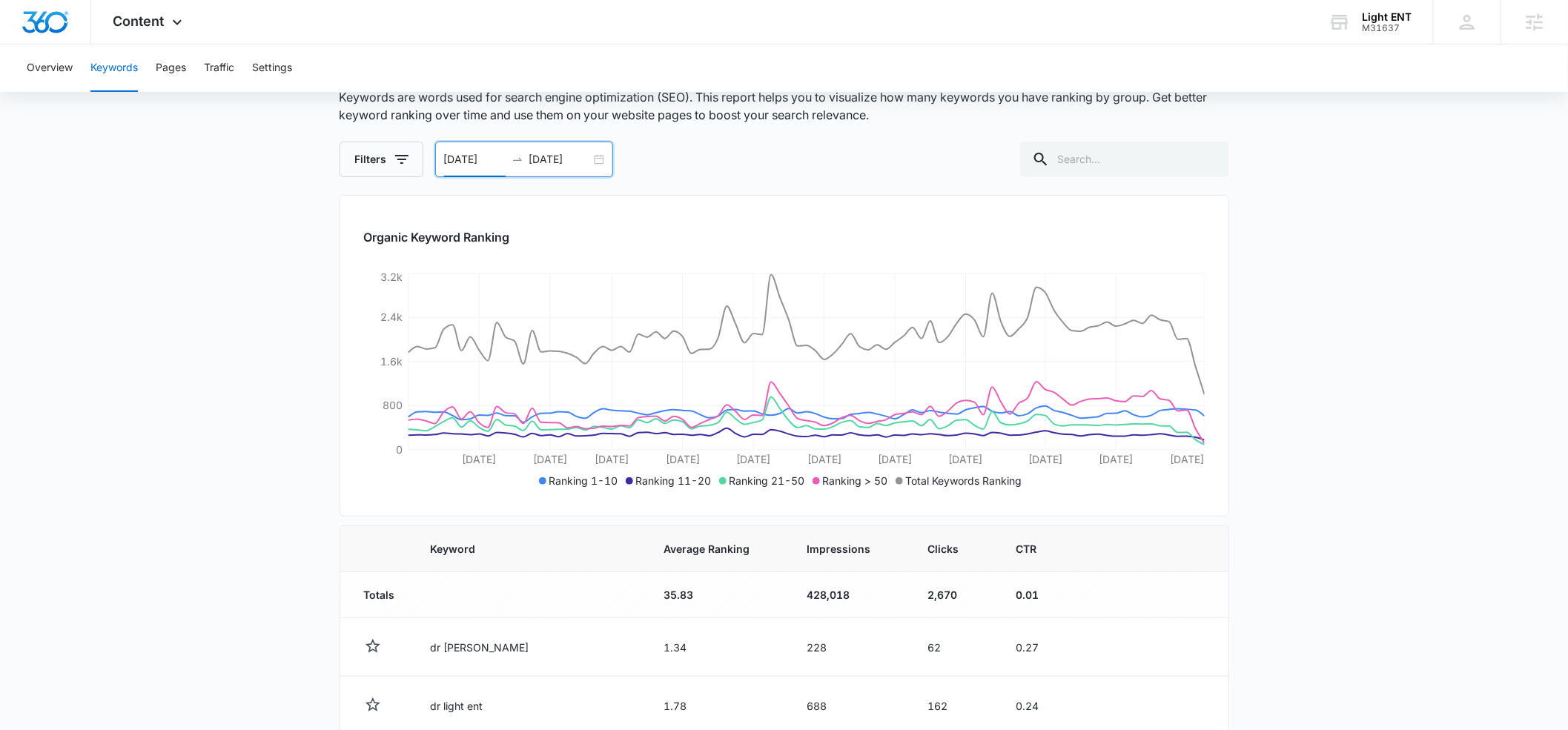
scroll to position [60, 0]
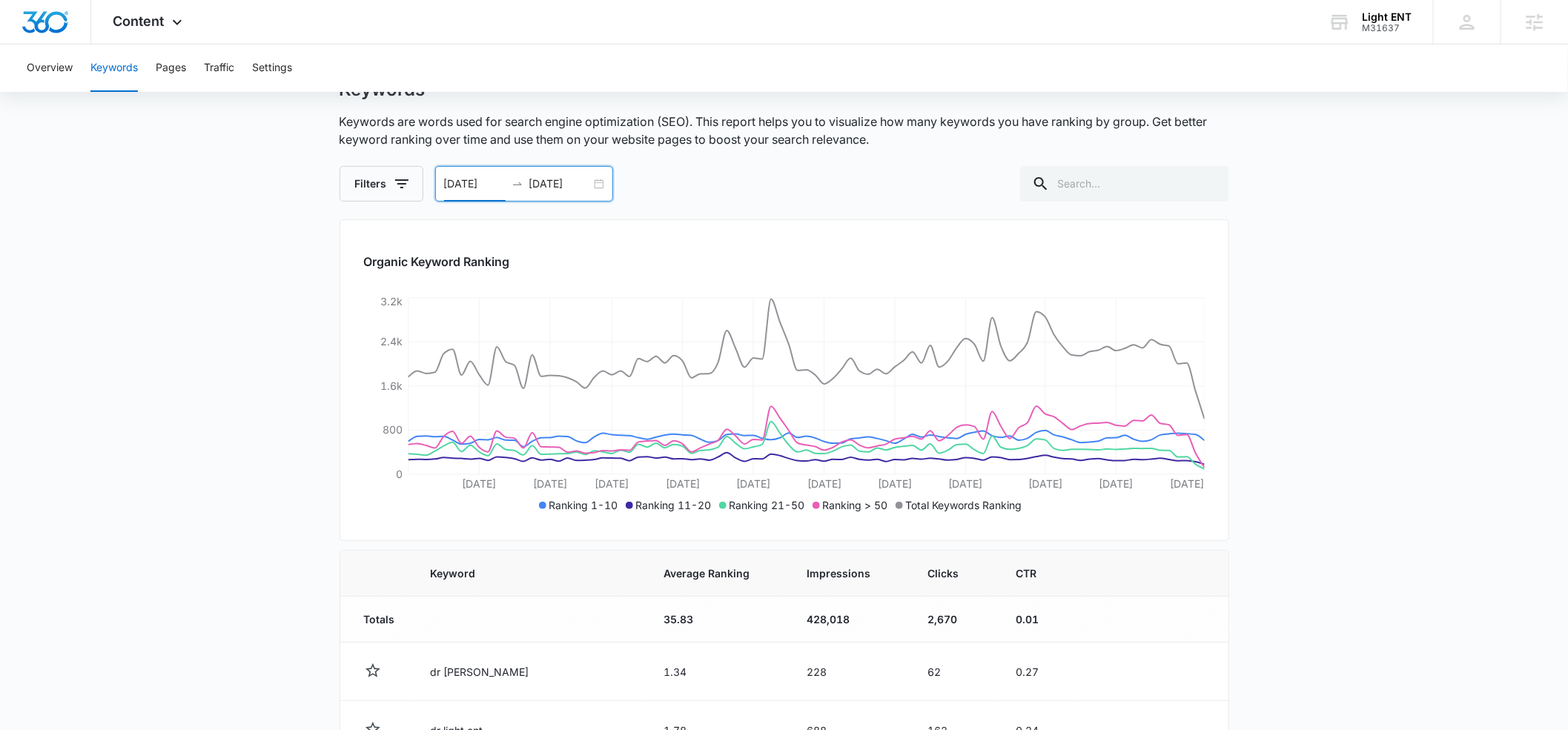
click at [545, 186] on input "09/13/2025" at bounding box center [560, 184] width 61 height 16
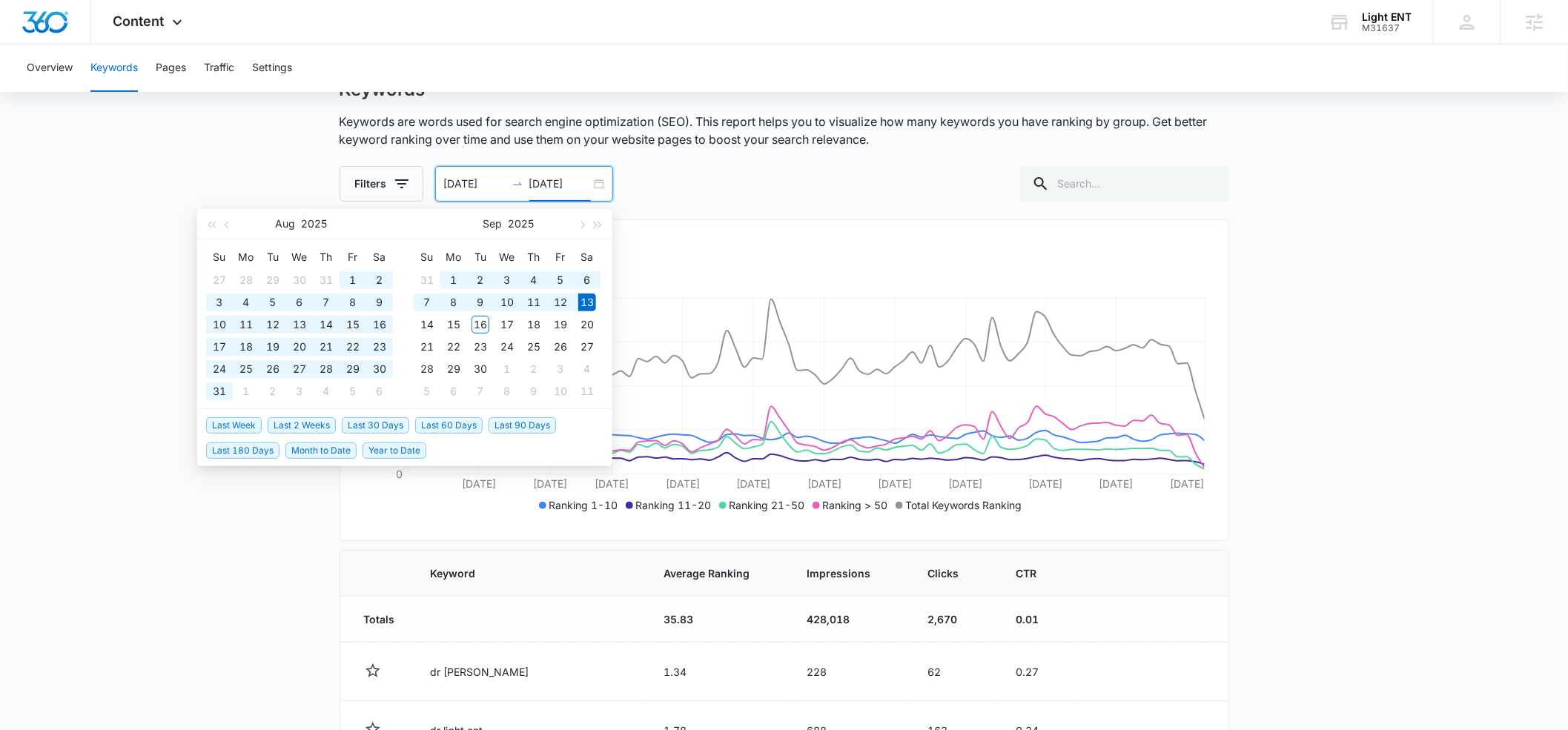
type input "09/13/2025"
click at [249, 448] on span "Last 180 Days" at bounding box center [243, 451] width 74 height 16
type input "03/17/2025"
type input "09/13/2025"
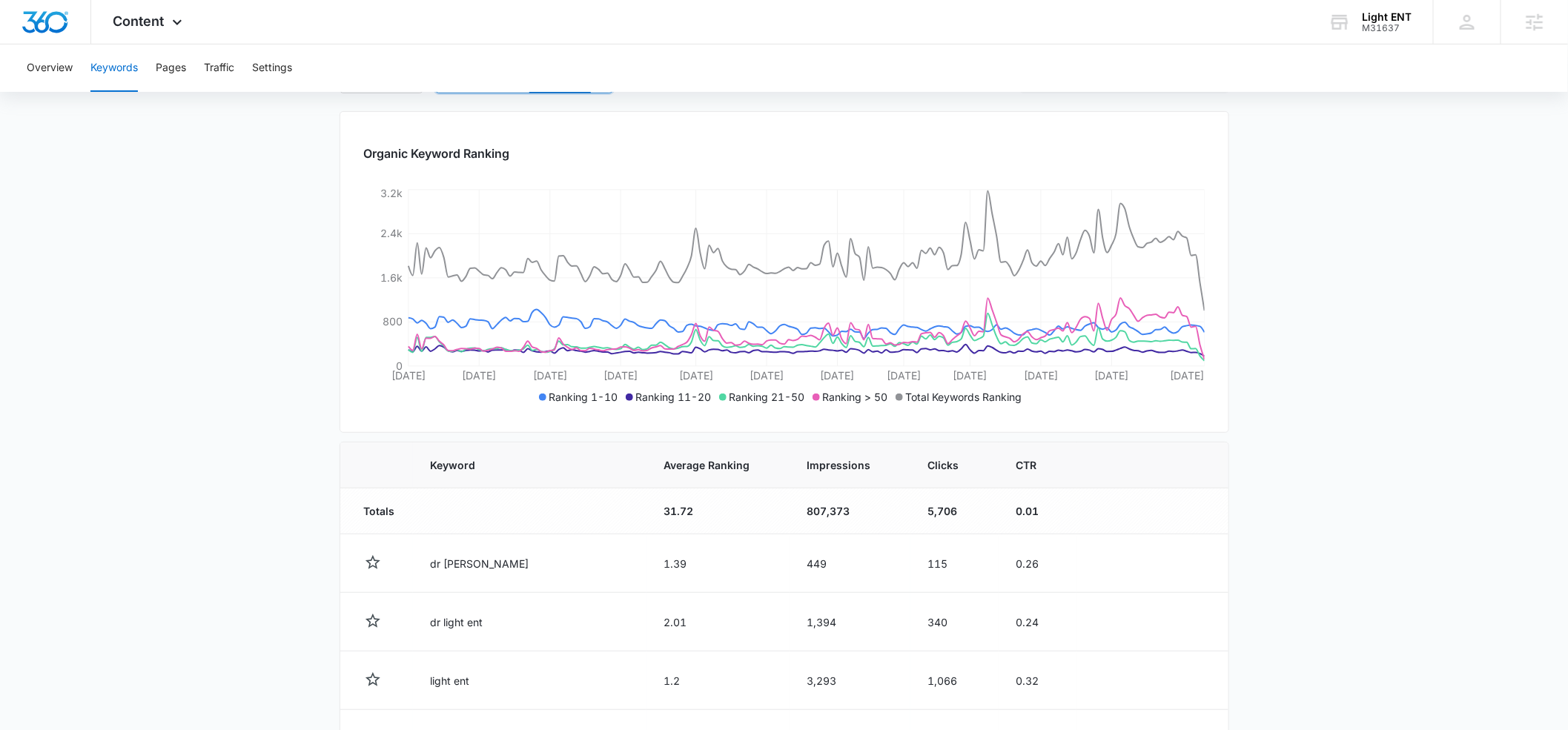
scroll to position [184, 0]
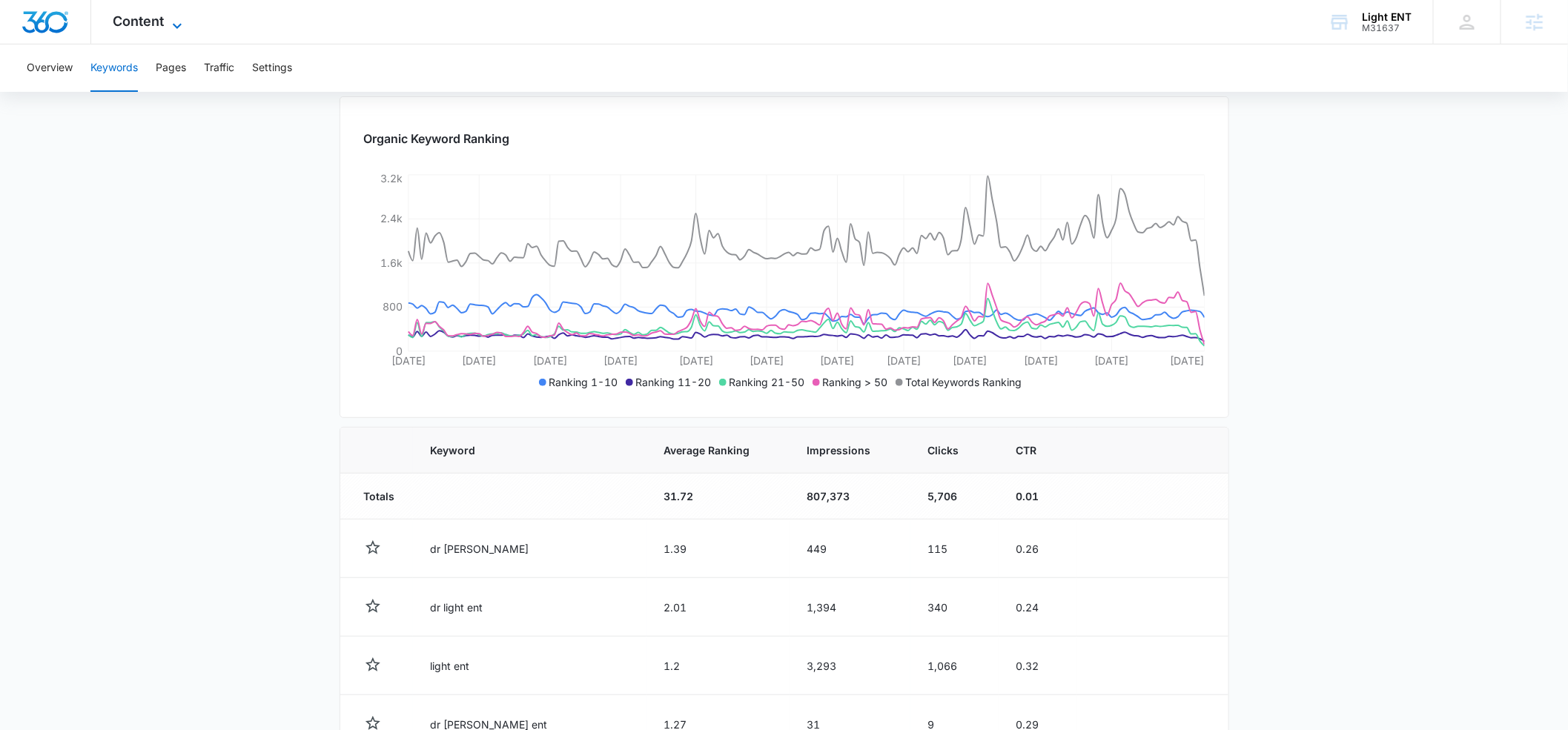
click at [177, 24] on icon at bounding box center [177, 26] width 18 height 18
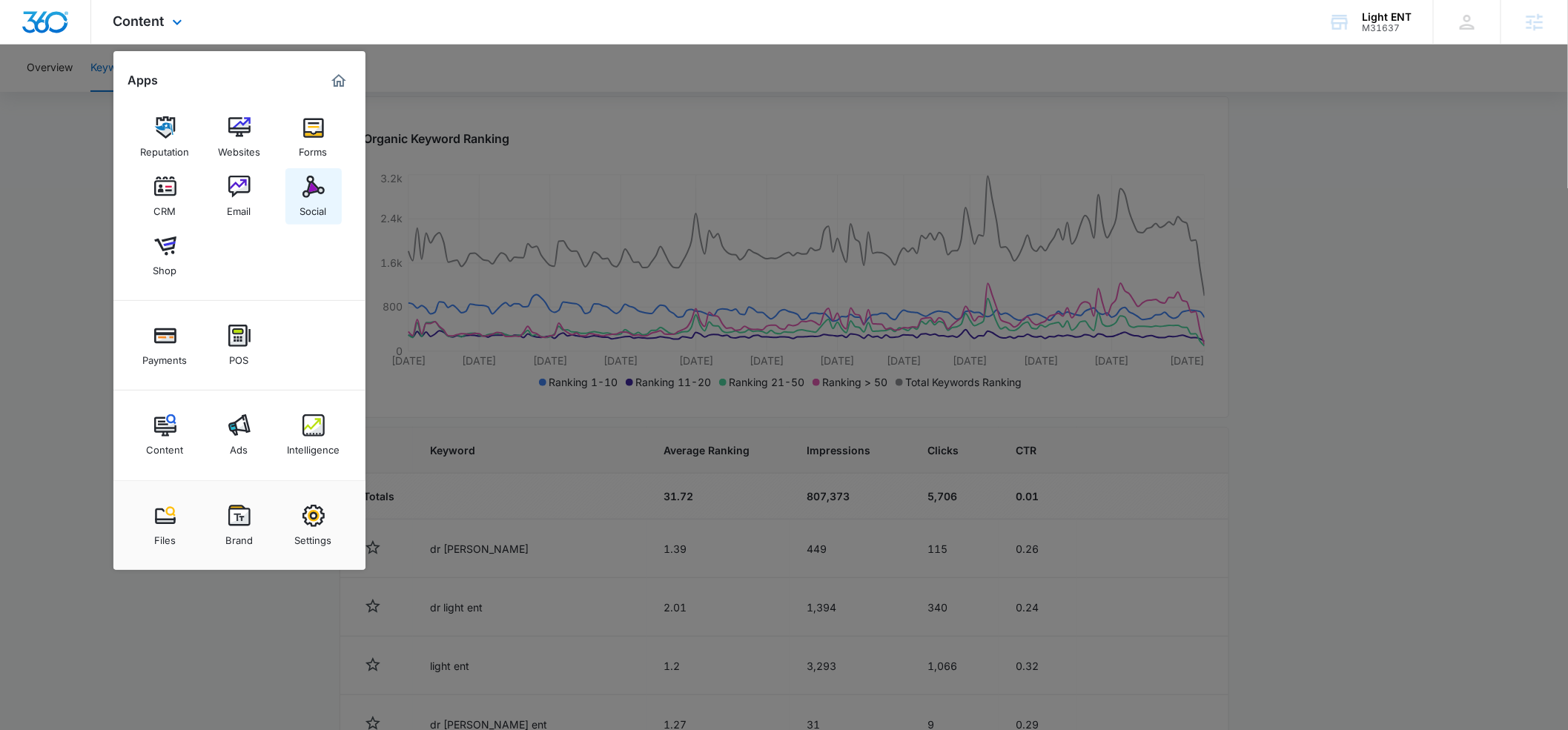
click at [307, 208] on div "Social" at bounding box center [313, 208] width 27 height 20
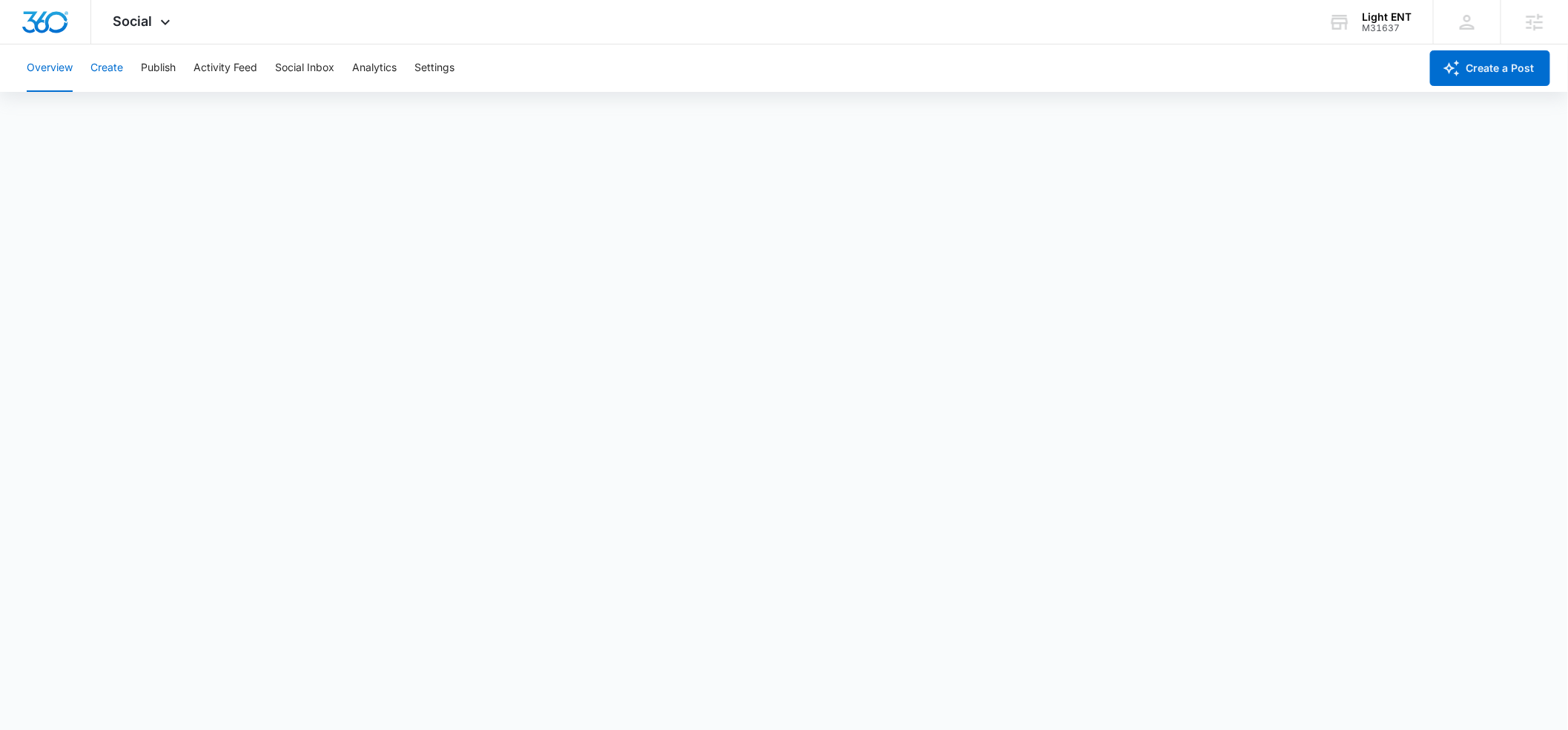
click at [110, 69] on button "Create" at bounding box center [107, 68] width 33 height 47
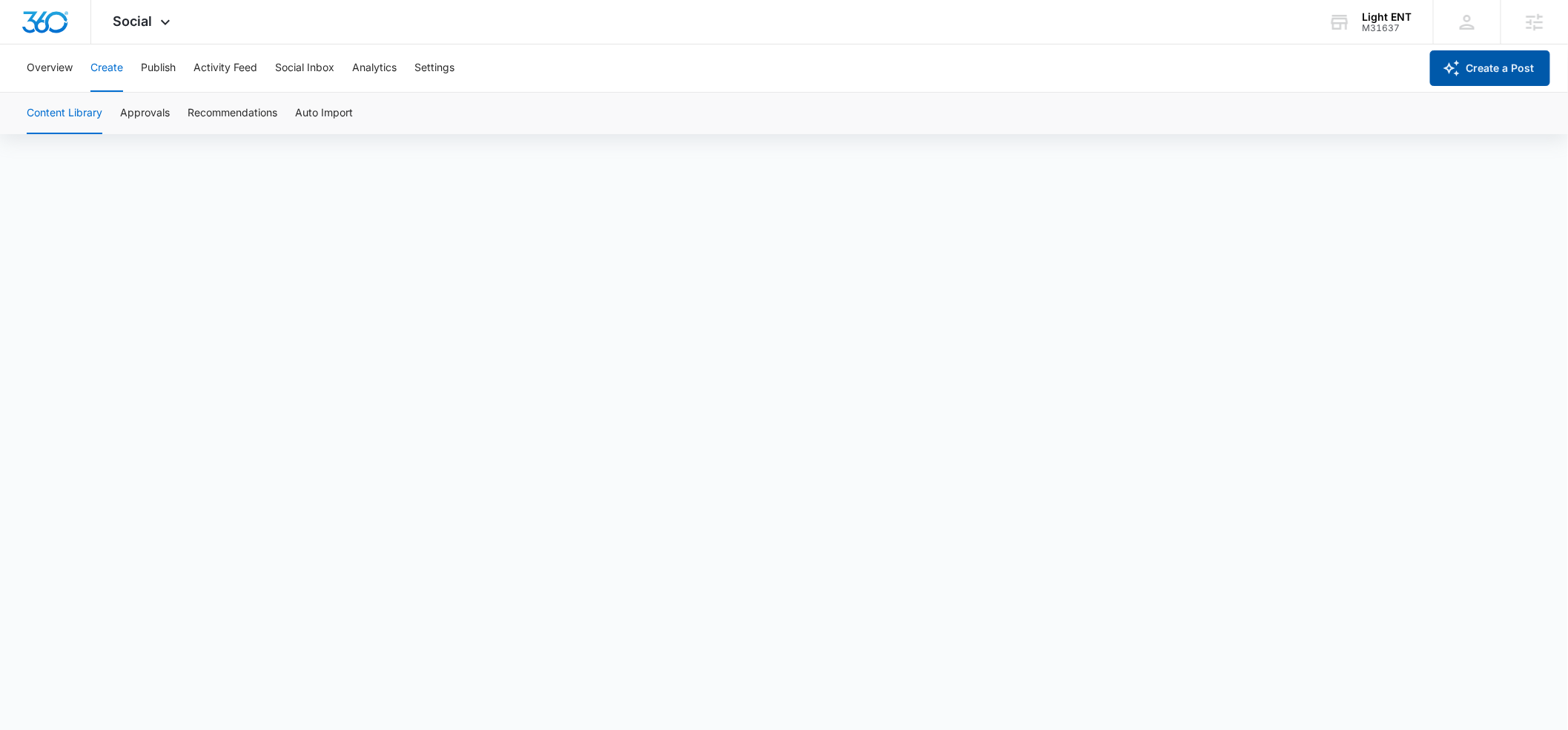
click at [1501, 74] on button "Create a Post" at bounding box center [1490, 69] width 120 height 36
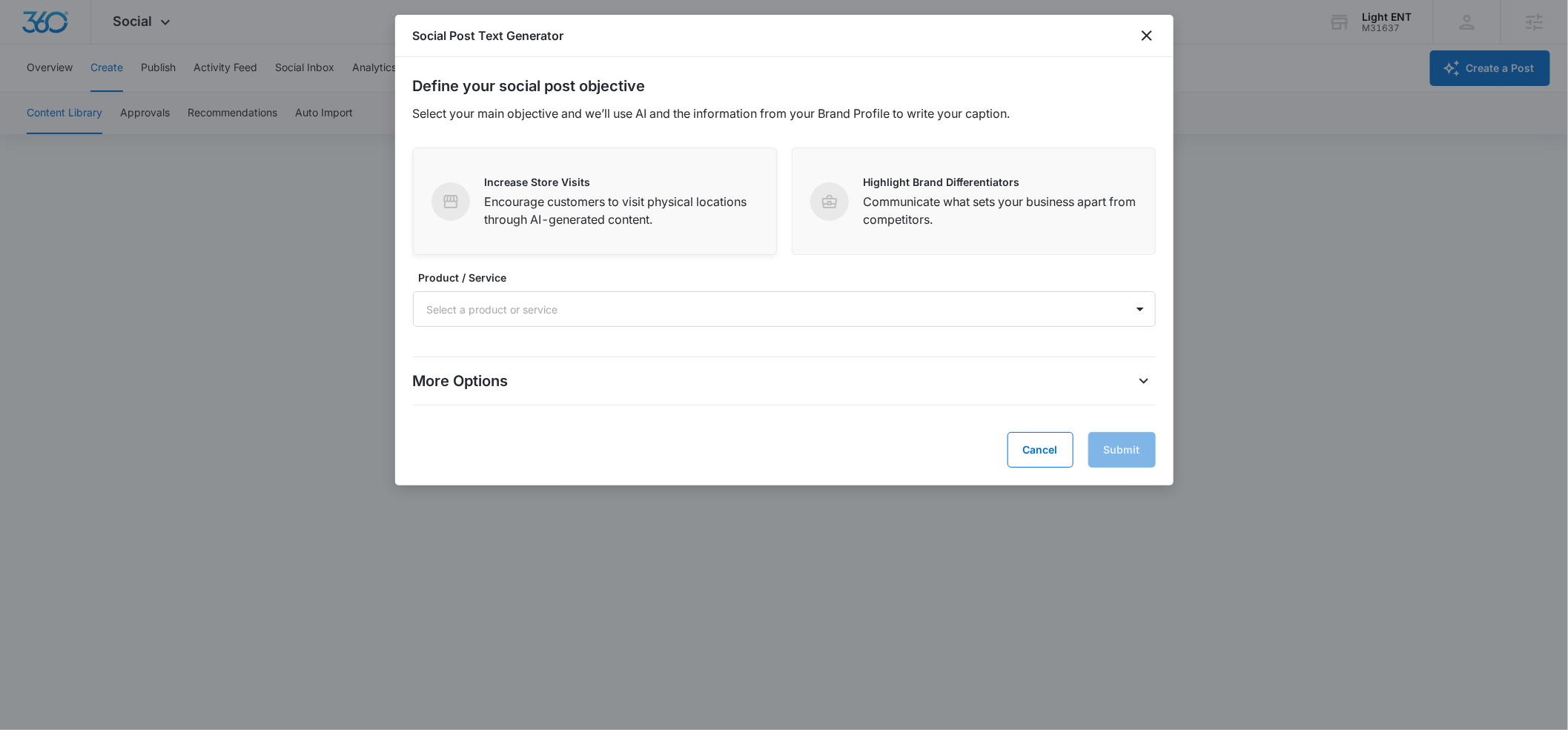
click at [642, 215] on p "Encourage customers to visit physical locations through AI-generated content." at bounding box center [621, 211] width 274 height 36
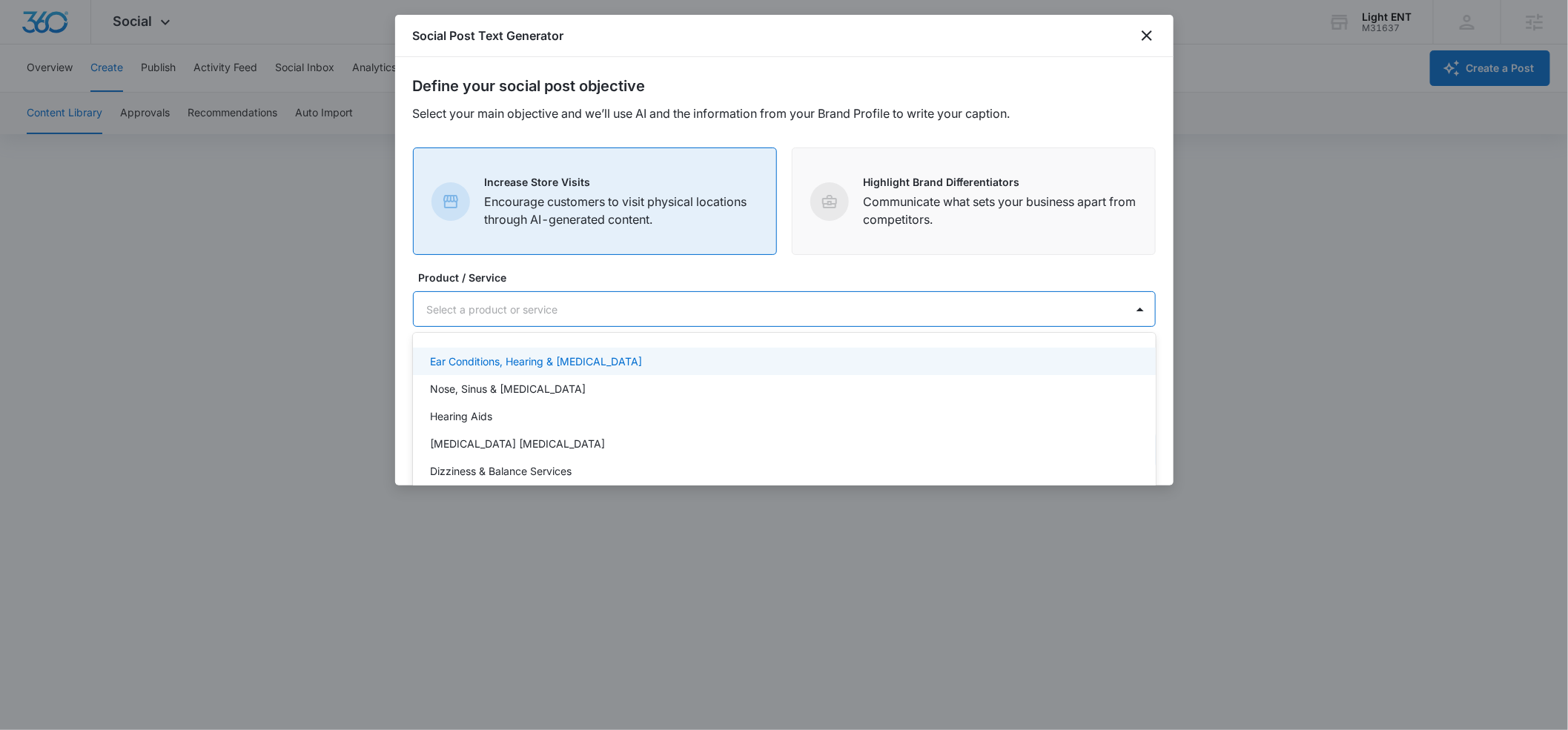
click at [591, 318] on div at bounding box center [766, 309] width 679 height 19
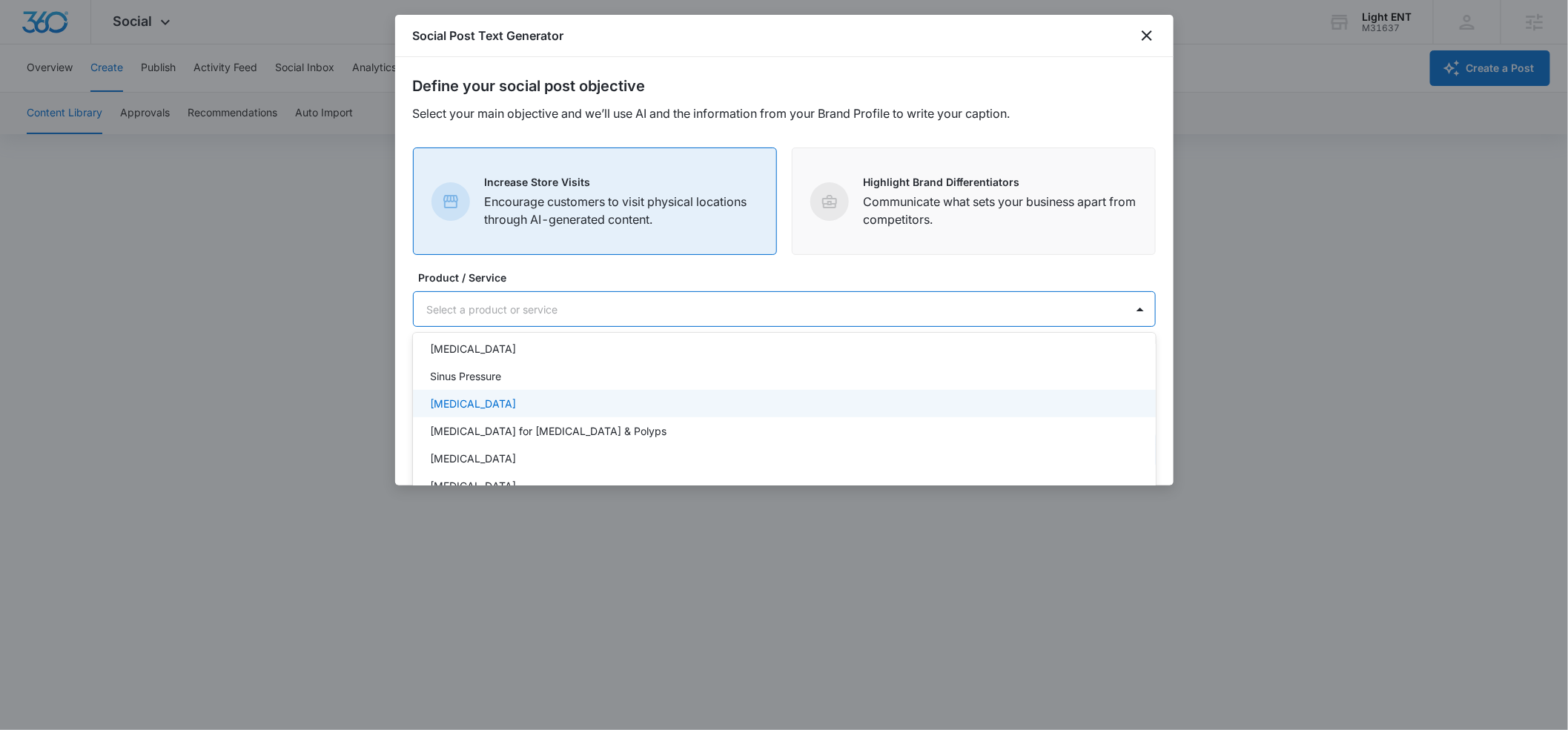
scroll to position [324, 0]
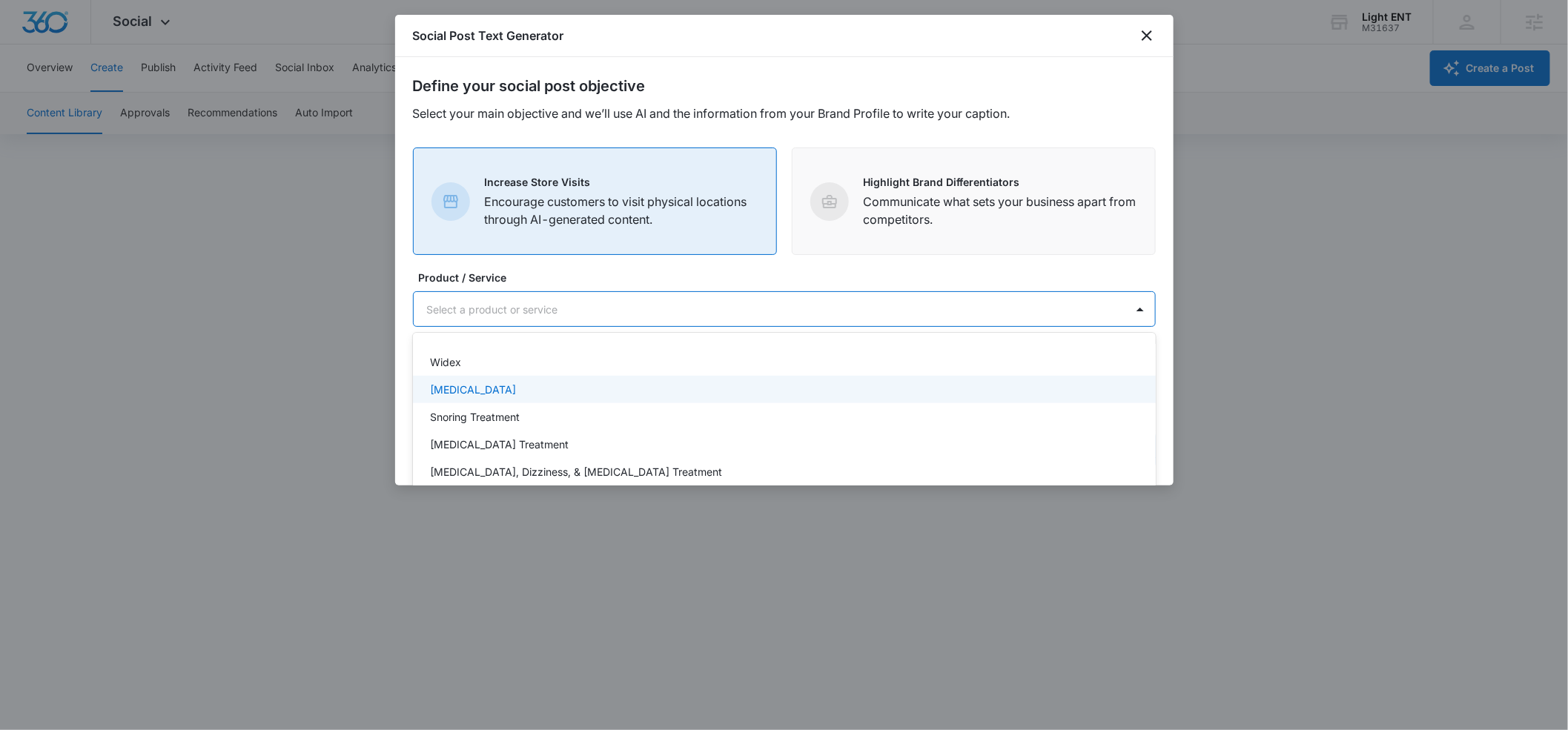
click at [506, 401] on div "Sleep Apnea" at bounding box center [784, 390] width 743 height 28
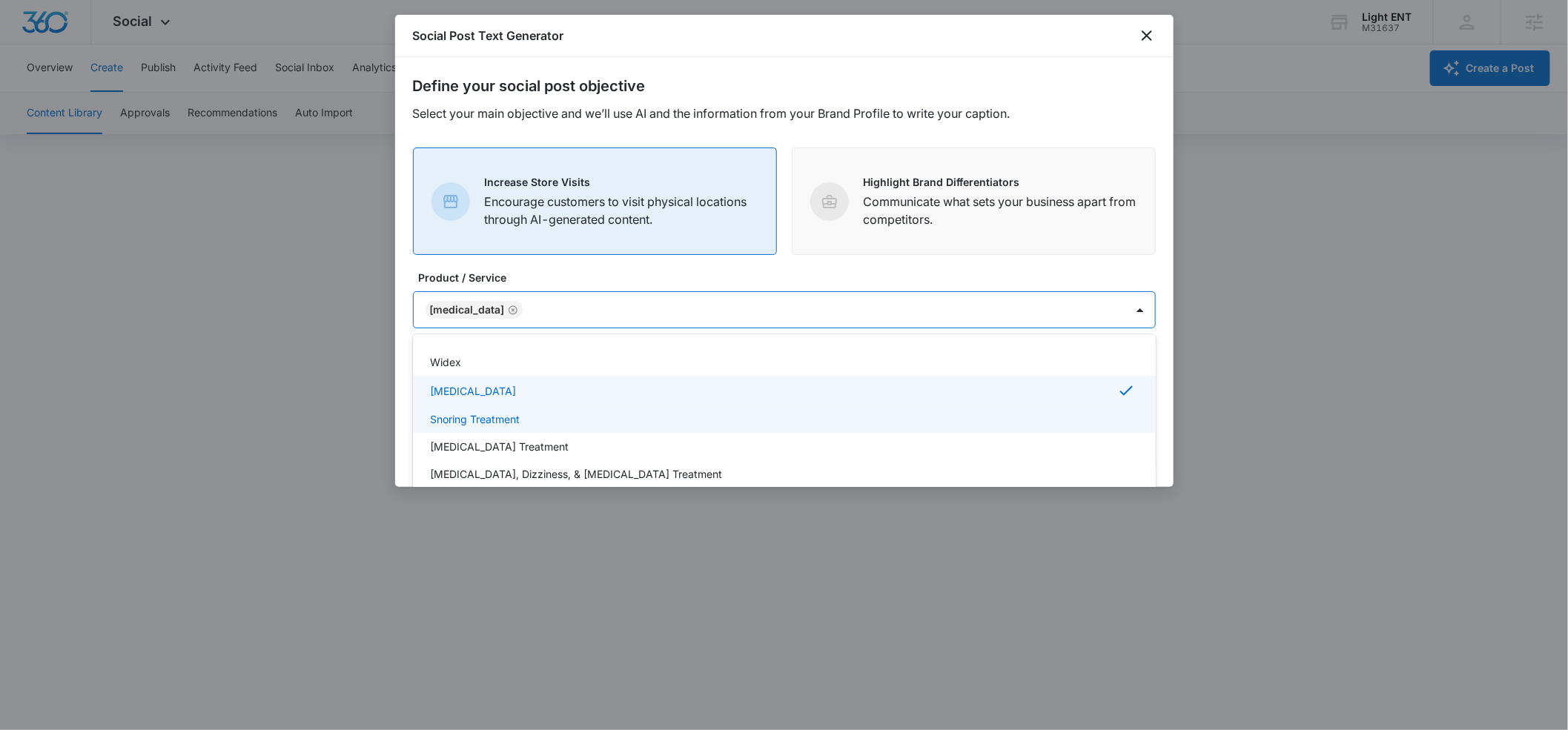
click at [499, 423] on p "Snoring Treatment" at bounding box center [476, 419] width 90 height 16
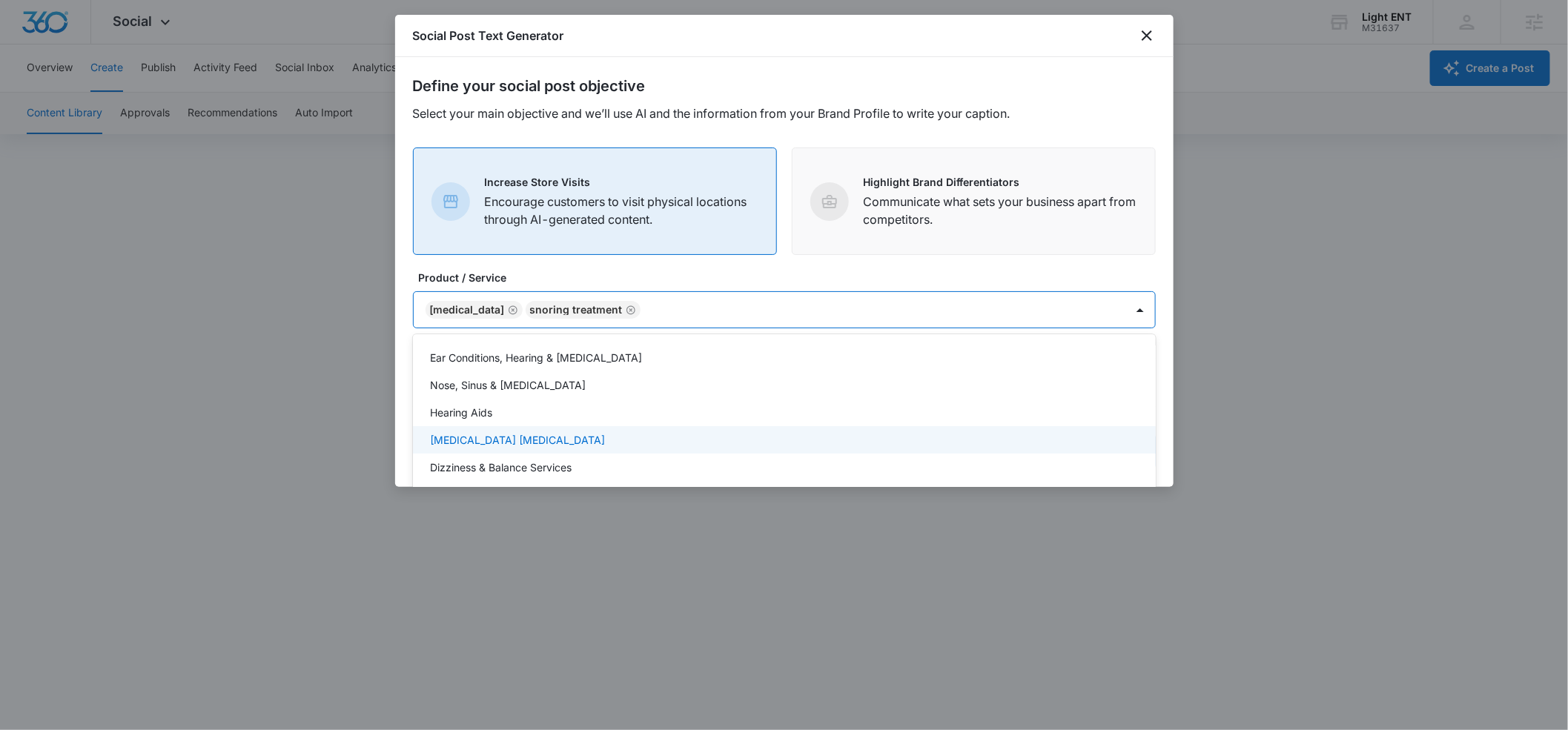
scroll to position [1, 0]
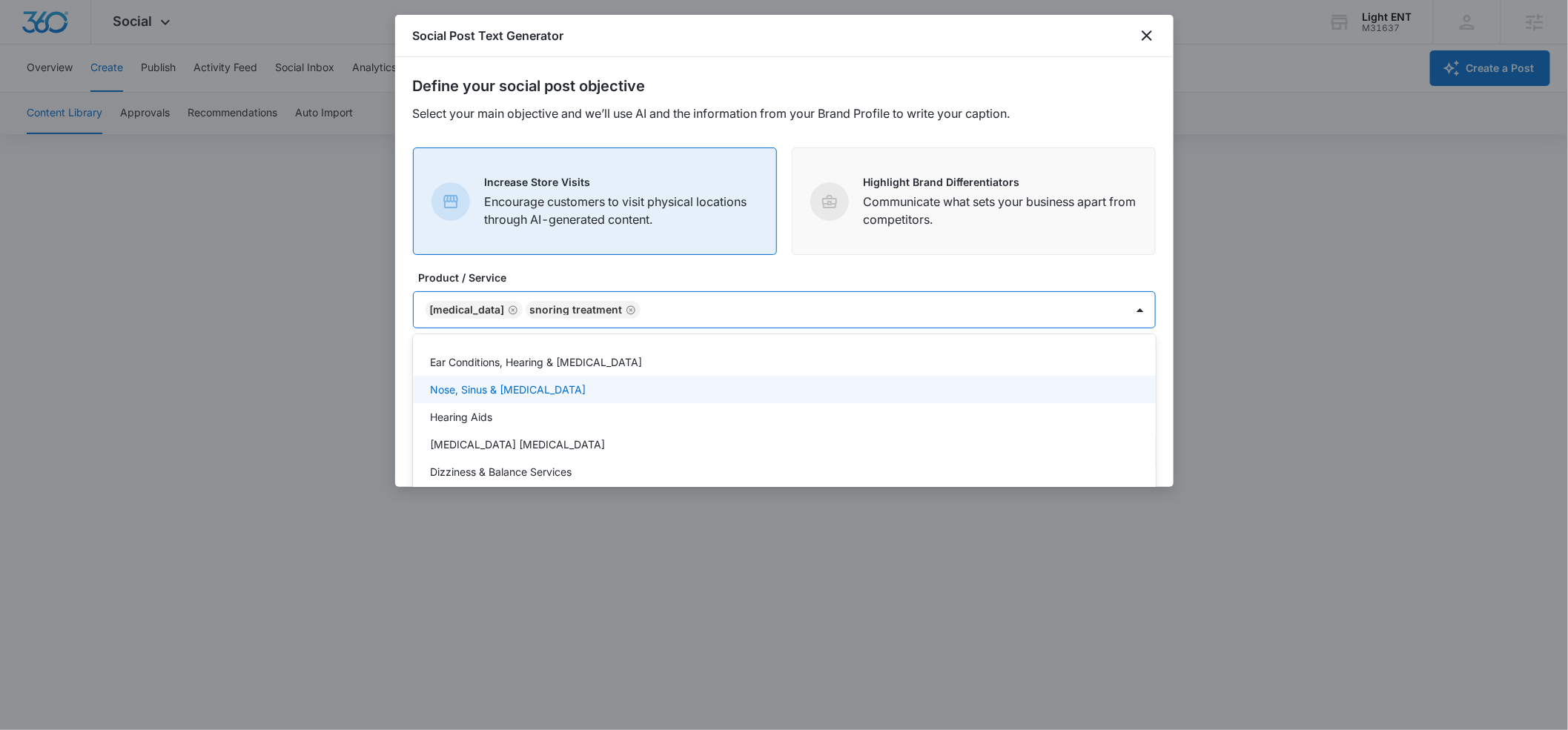
click at [497, 392] on p "Nose, Sinus & Allergies" at bounding box center [508, 389] width 155 height 16
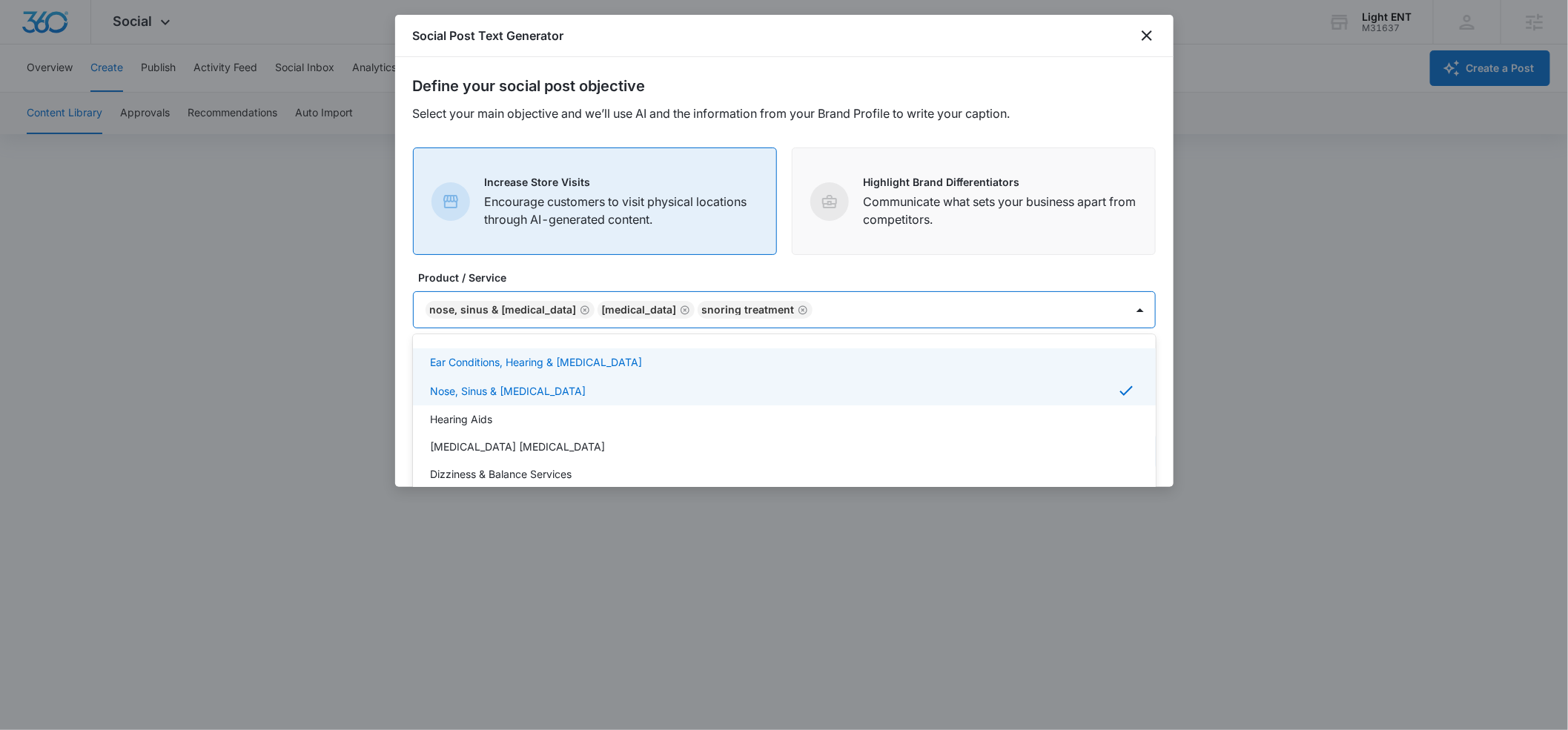
click at [956, 263] on form "Define your social post objective Select your main objective and we’ll use AI a…" at bounding box center [784, 272] width 743 height 395
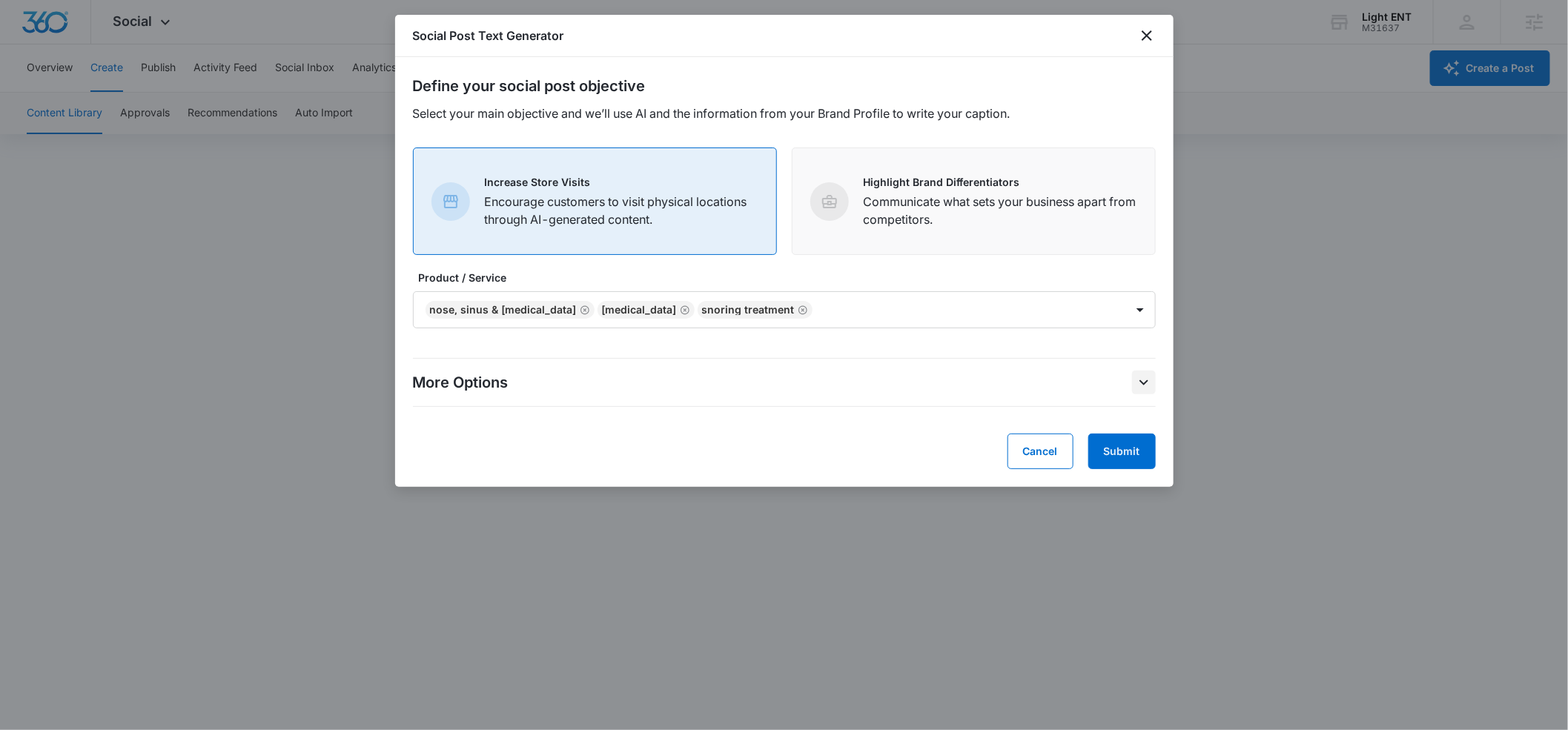
click at [1149, 383] on icon "More Options" at bounding box center [1145, 383] width 18 height 18
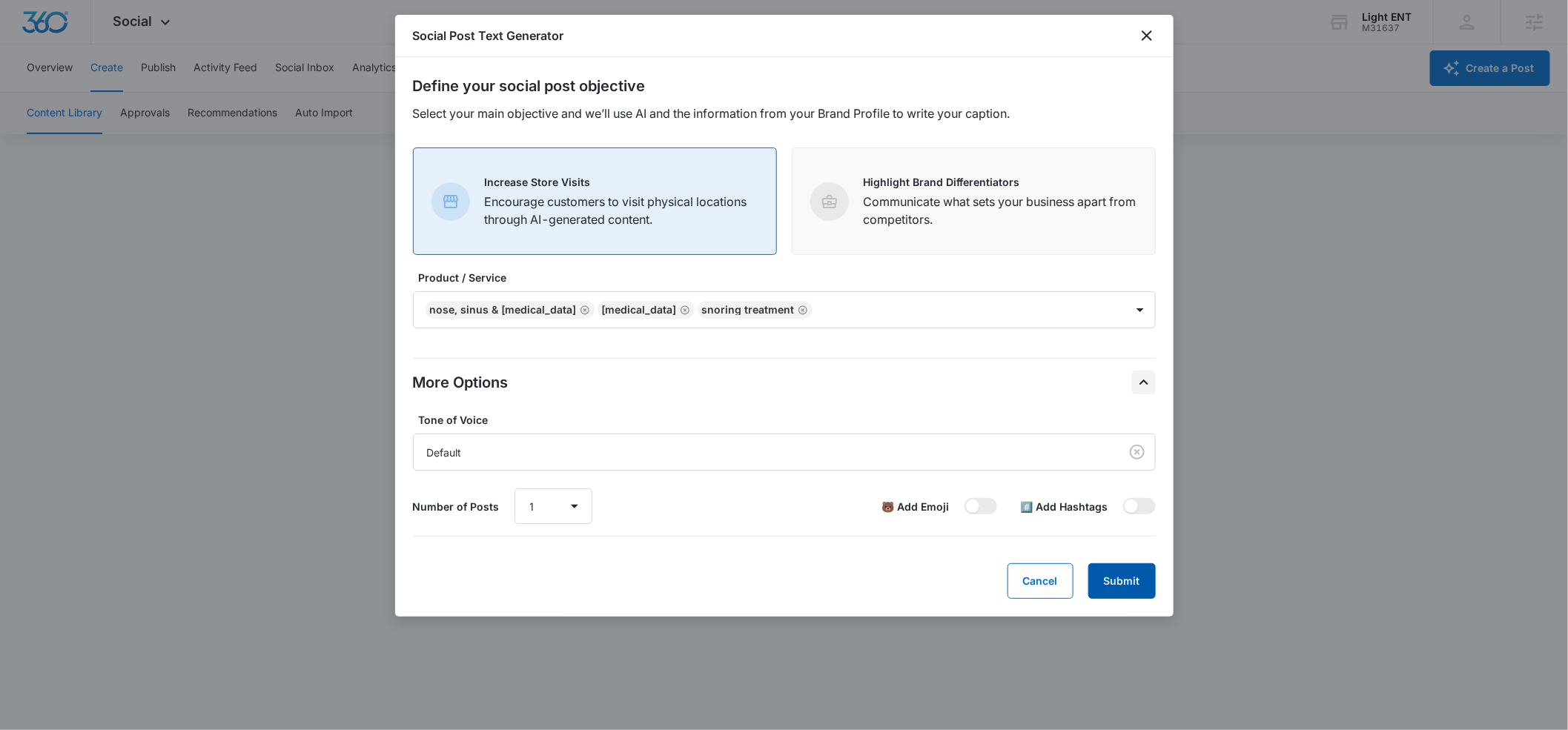
click at [1132, 584] on button "Submit" at bounding box center [1122, 581] width 68 height 36
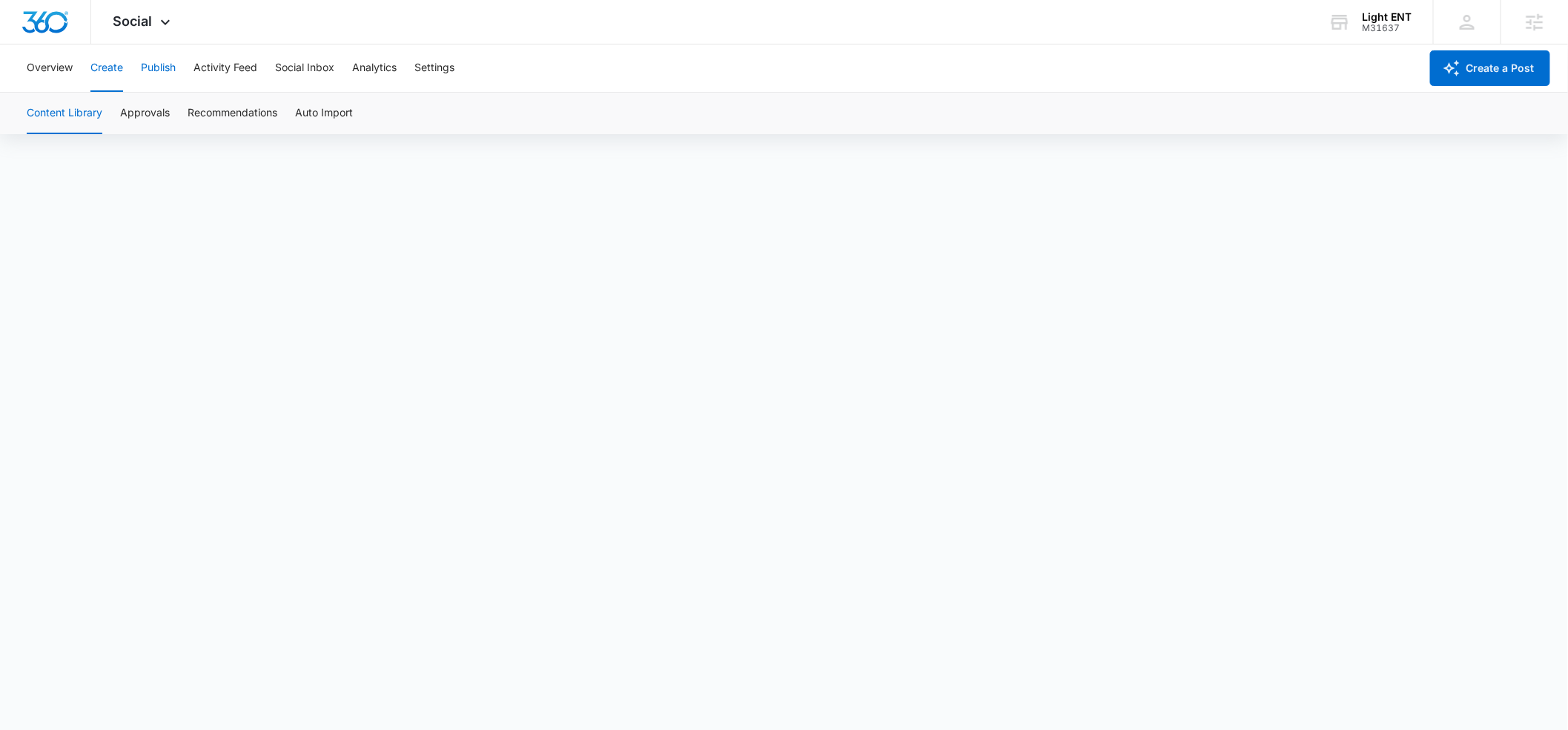
click at [170, 68] on button "Publish" at bounding box center [158, 68] width 35 height 47
click at [434, 69] on button "Settings" at bounding box center [434, 68] width 40 height 47
click at [155, 72] on button "Publish" at bounding box center [158, 68] width 35 height 47
click at [111, 71] on button "Create" at bounding box center [107, 68] width 33 height 47
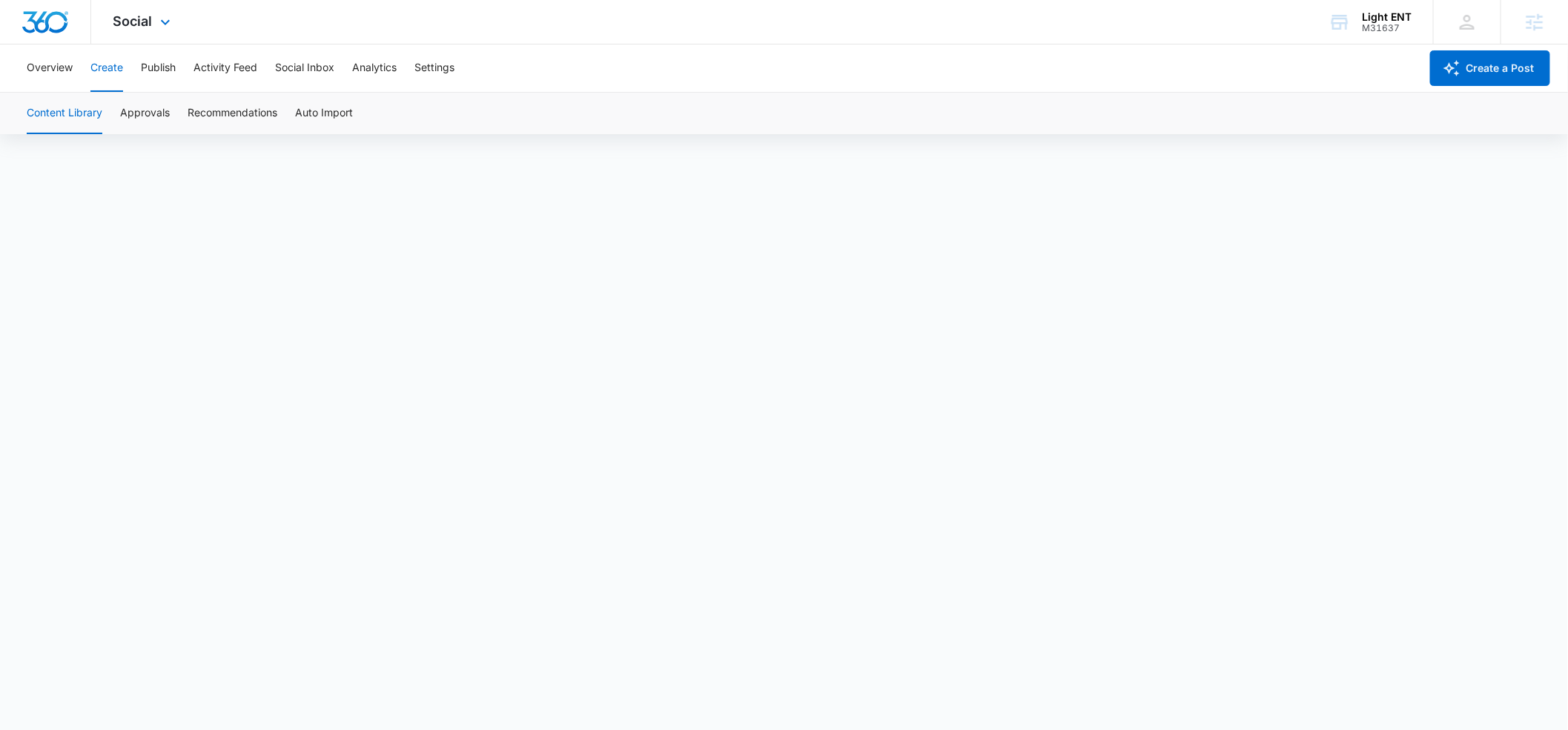
scroll to position [11, 0]
click at [155, 110] on button "Approvals" at bounding box center [145, 113] width 50 height 42
click at [164, 65] on button "Publish" at bounding box center [158, 68] width 35 height 47
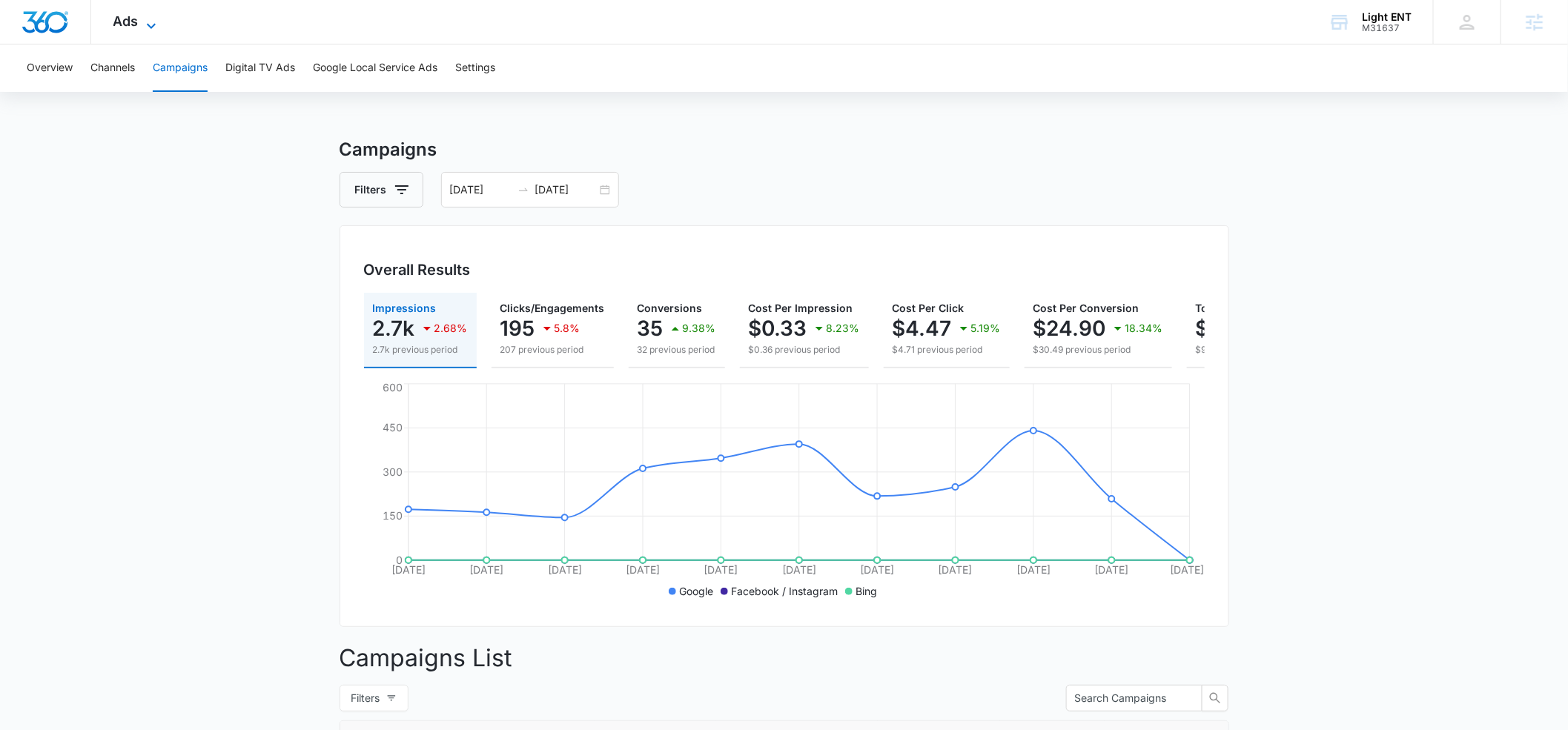
click at [146, 25] on icon at bounding box center [151, 26] width 18 height 18
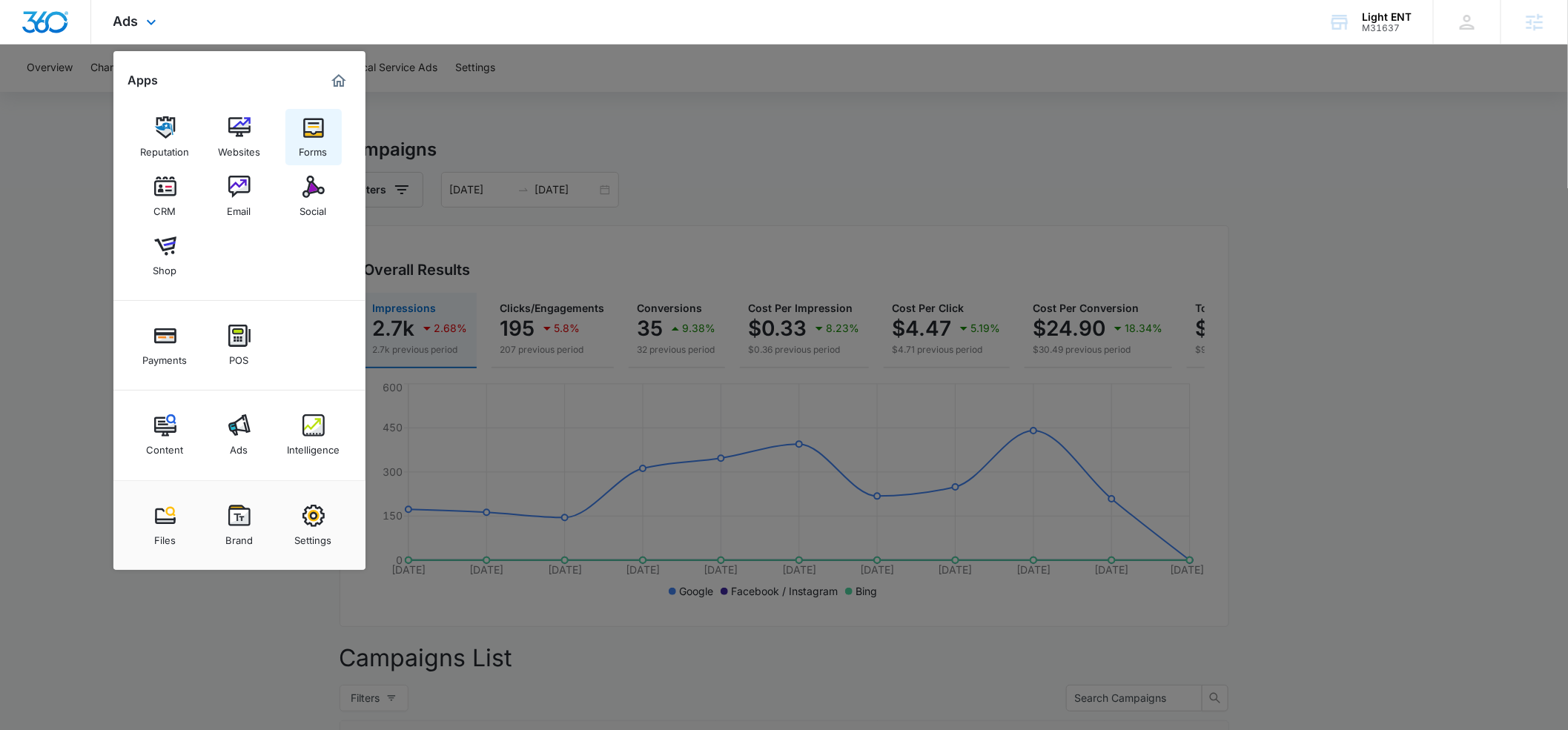
click at [317, 134] on img at bounding box center [313, 127] width 22 height 22
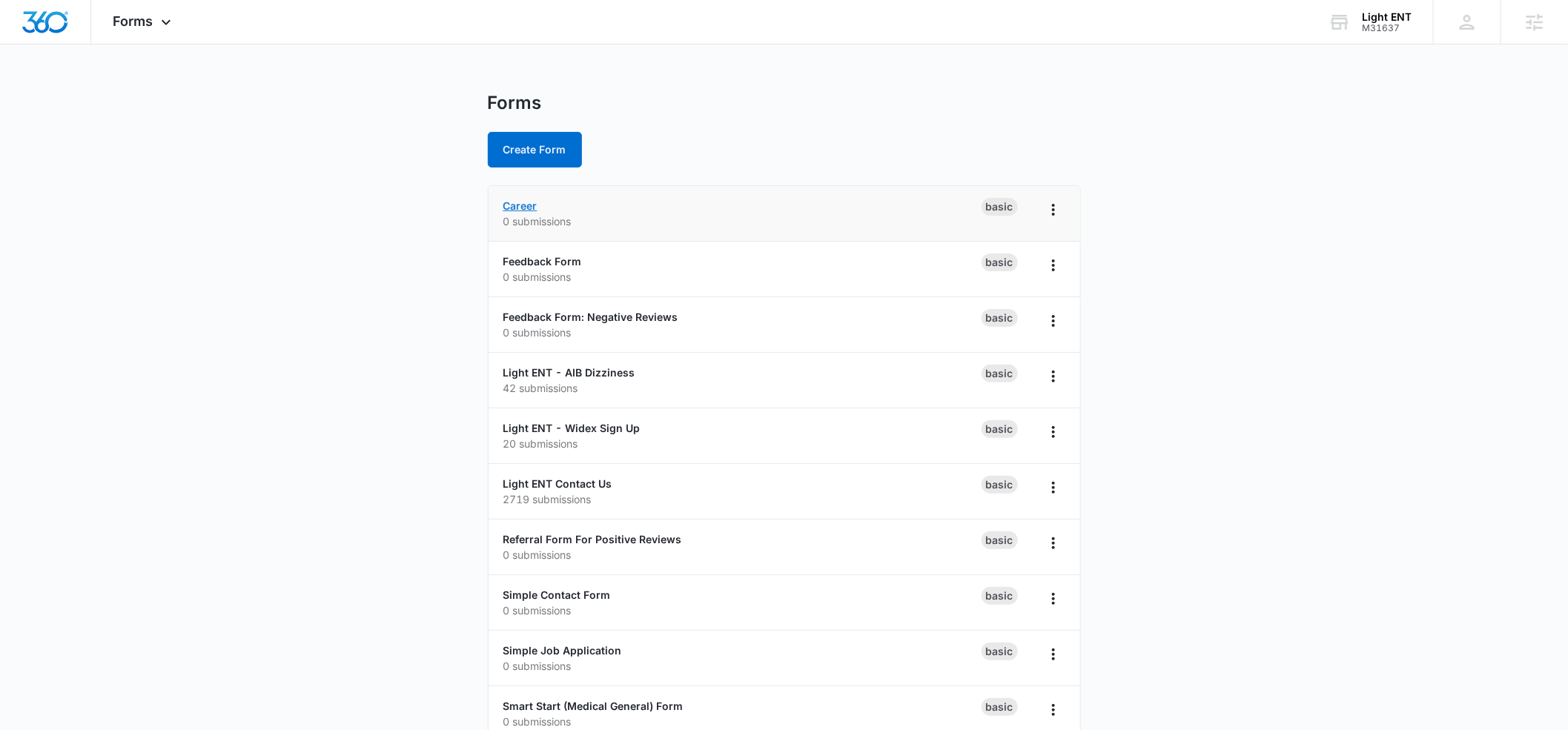
click at [527, 206] on link "Career" at bounding box center [521, 205] width 34 height 12
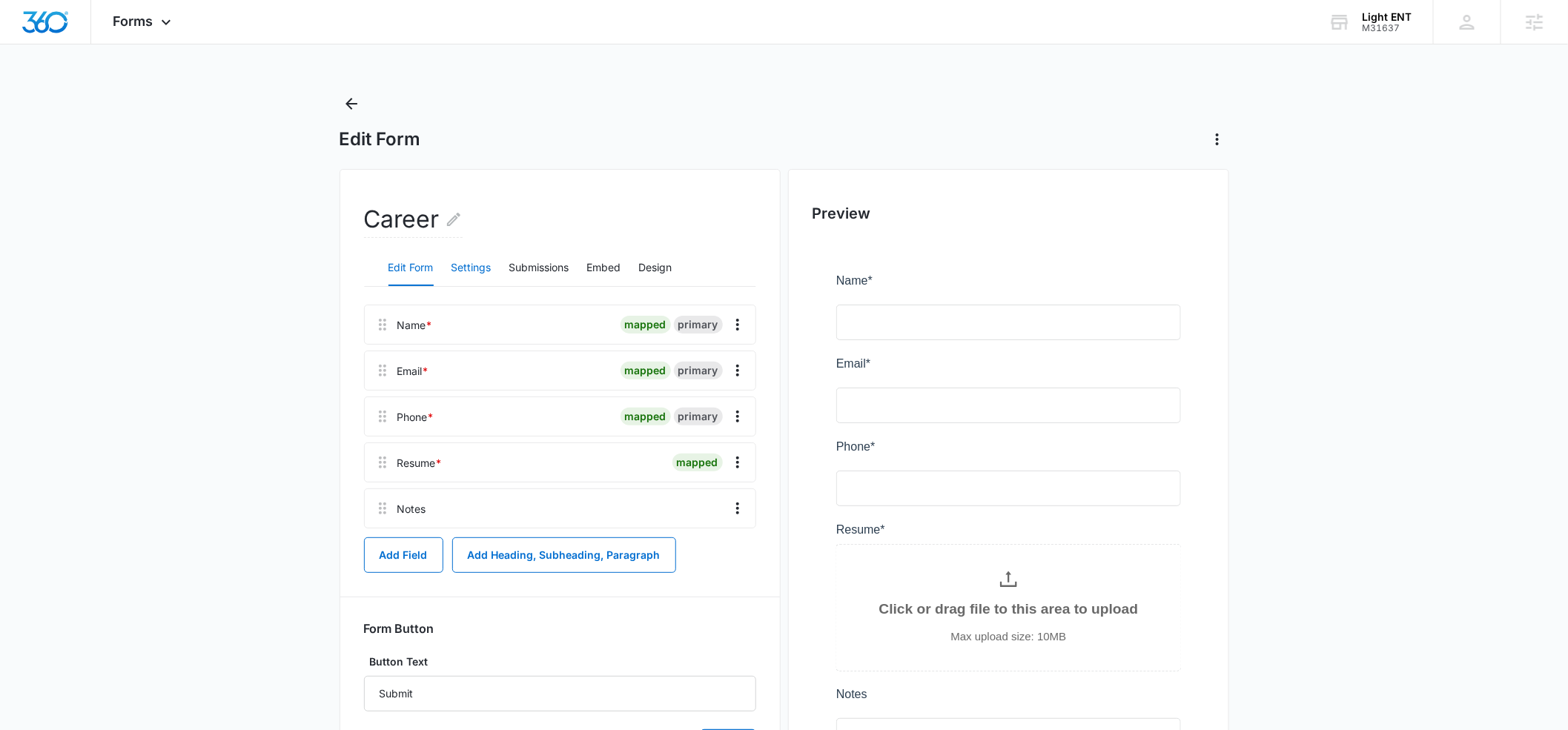
click at [464, 267] on button "Settings" at bounding box center [471, 269] width 40 height 36
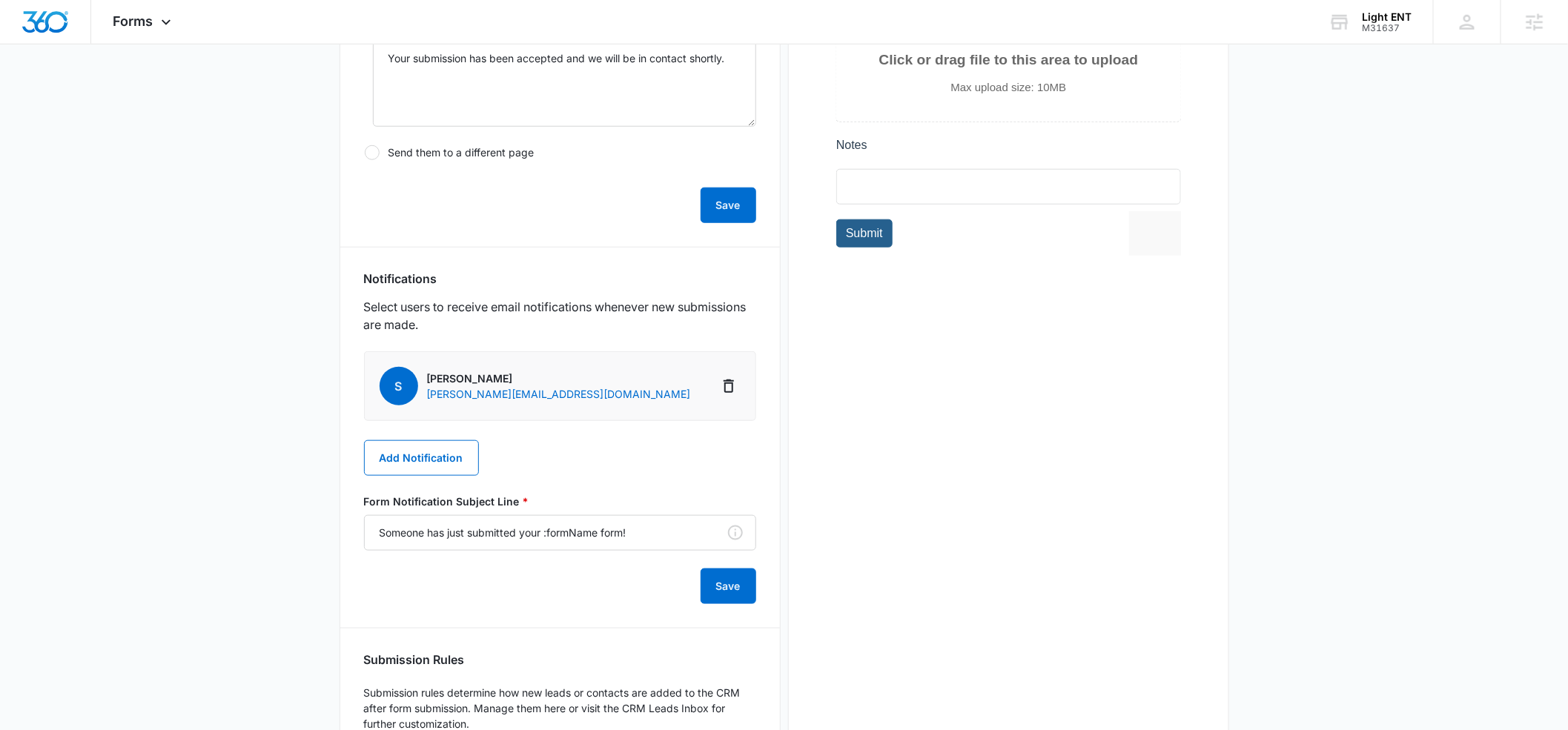
scroll to position [562, 0]
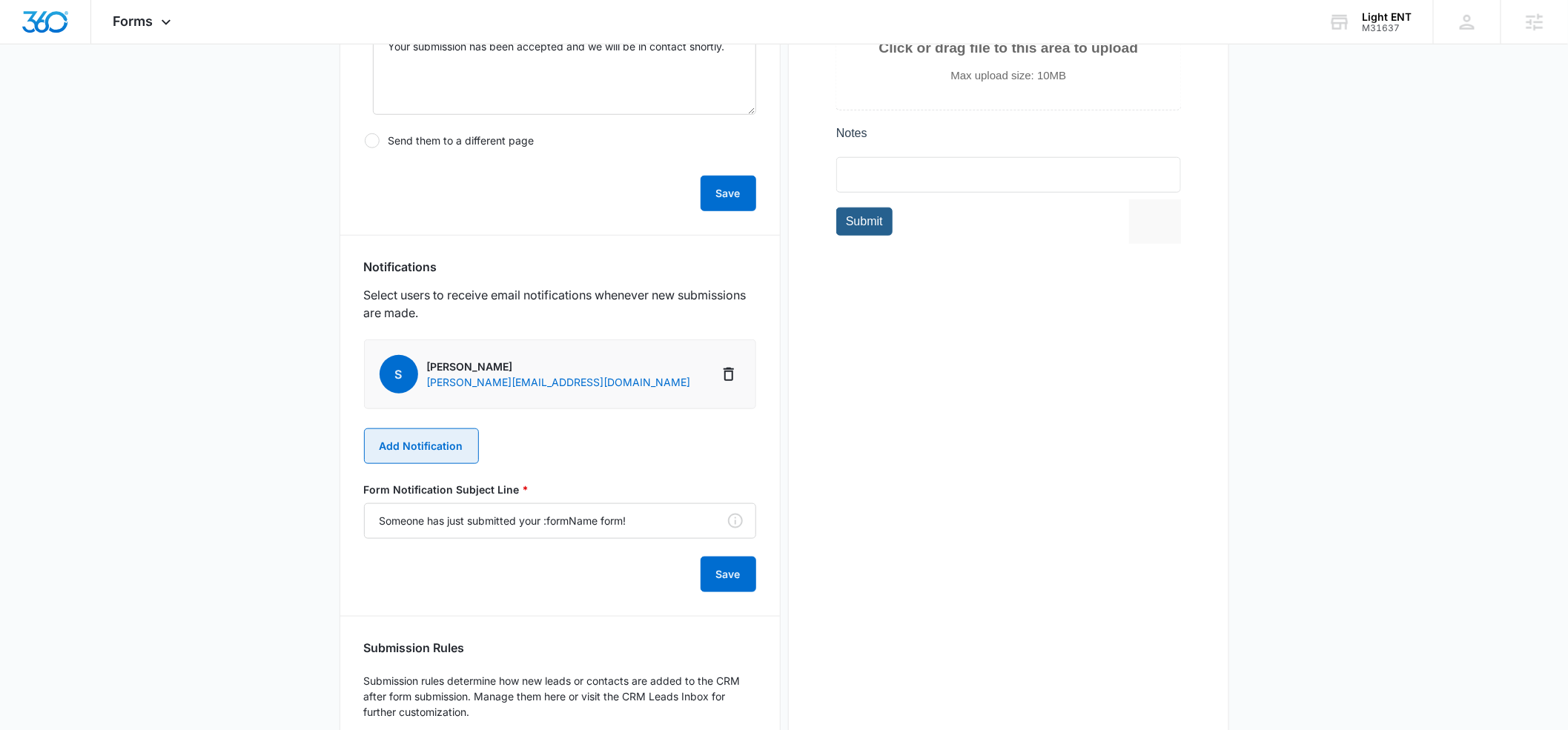
click at [415, 451] on button "Add Notification" at bounding box center [421, 446] width 115 height 36
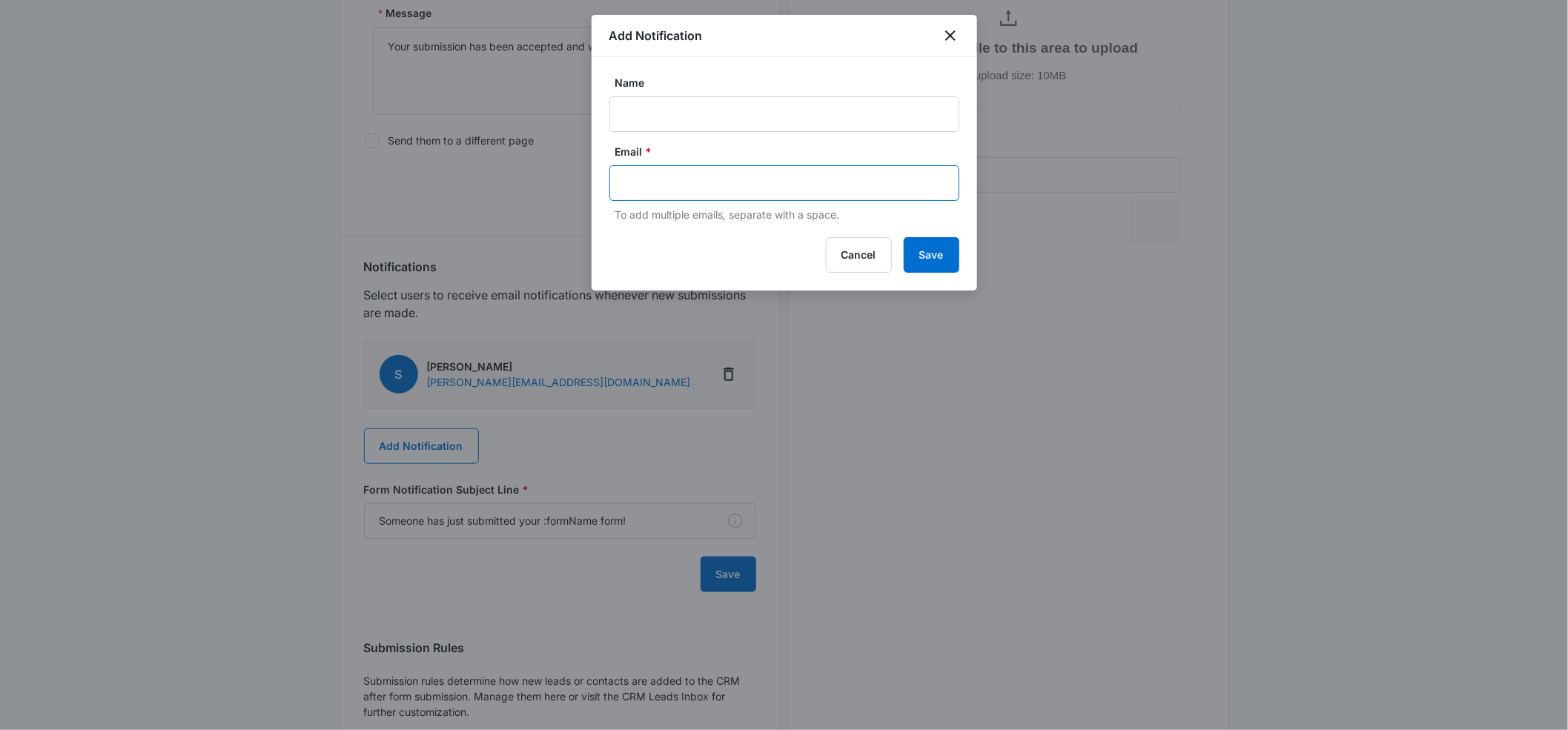
click at [630, 181] on input "text" at bounding box center [786, 182] width 322 height 22
type input "[EMAIL_ADDRESS][DOMAIN_NAME]"
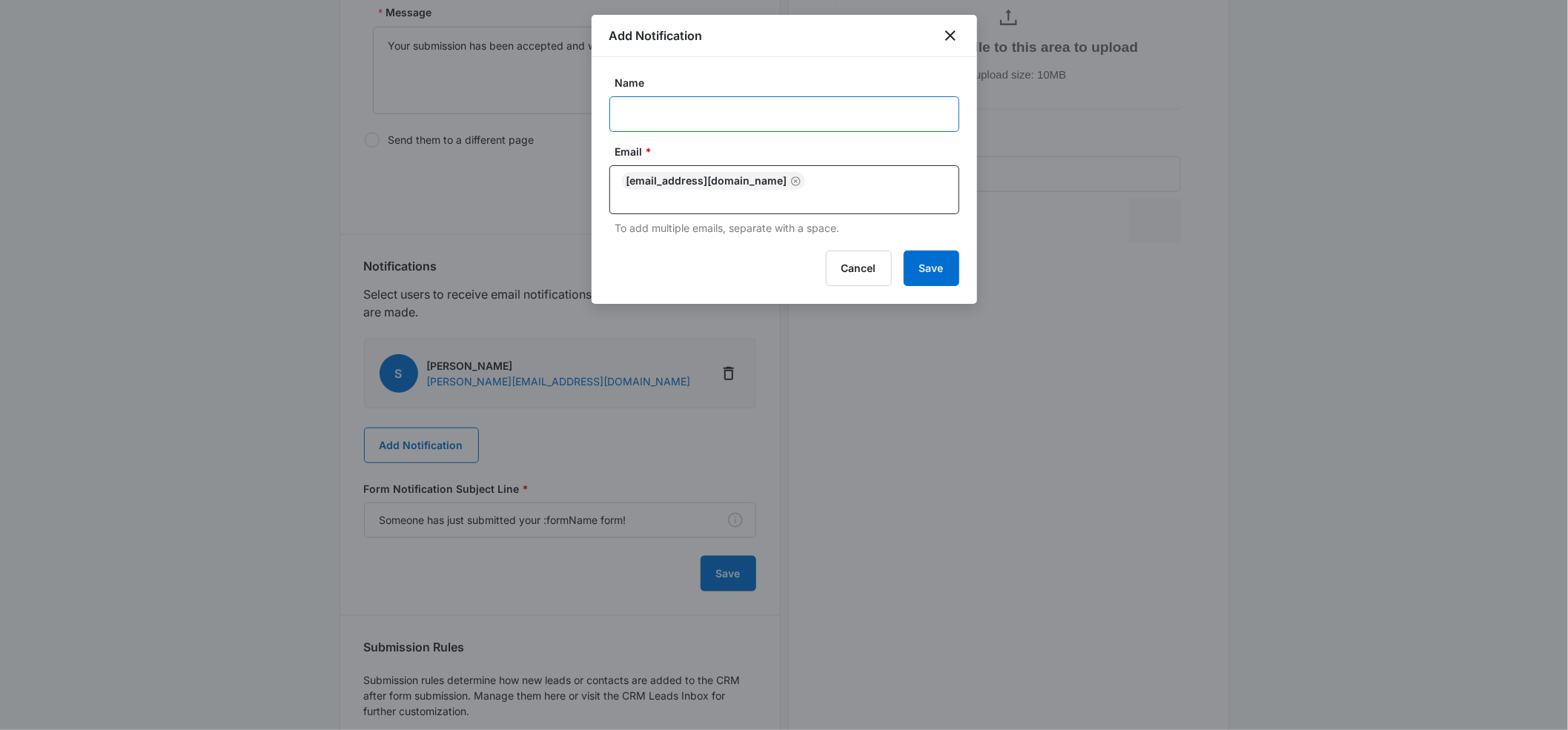
scroll to position [561, 0]
click at [641, 115] on input "Name" at bounding box center [785, 114] width 350 height 36
type input "Melody"
click at [920, 253] on button "Save" at bounding box center [932, 269] width 56 height 36
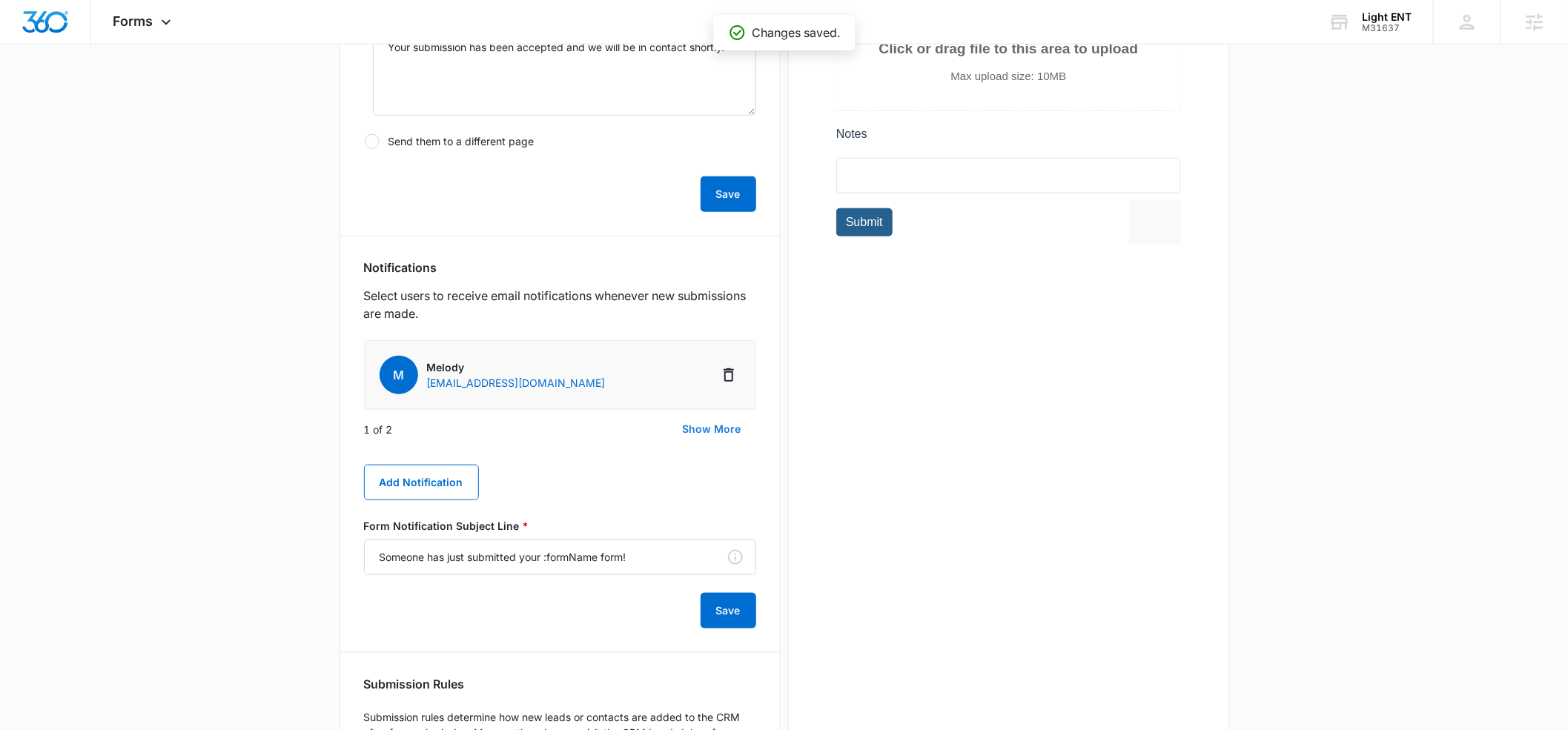
click at [713, 433] on button "Show More" at bounding box center [712, 429] width 88 height 36
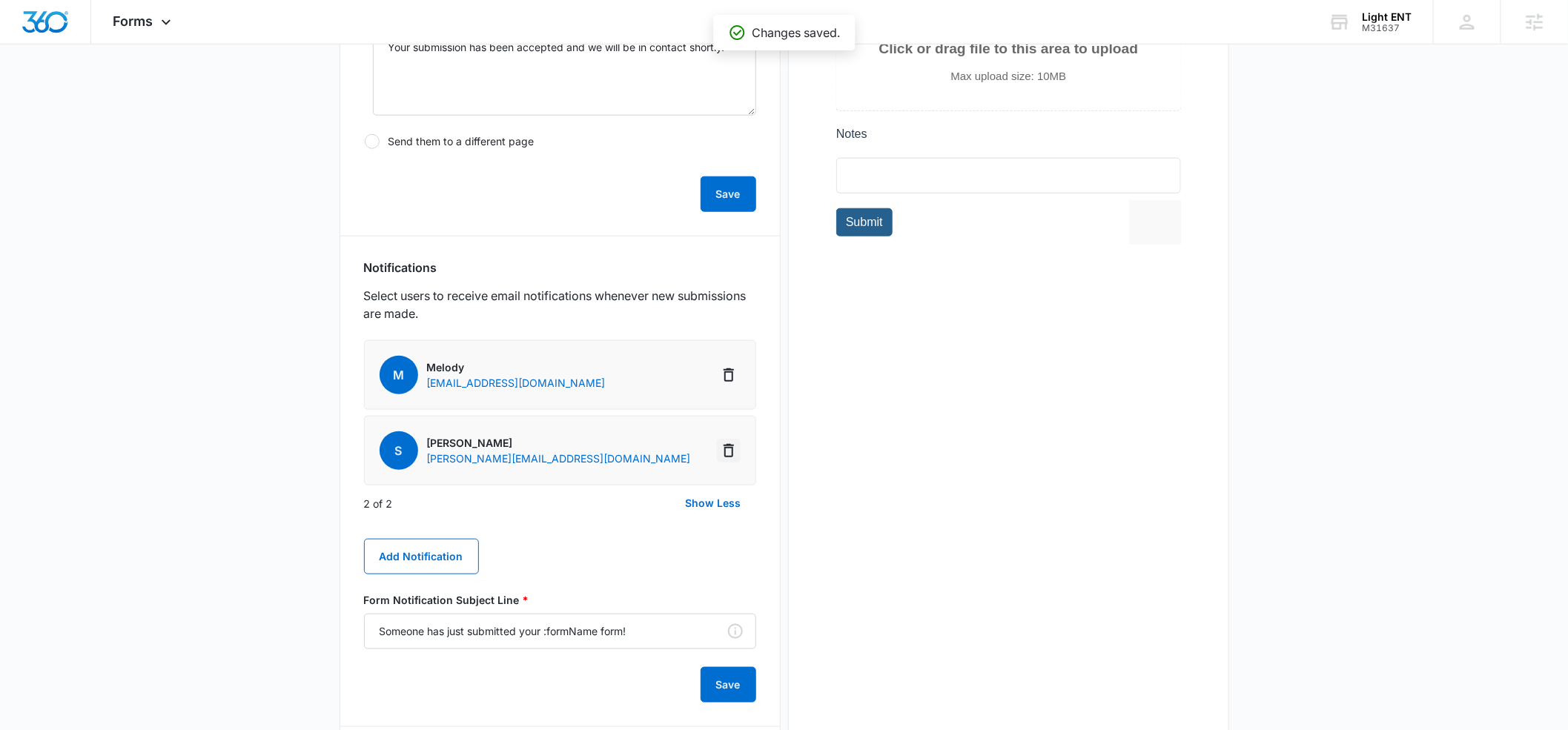
click at [729, 453] on icon "Delete Notification" at bounding box center [729, 451] width 18 height 18
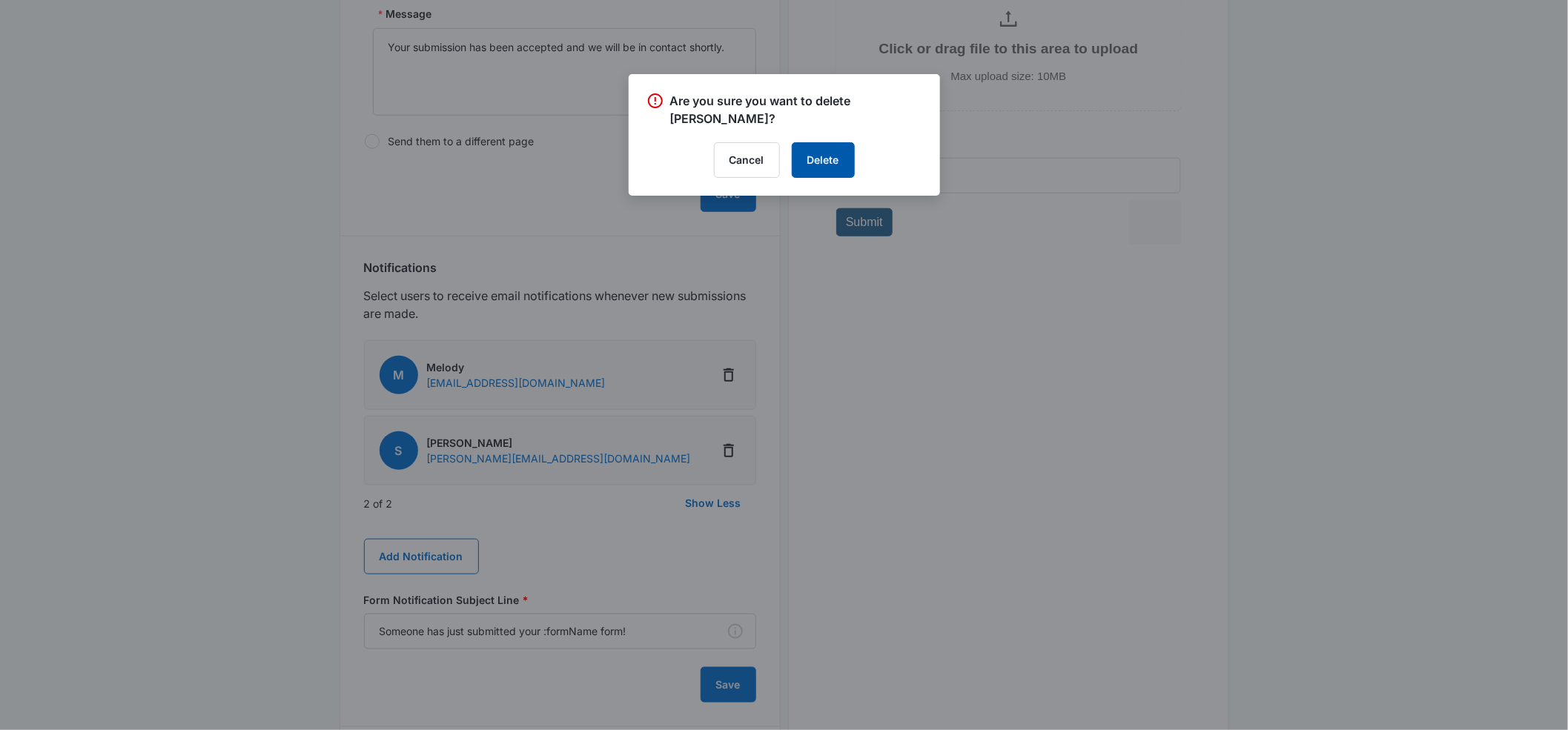
click at [817, 151] on button "Delete" at bounding box center [823, 160] width 63 height 36
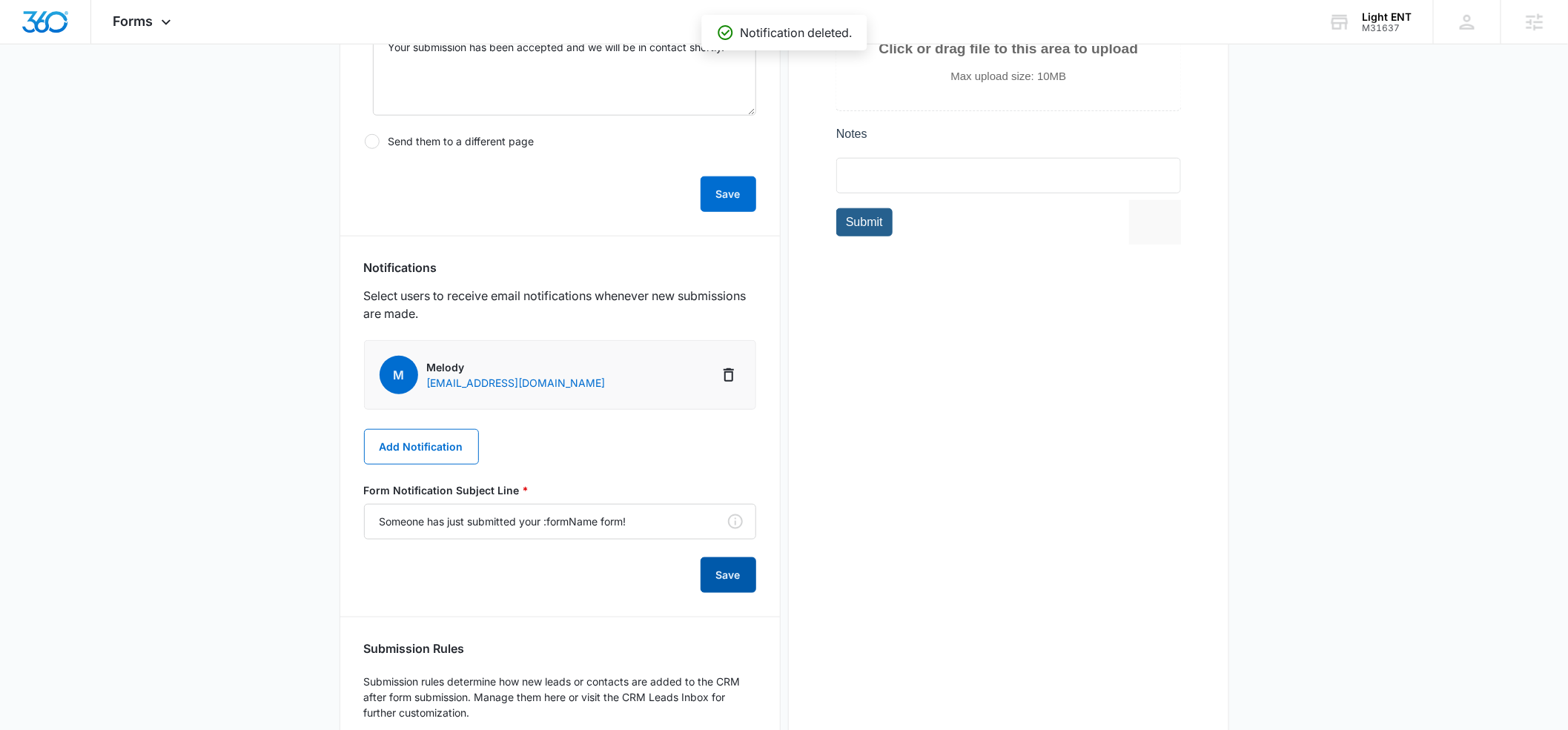
click at [732, 580] on button "Save" at bounding box center [728, 575] width 56 height 36
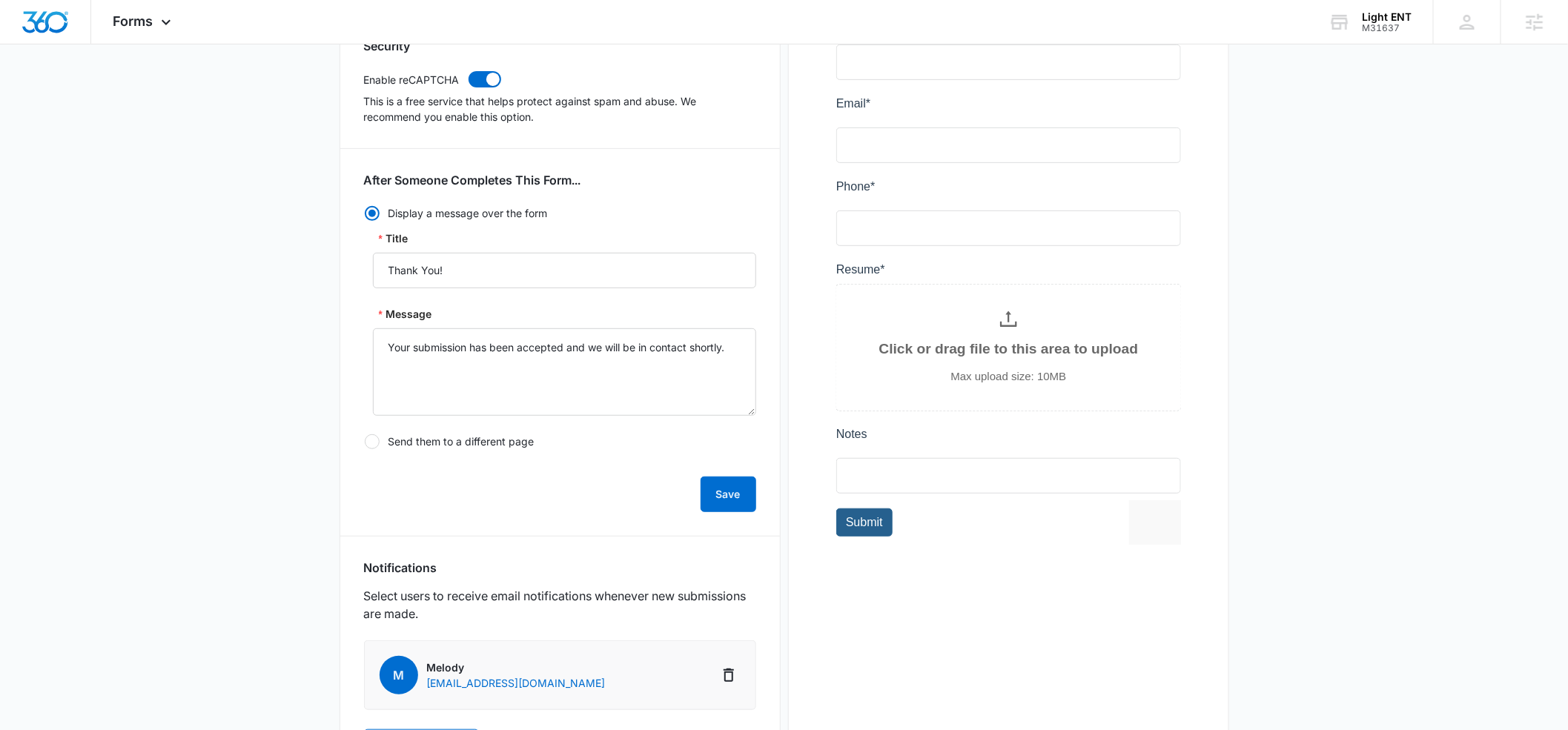
scroll to position [254, 0]
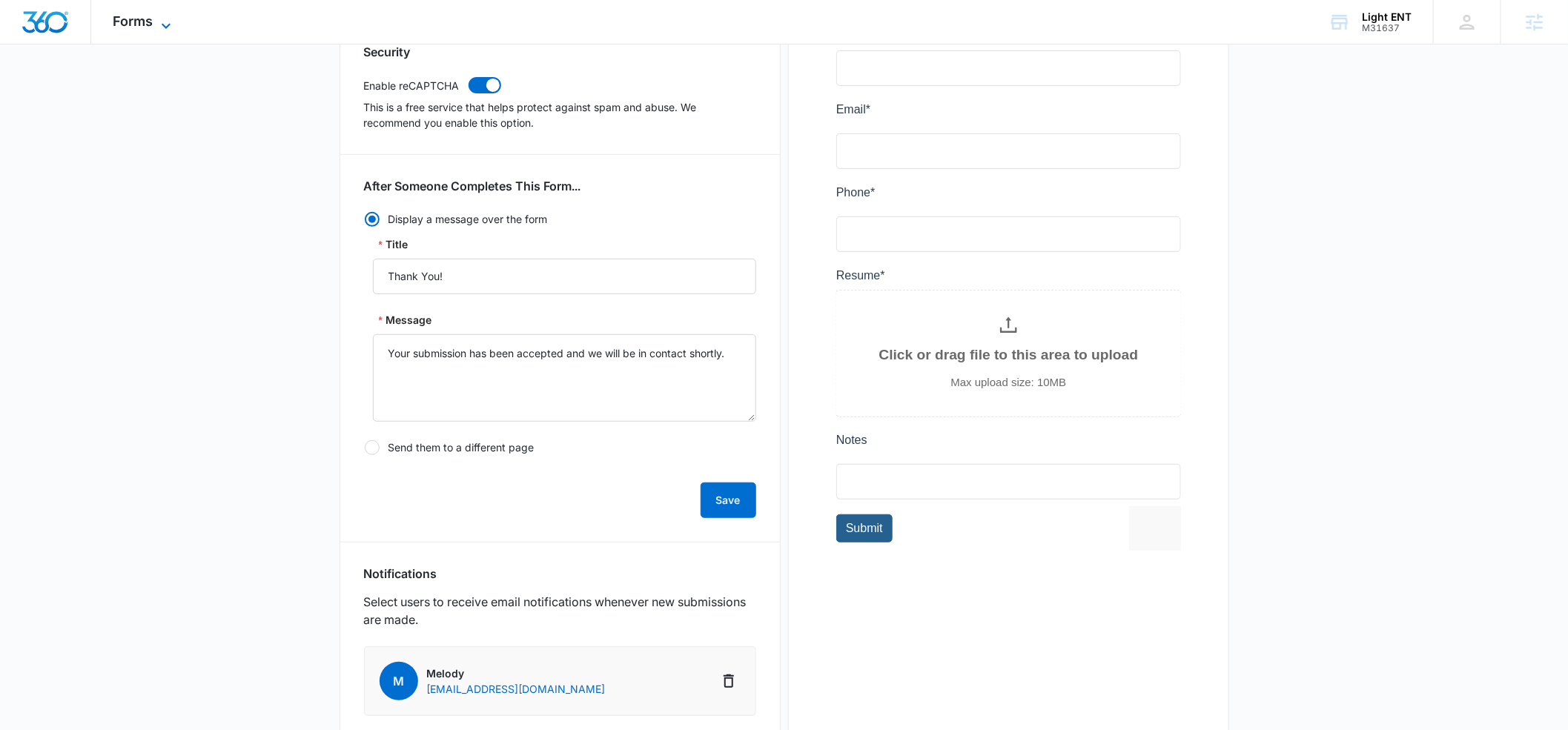
click at [165, 20] on icon at bounding box center [166, 26] width 18 height 18
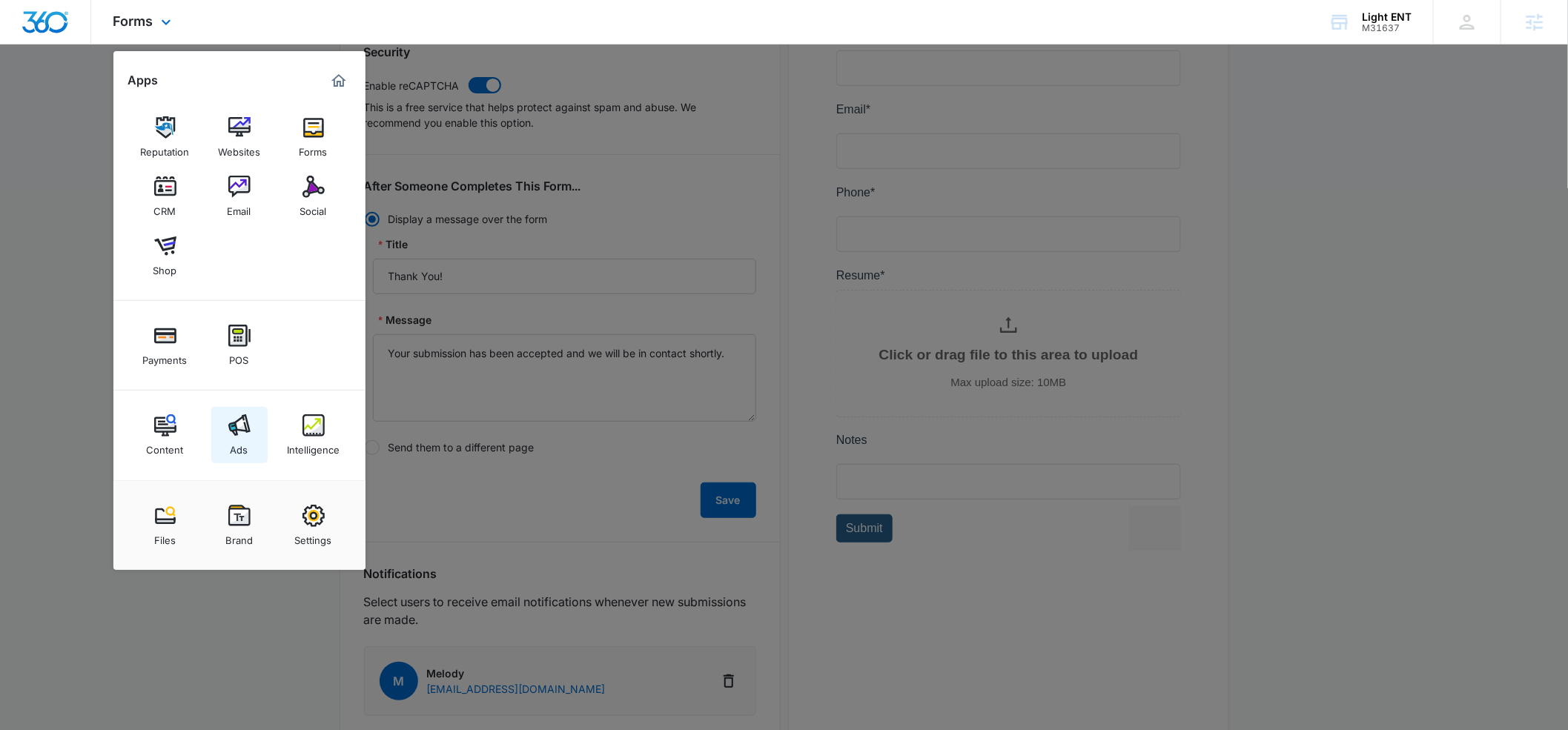
click at [239, 422] on img at bounding box center [239, 425] width 22 height 22
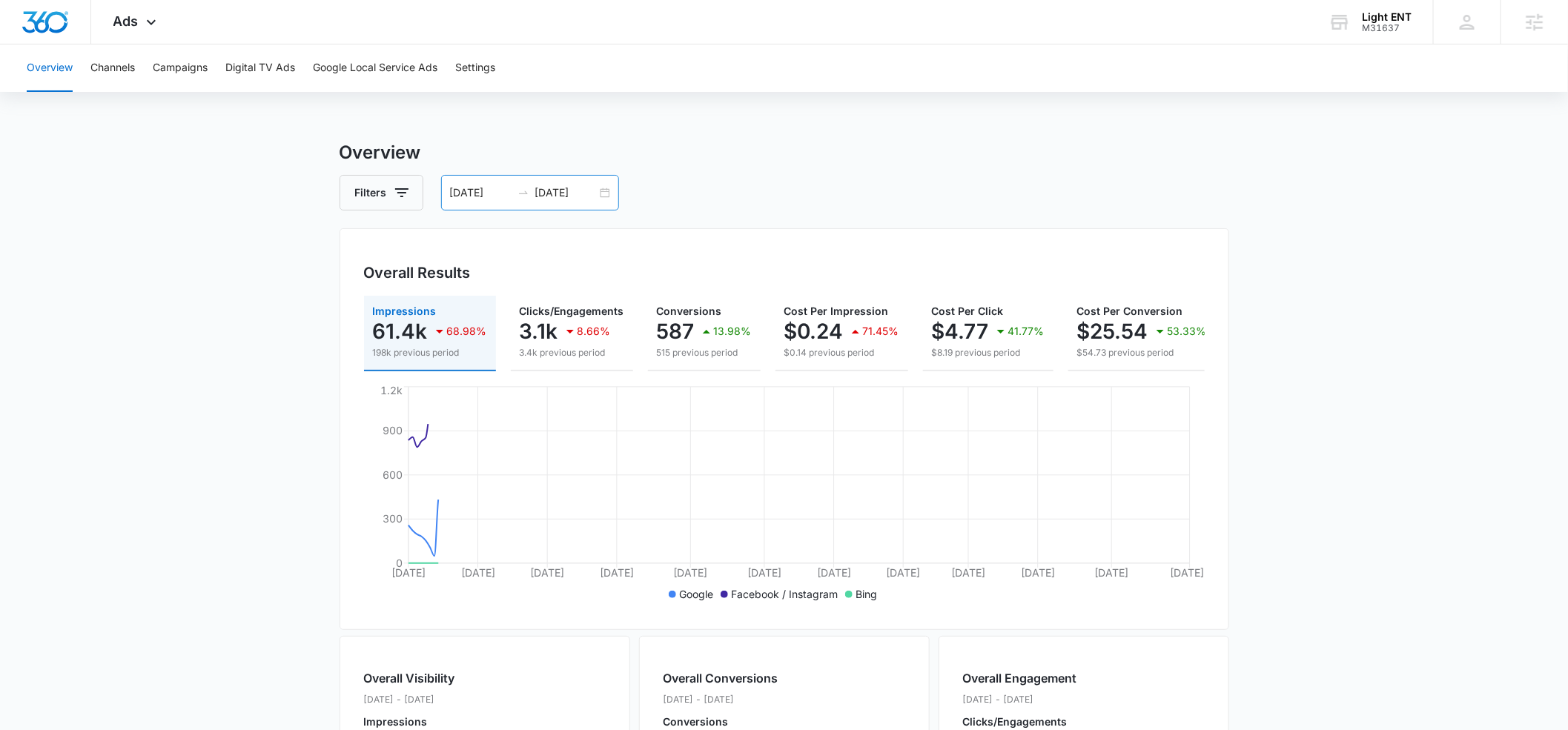
click at [504, 187] on input "[DATE]" at bounding box center [481, 193] width 61 height 16
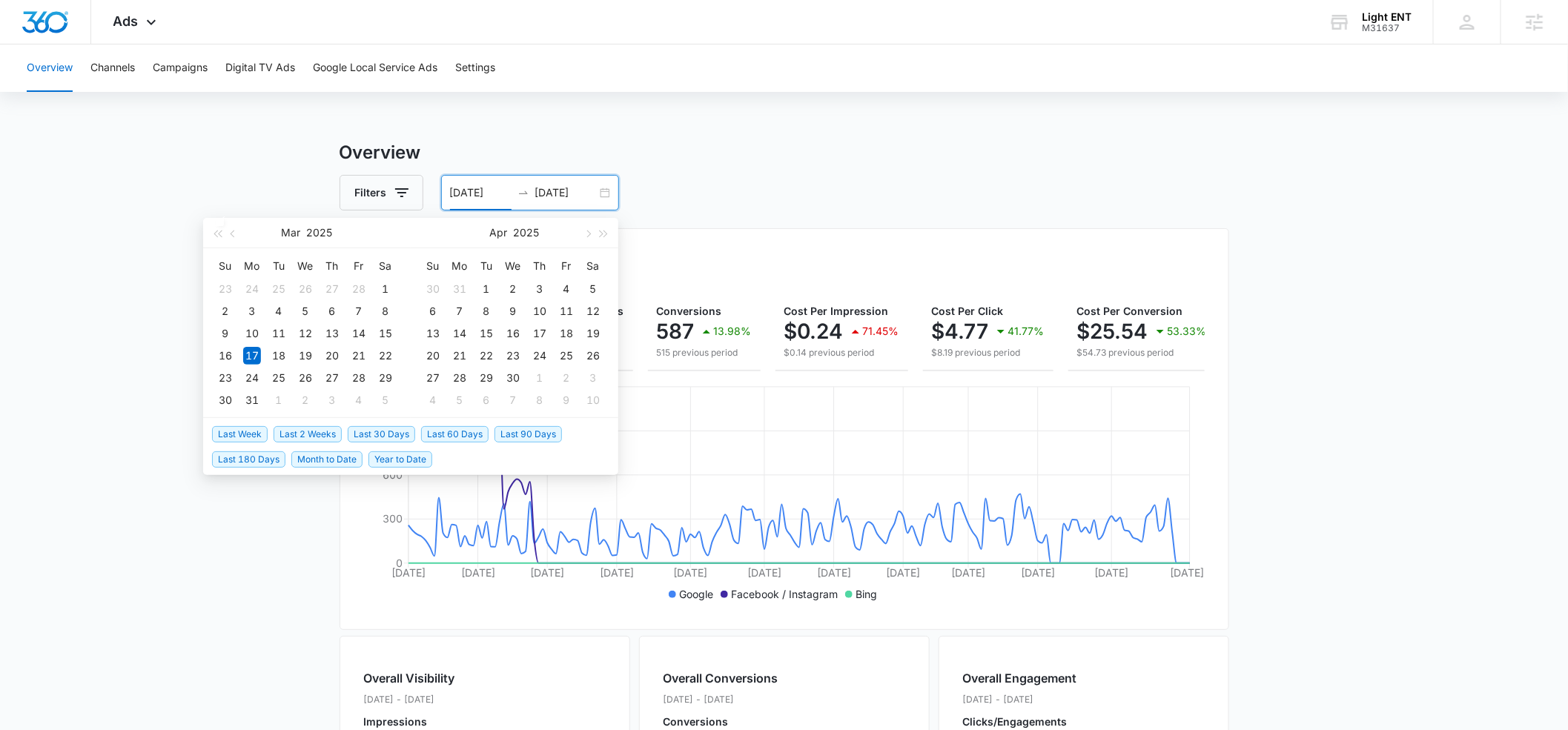
click at [244, 440] on span "Last Week" at bounding box center [240, 435] width 56 height 16
type input "[DATE]"
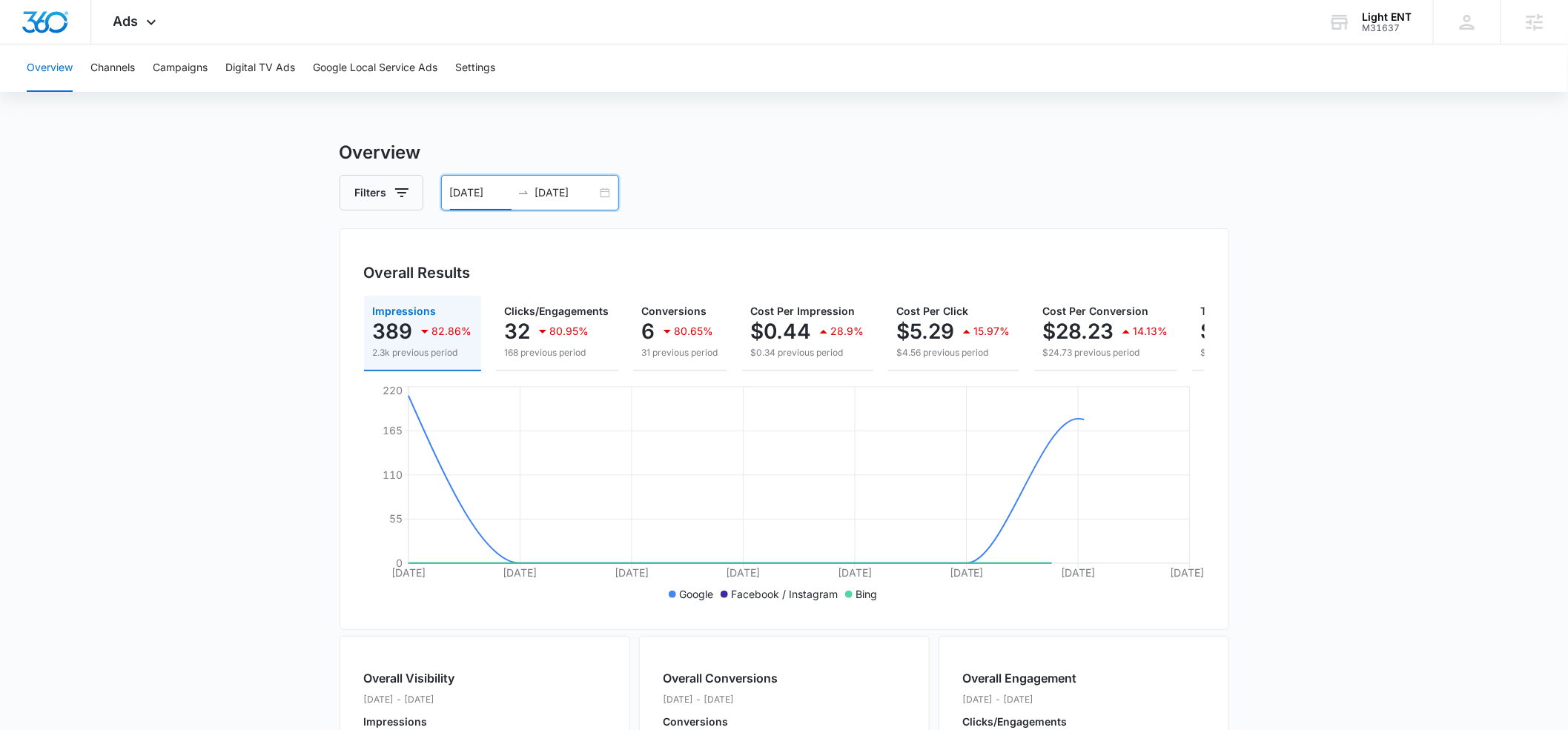
click at [471, 195] on input "[DATE]" at bounding box center [481, 193] width 61 height 16
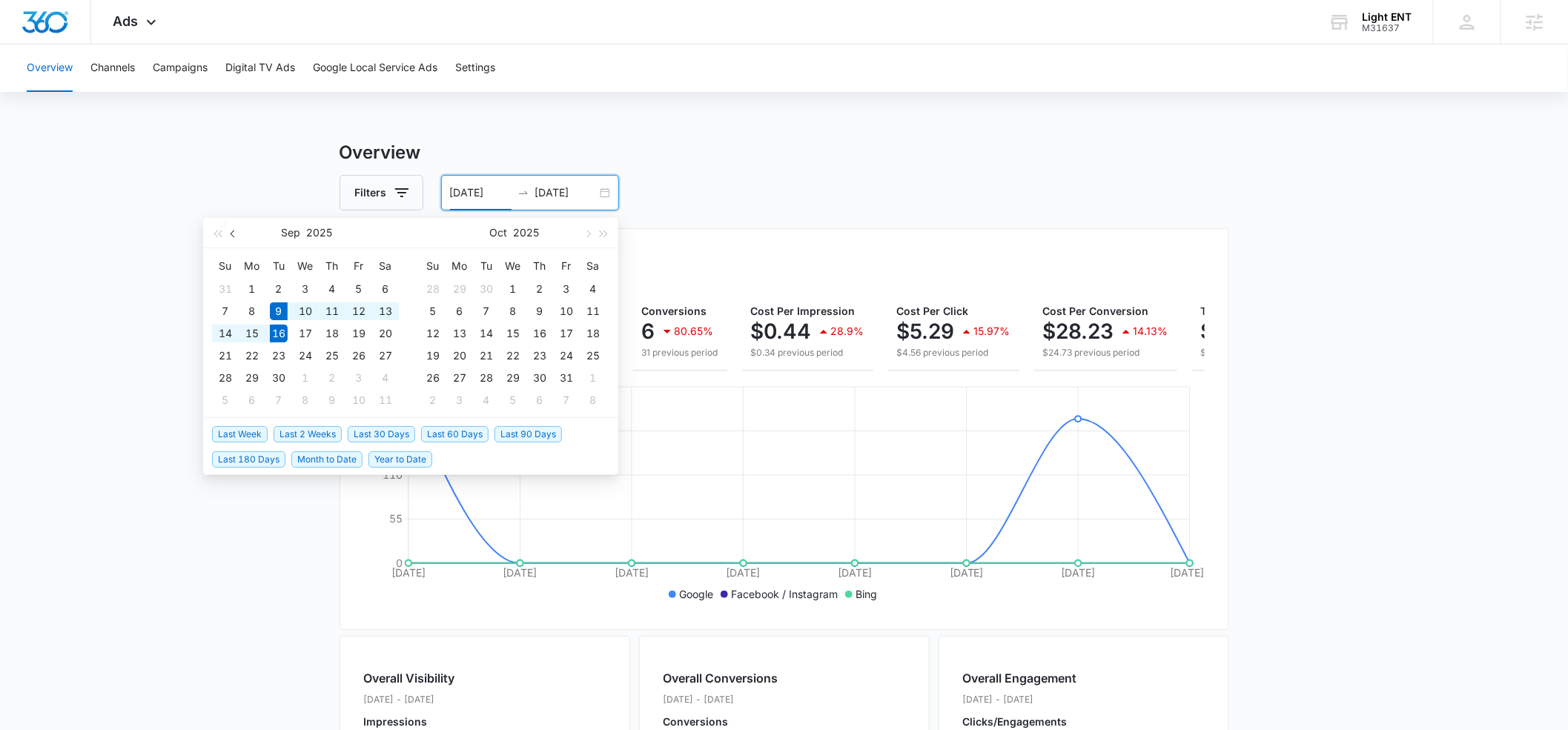
click at [234, 235] on span "button" at bounding box center [234, 233] width 7 height 7
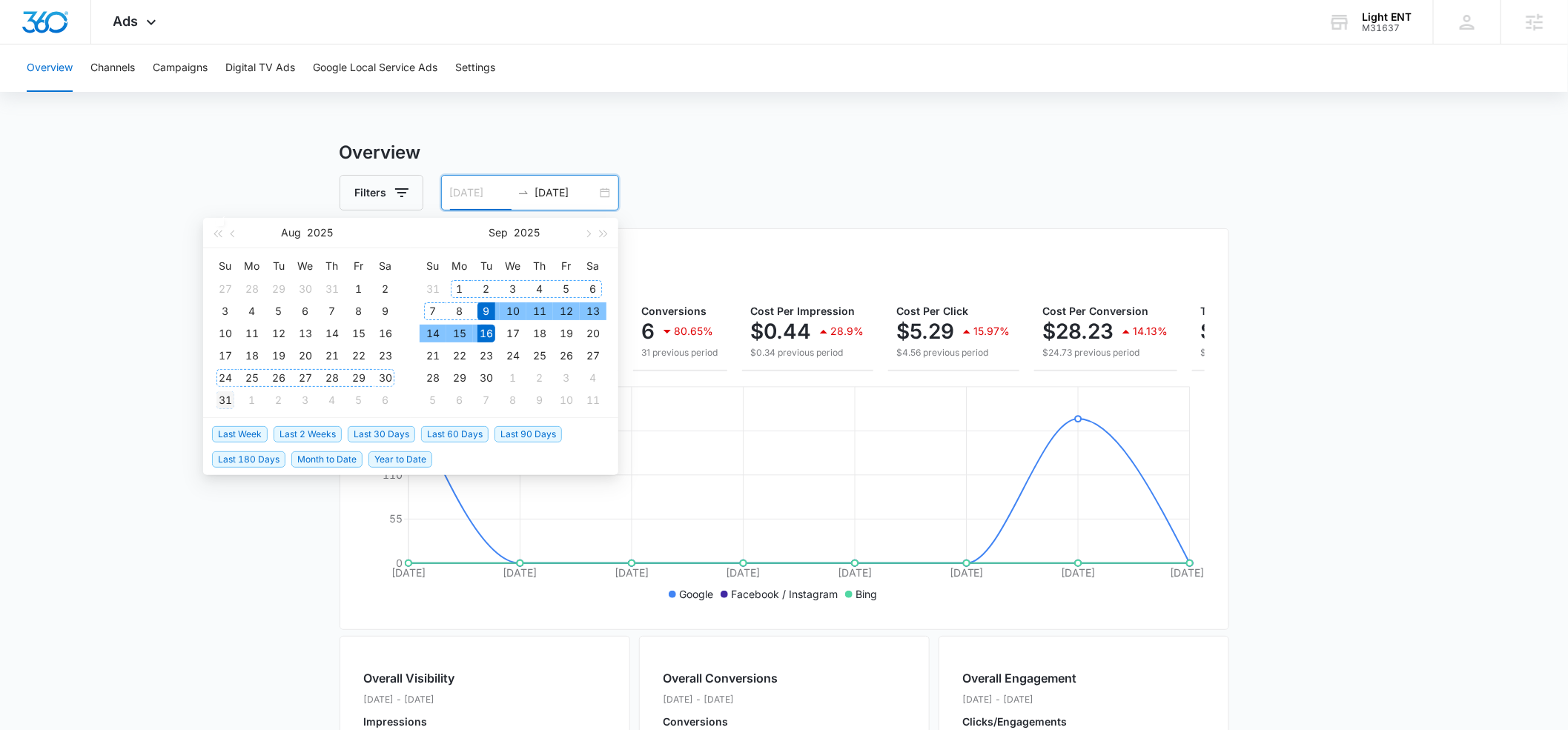
type input "[DATE]"
drag, startPoint x: 226, startPoint y: 395, endPoint x: 231, endPoint y: 388, distance: 8.6
click at [227, 394] on div "31" at bounding box center [226, 401] width 18 height 18
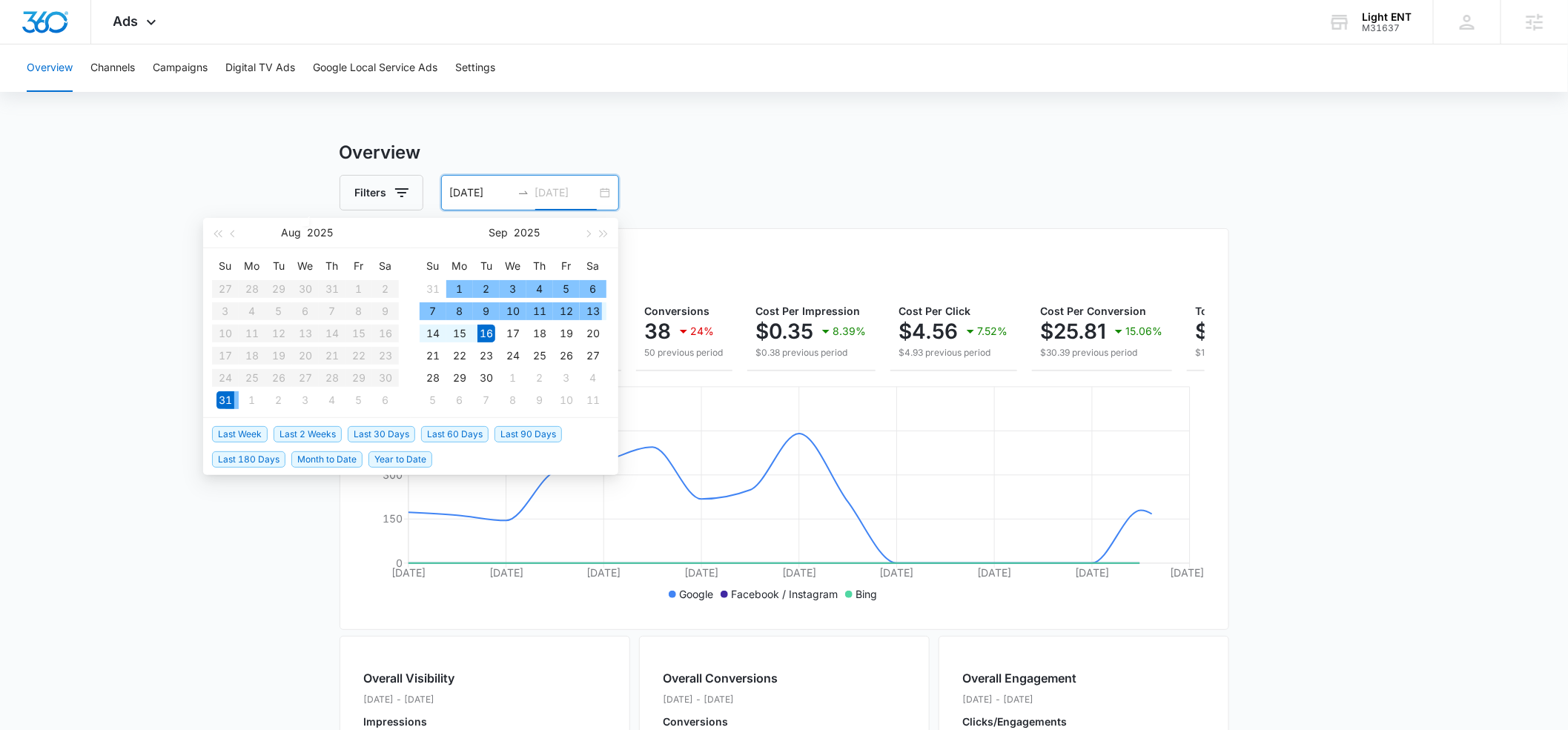
click at [589, 315] on div "13" at bounding box center [594, 311] width 18 height 18
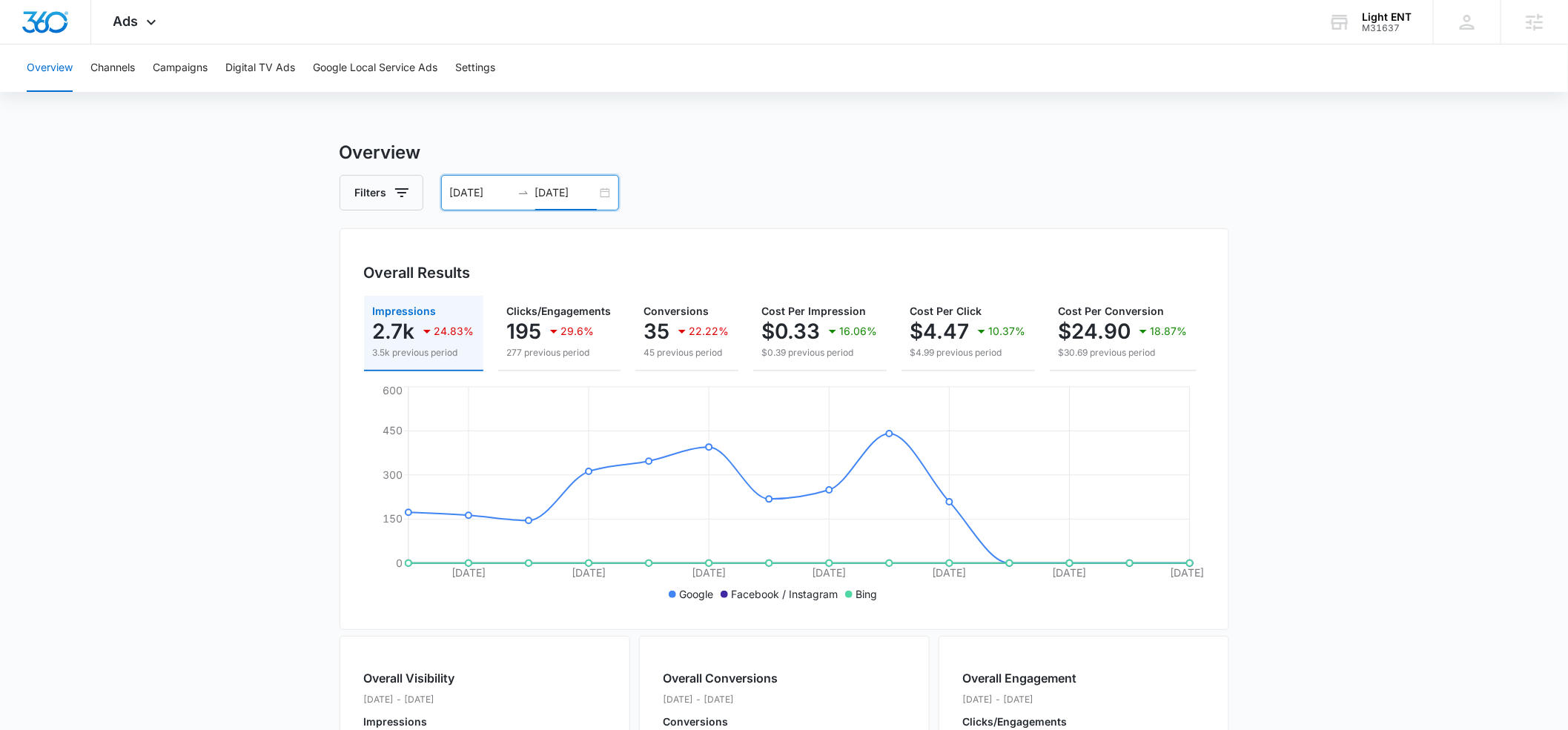
click at [553, 193] on input "[DATE]" at bounding box center [566, 193] width 61 height 16
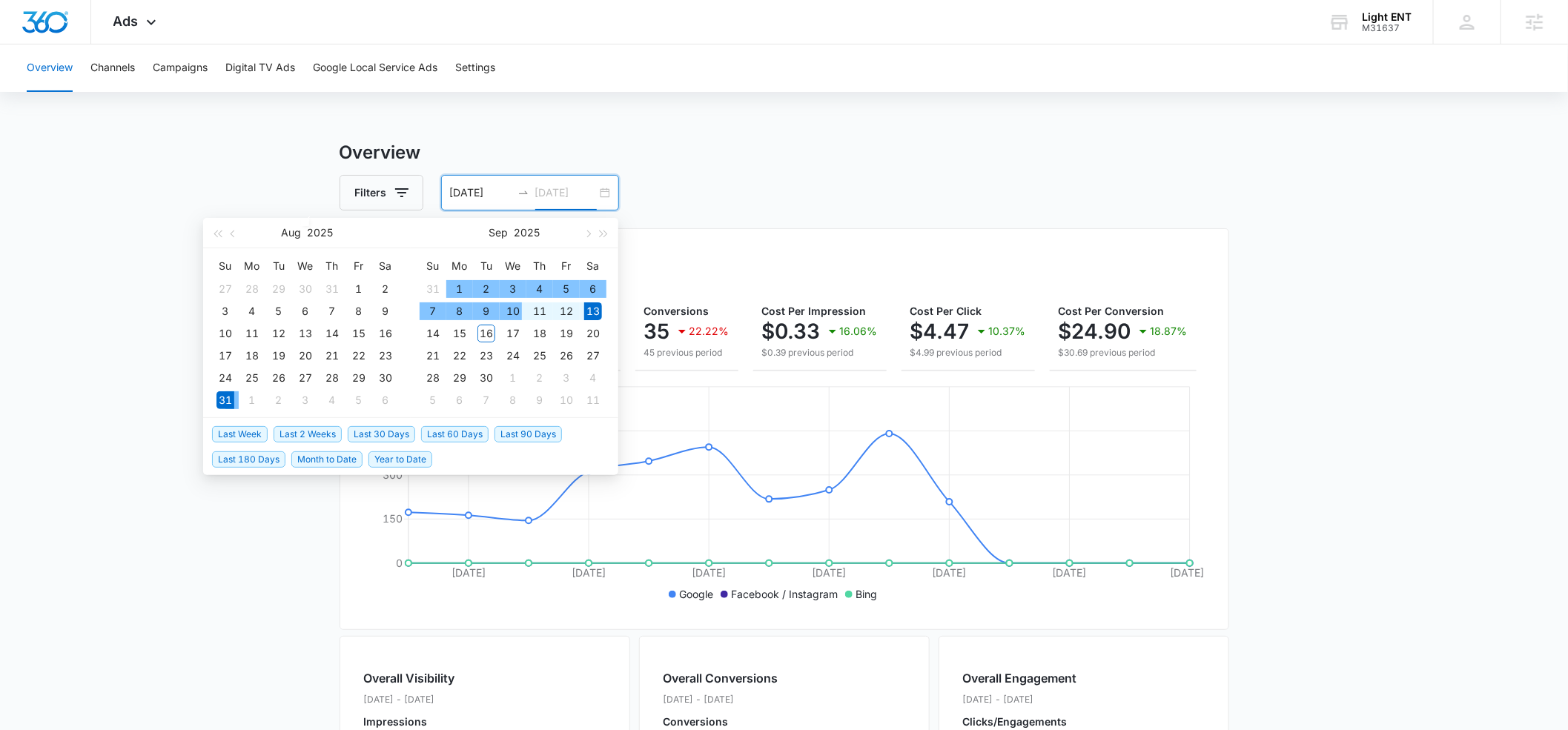
type input "[DATE]"
click at [516, 310] on div "10" at bounding box center [513, 311] width 18 height 18
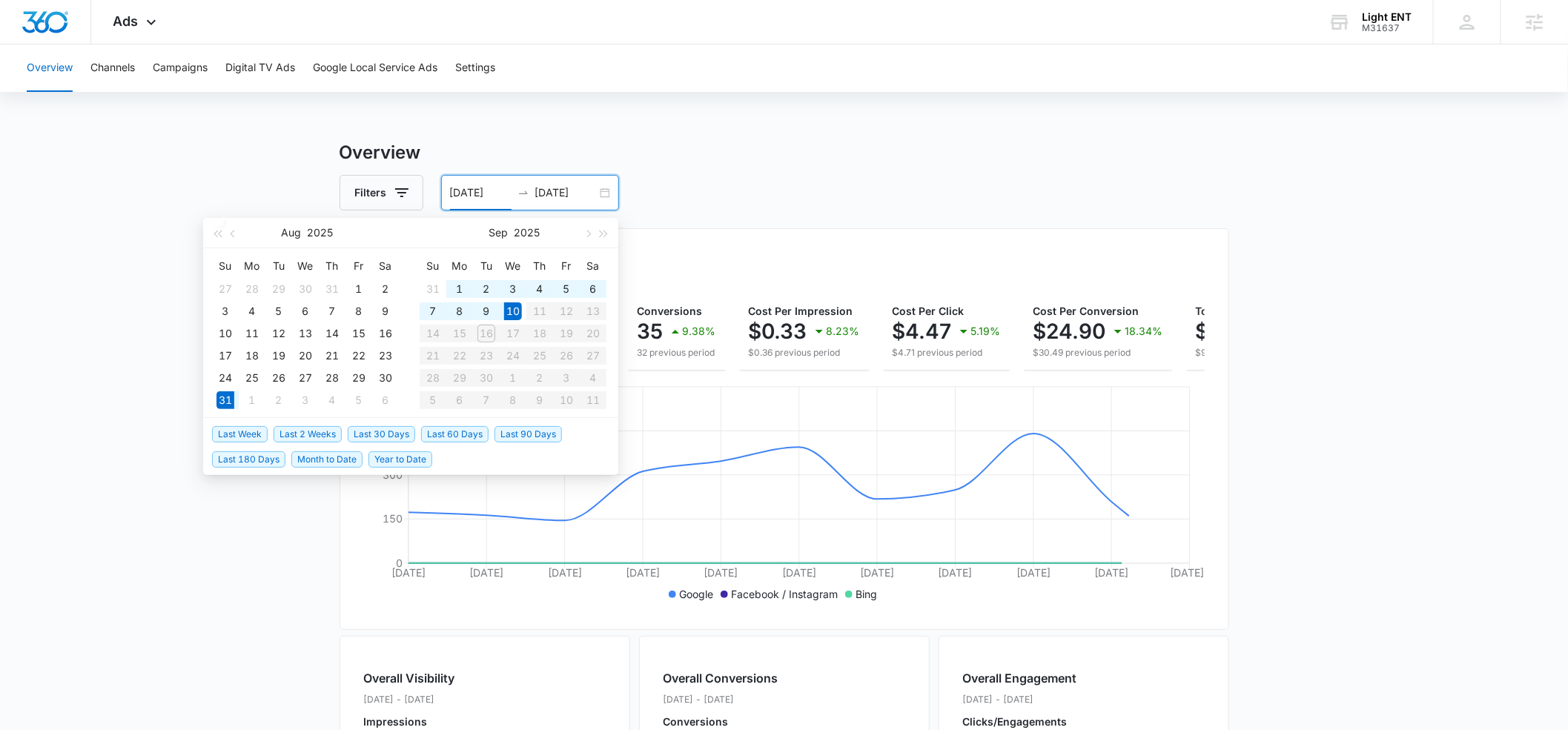
click at [462, 189] on input "[DATE]" at bounding box center [481, 193] width 61 height 16
type input "[DATE]"
click at [715, 119] on div "Overview Channels Campaigns Digital TV Ads Google Local Service Ads Settings Ov…" at bounding box center [784, 624] width 1568 height 1160
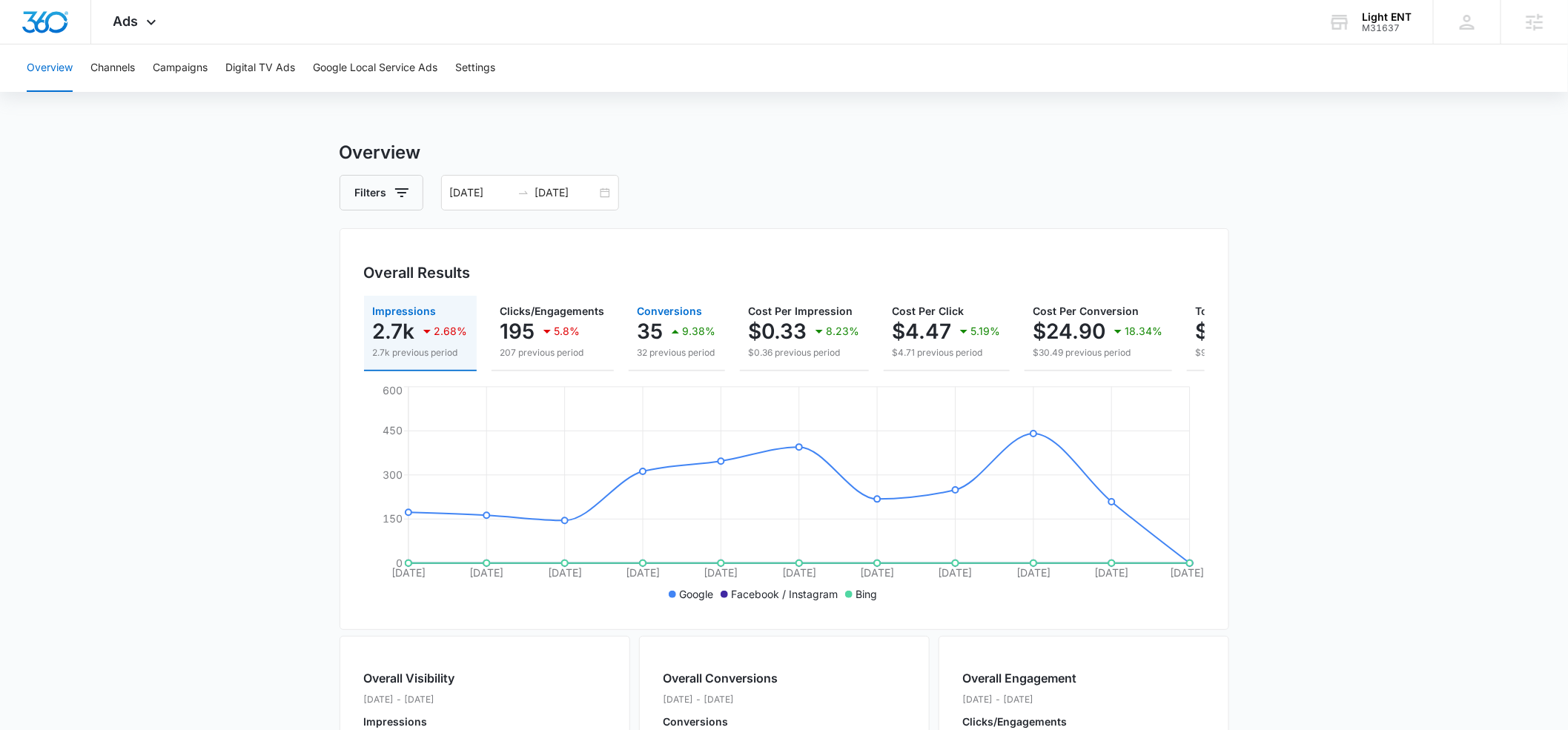
scroll to position [0, 141]
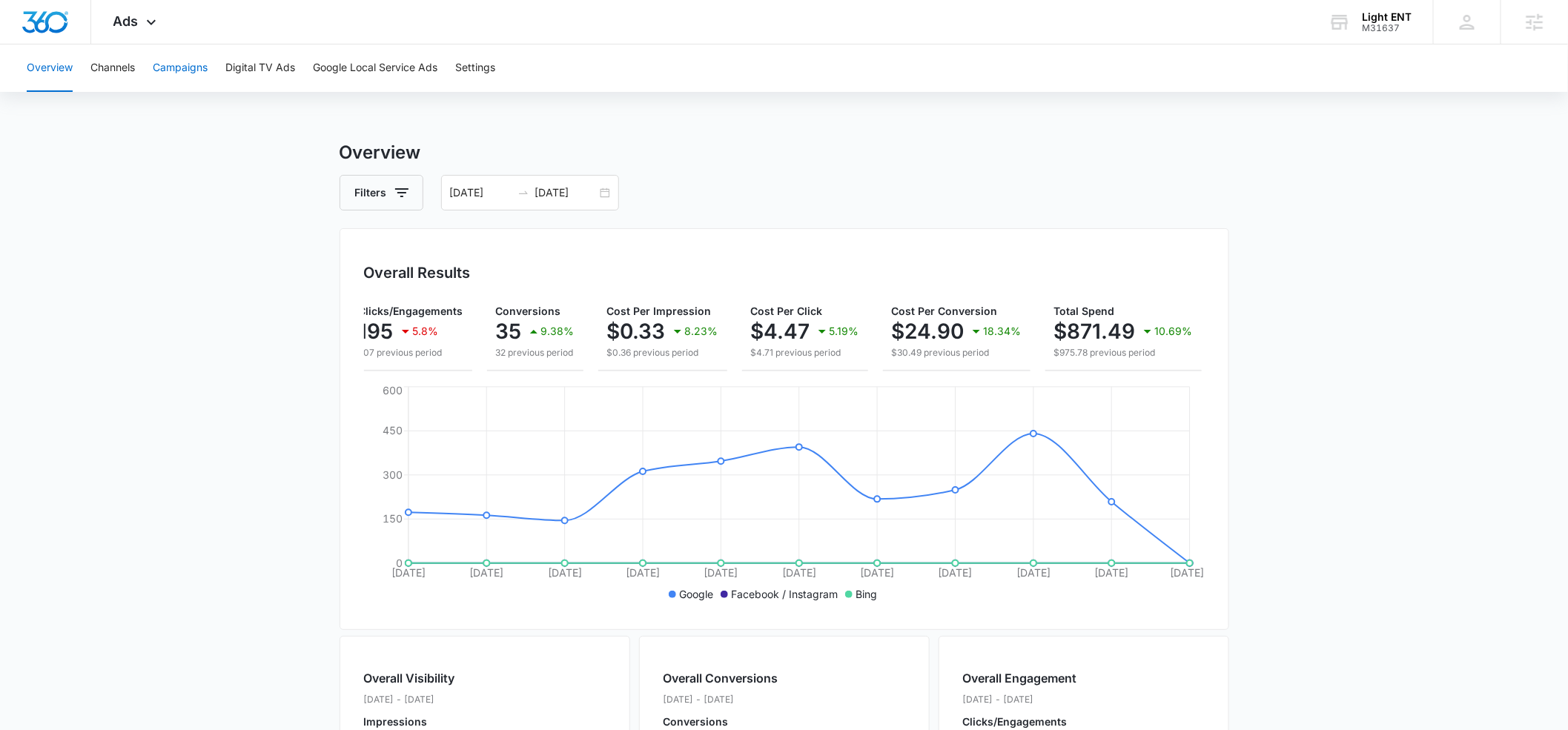
click at [193, 67] on button "Campaigns" at bounding box center [180, 68] width 55 height 47
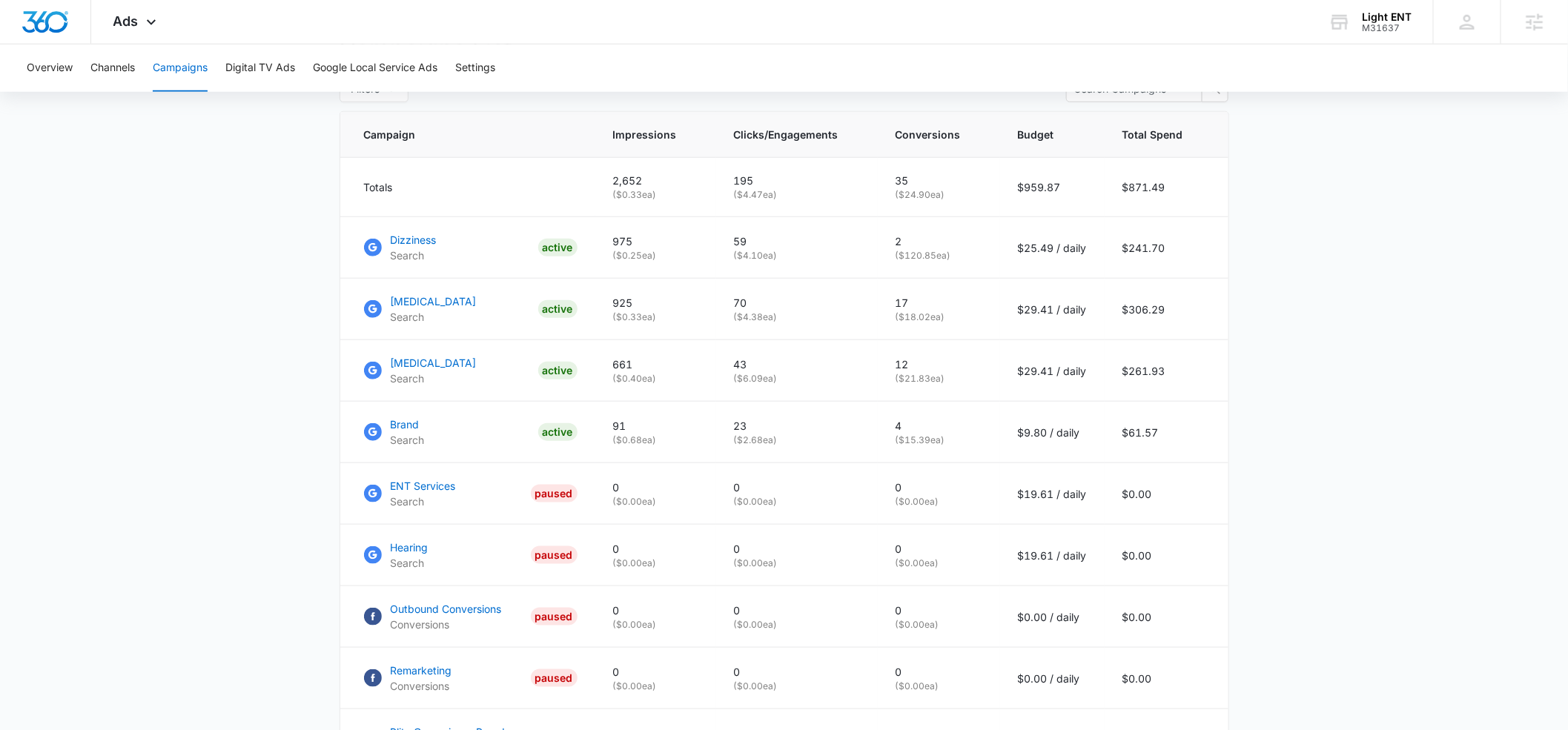
scroll to position [607, 0]
